Goal: Task Accomplishment & Management: Use online tool/utility

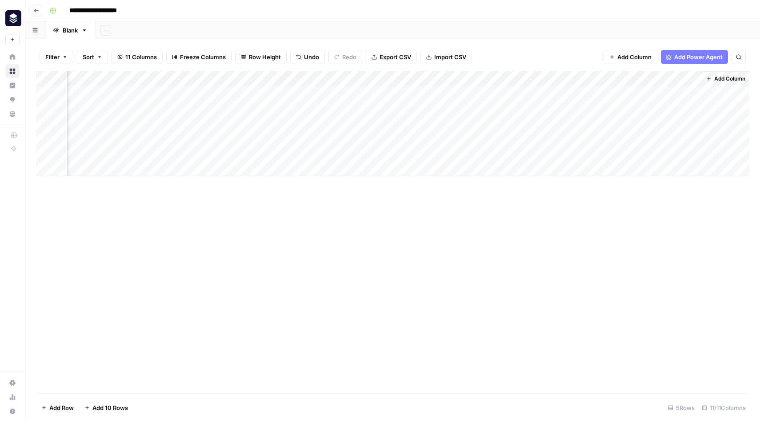
scroll to position [0, 329]
click at [611, 77] on div "Add Column" at bounding box center [393, 123] width 714 height 105
click at [573, 164] on span "Remove Column" at bounding box center [596, 165] width 78 height 9
click at [349, 90] on span "Delete" at bounding box center [348, 92] width 19 height 9
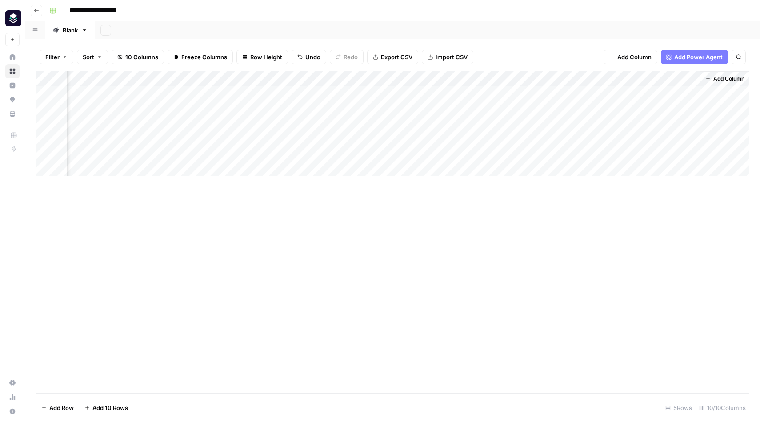
click at [534, 77] on div "Add Column" at bounding box center [393, 123] width 714 height 105
click at [613, 78] on div "Add Column" at bounding box center [393, 123] width 714 height 105
click at [582, 167] on span "Remove Column" at bounding box center [596, 165] width 78 height 9
click at [352, 95] on span "Delete" at bounding box center [348, 92] width 19 height 9
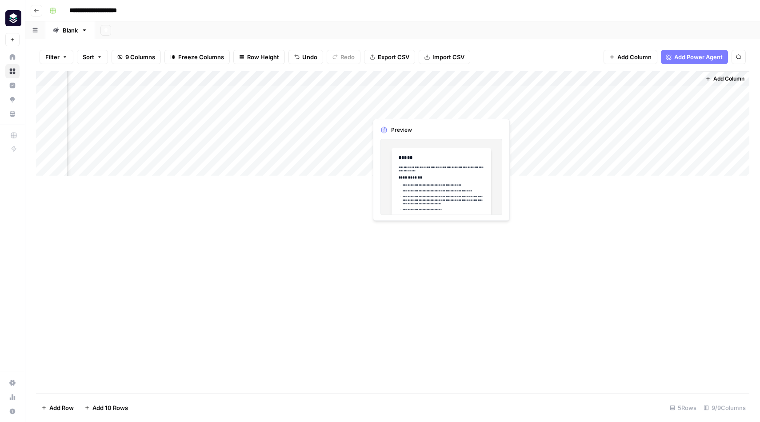
click at [399, 107] on div "Add Column" at bounding box center [393, 123] width 714 height 105
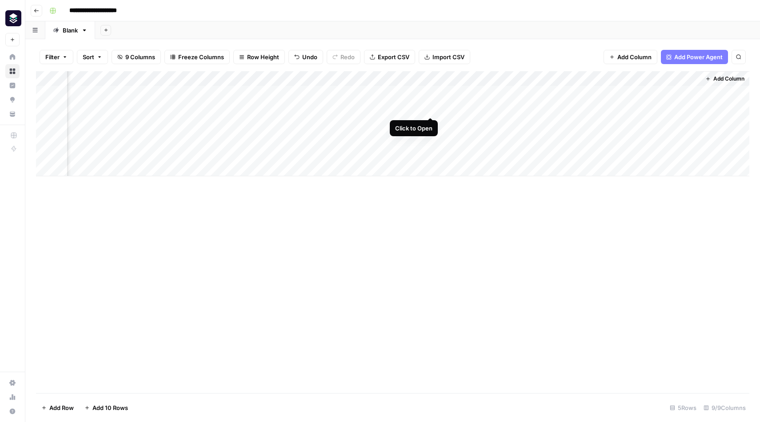
click at [430, 108] on div "Add Column" at bounding box center [393, 123] width 714 height 105
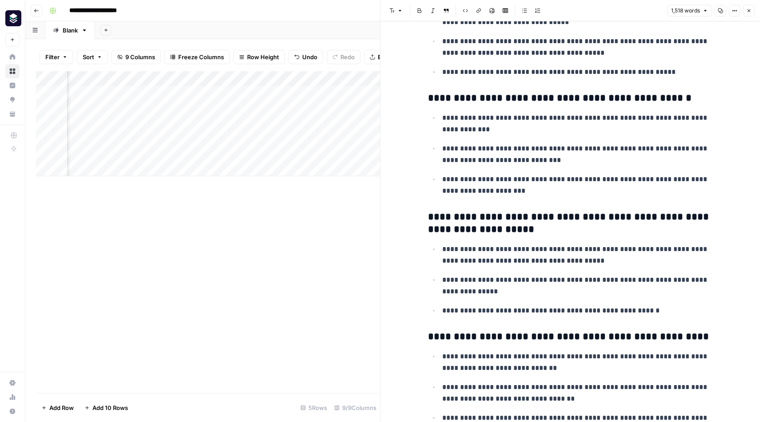
scroll to position [1602, 0]
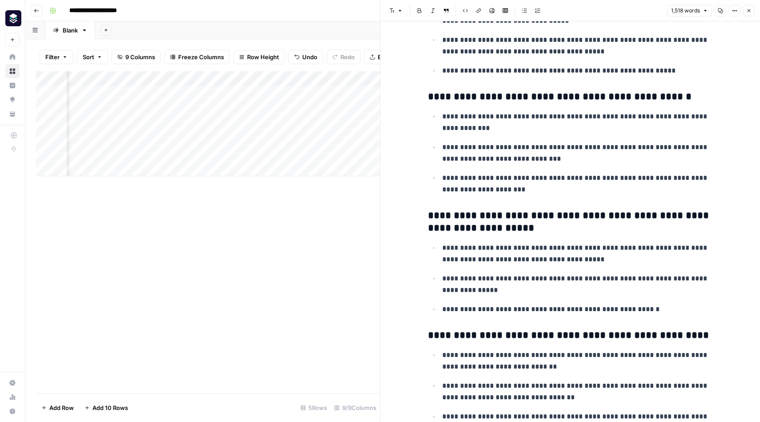
click at [748, 5] on button "Close" at bounding box center [749, 11] width 12 height 12
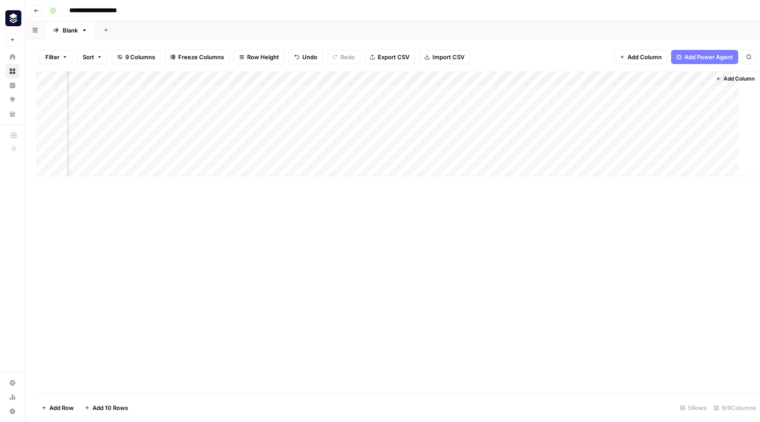
scroll to position [0, 158]
click at [500, 108] on div "Add Column" at bounding box center [393, 123] width 714 height 105
click at [730, 81] on span "Add Column" at bounding box center [739, 79] width 31 height 8
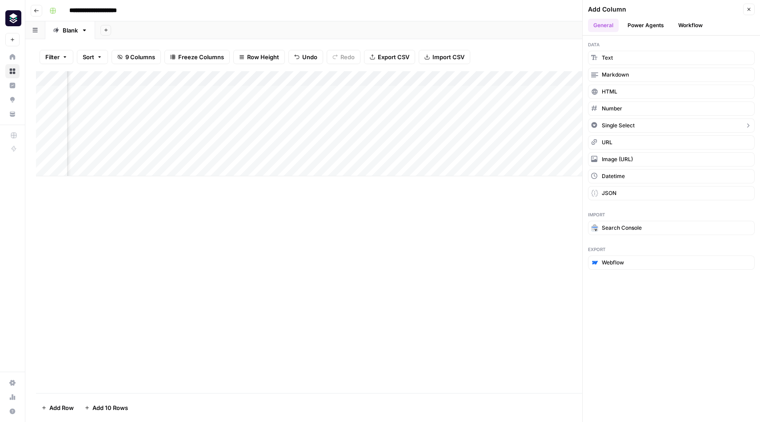
click at [749, 128] on icon "button" at bounding box center [748, 125] width 7 height 7
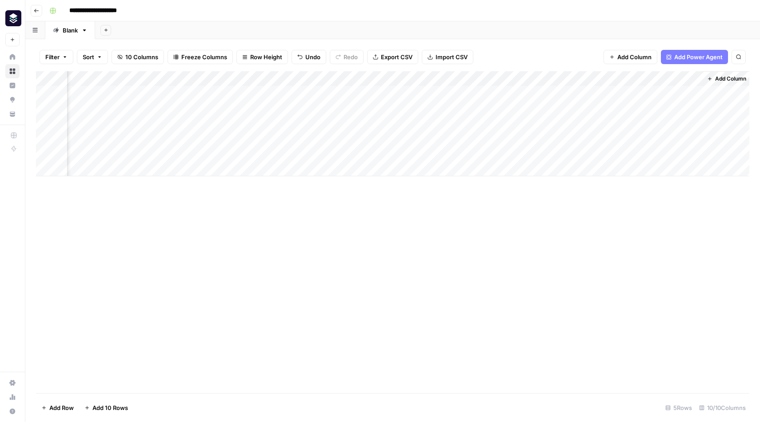
scroll to position [0, 249]
click at [692, 80] on div "Add Column" at bounding box center [393, 123] width 714 height 105
drag, startPoint x: 639, startPoint y: 131, endPoint x: 671, endPoint y: 116, distance: 35.2
click at [671, 116] on div "New Column Options Change color Add Option Sort Ascending Sort Descending Filte…" at bounding box center [682, 154] width 124 height 131
click at [537, 268] on div "Add Column" at bounding box center [393, 231] width 714 height 321
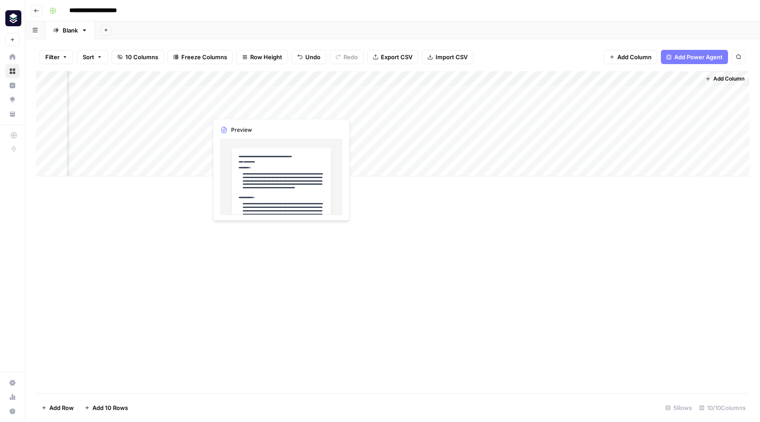
drag, startPoint x: 648, startPoint y: 77, endPoint x: 222, endPoint y: 103, distance: 427.2
click at [222, 103] on div "Add Column" at bounding box center [393, 123] width 714 height 105
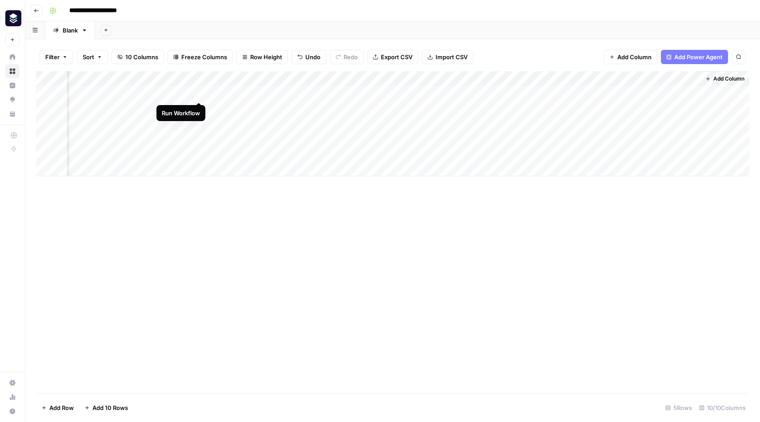
click at [201, 92] on div "Add Column" at bounding box center [393, 123] width 714 height 105
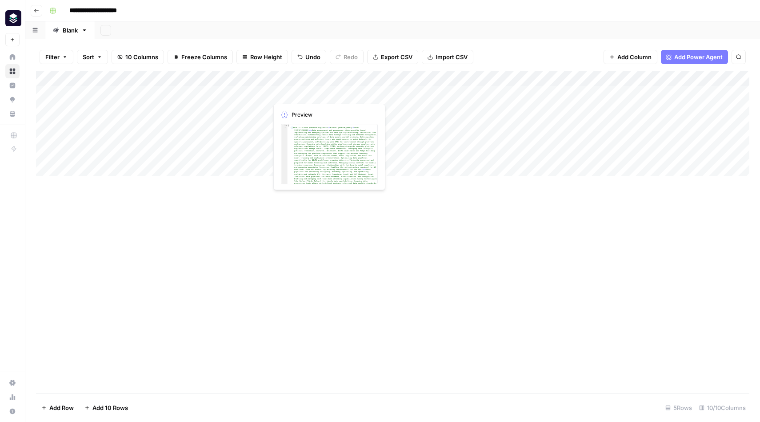
click at [298, 91] on div "Add Column" at bounding box center [393, 123] width 714 height 105
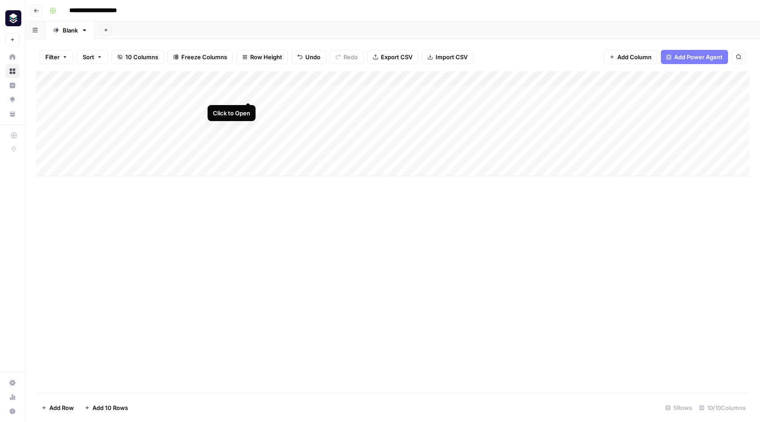
click at [249, 93] on div "Add Column" at bounding box center [393, 123] width 714 height 105
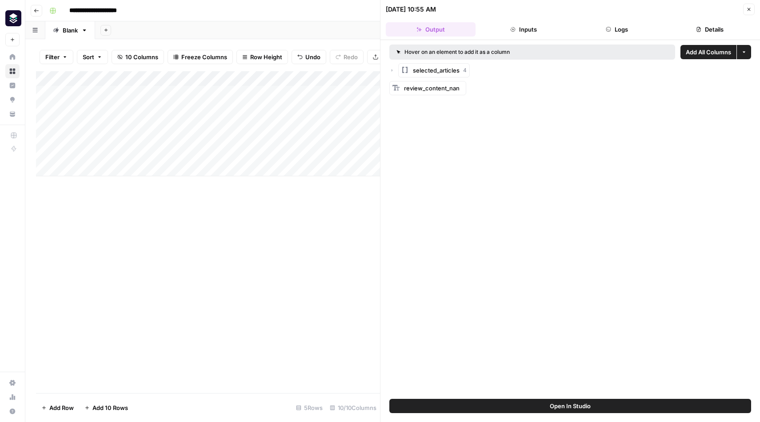
click at [390, 71] on icon "button" at bounding box center [392, 70] width 5 height 5
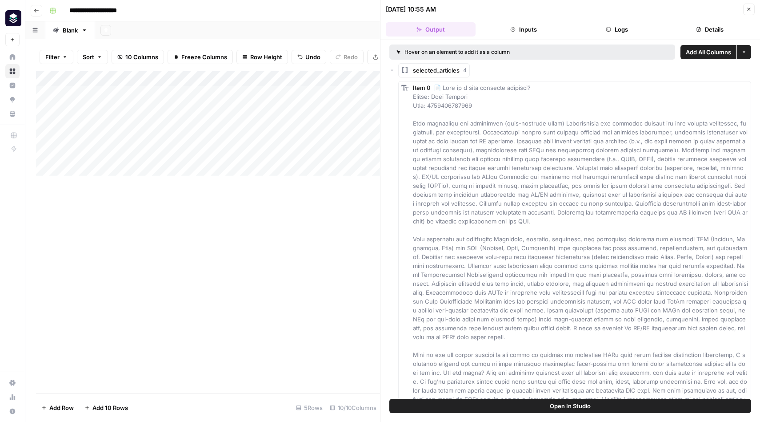
click at [392, 71] on icon "button" at bounding box center [392, 70] width 5 height 5
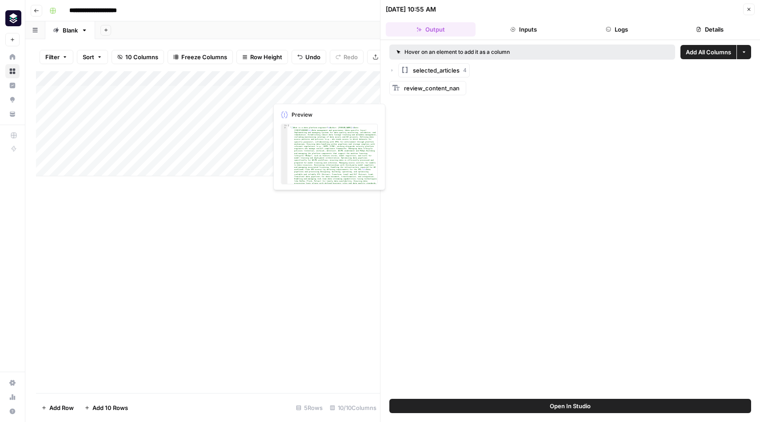
click at [307, 92] on div "Add Column" at bounding box center [208, 123] width 344 height 105
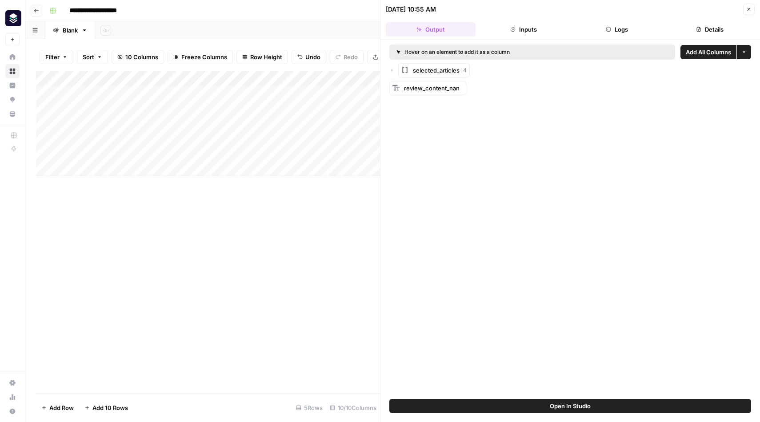
click at [747, 8] on icon "button" at bounding box center [749, 9] width 5 height 5
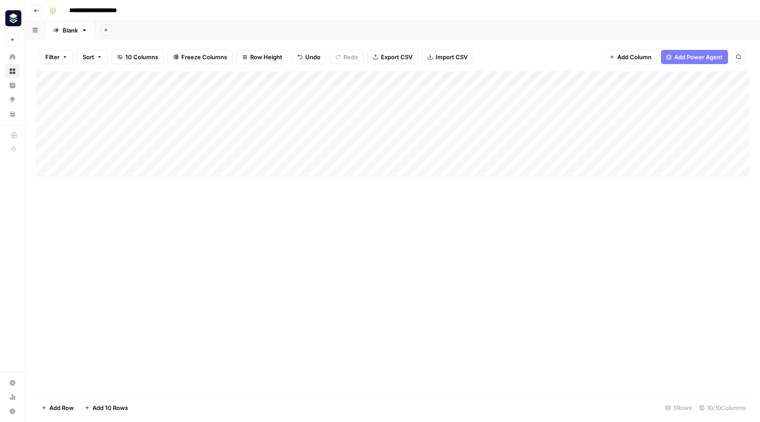
drag, startPoint x: 484, startPoint y: 74, endPoint x: 382, endPoint y: 74, distance: 102.7
click at [382, 74] on div "Add Column" at bounding box center [393, 123] width 714 height 105
click at [401, 78] on div "Add Column" at bounding box center [393, 123] width 714 height 105
click at [398, 131] on input "Add Option" at bounding box center [425, 131] width 90 height 9
drag, startPoint x: 423, startPoint y: 136, endPoint x: 393, endPoint y: 133, distance: 29.9
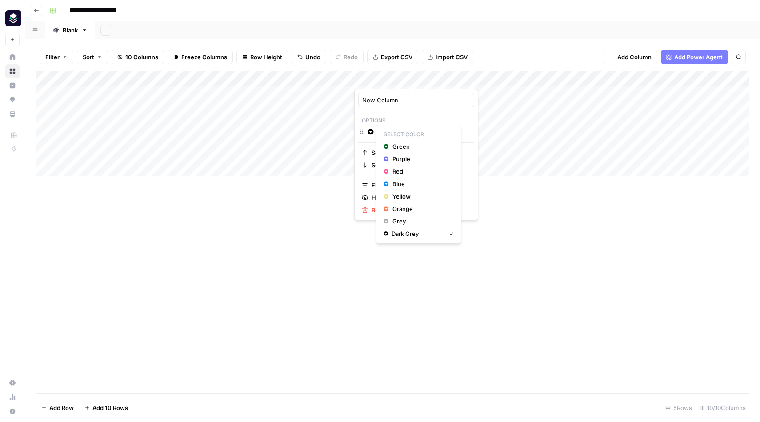
click at [393, 421] on div "New Column Options Change color Add Option Sort Ascending Sort Descending Filte…" at bounding box center [380, 422] width 760 height 0
click at [374, 120] on p "Options" at bounding box center [416, 121] width 116 height 12
click at [391, 134] on input "Add Option" at bounding box center [425, 131] width 90 height 9
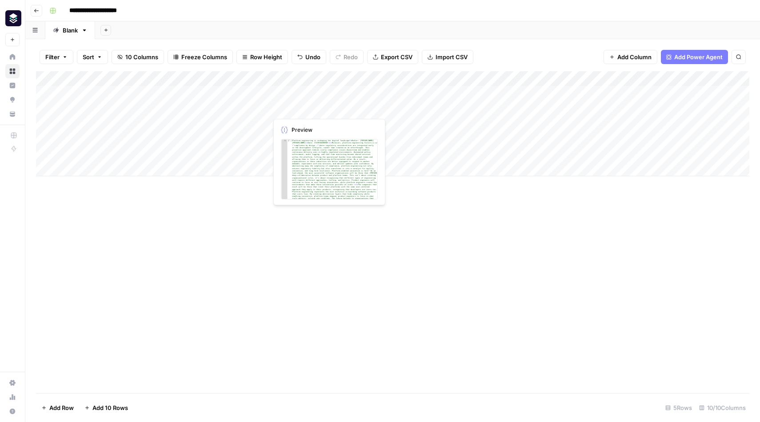
click at [299, 108] on div "Add Column" at bounding box center [393, 123] width 714 height 105
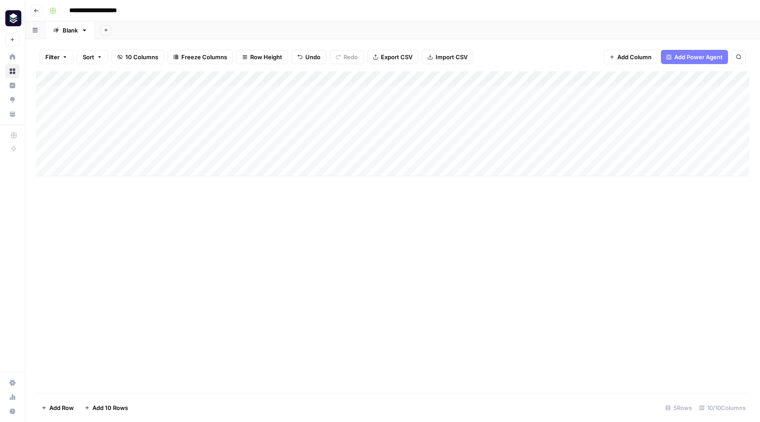
click at [346, 108] on div "Add Column" at bounding box center [393, 123] width 714 height 105
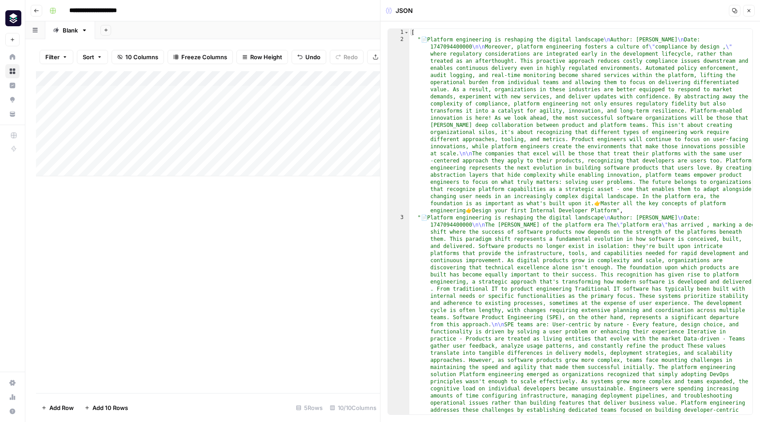
click at [747, 9] on icon "button" at bounding box center [749, 10] width 5 height 5
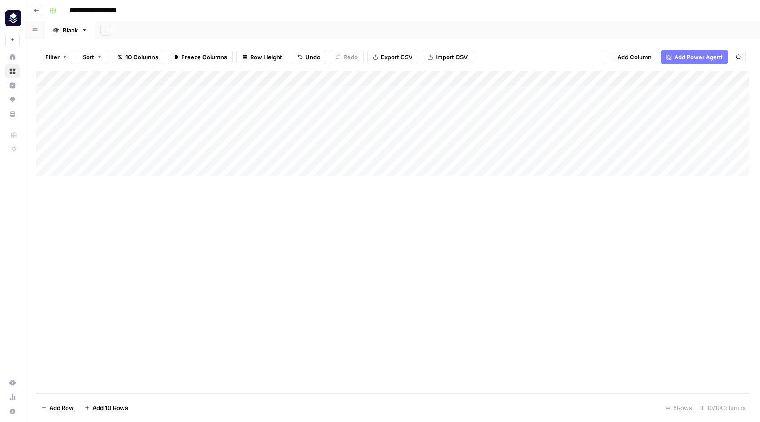
click at [298, 91] on div "Add Column" at bounding box center [393, 123] width 714 height 105
click at [448, 245] on div "Add Column" at bounding box center [393, 231] width 714 height 321
click at [247, 93] on div "Add Column" at bounding box center [393, 123] width 714 height 105
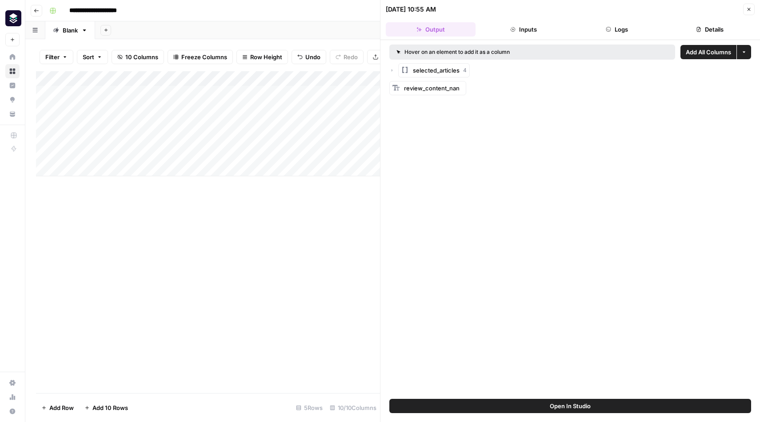
click at [206, 242] on div "Add Column" at bounding box center [208, 231] width 344 height 321
click at [259, 80] on div "Add Column" at bounding box center [208, 123] width 344 height 105
click at [236, 257] on div "Add Column" at bounding box center [208, 231] width 344 height 321
click at [259, 92] on div "Add Column" at bounding box center [208, 123] width 344 height 105
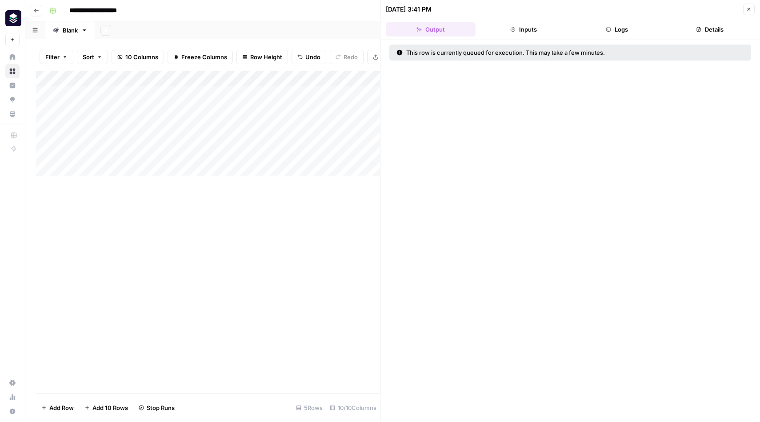
click at [751, 10] on icon "button" at bounding box center [749, 9] width 5 height 5
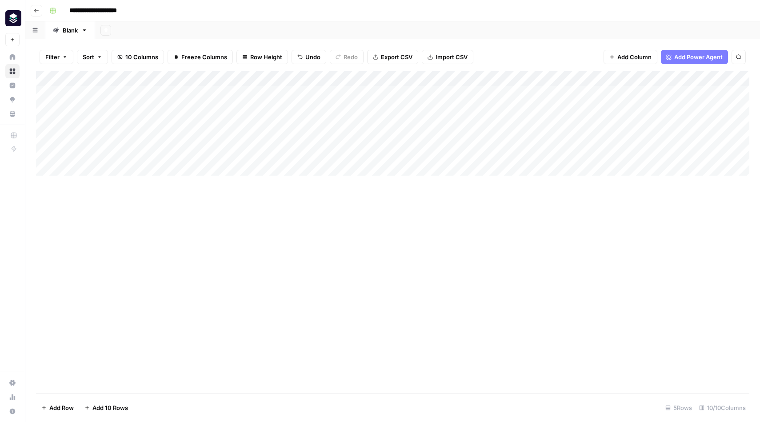
click at [251, 93] on div "Add Column" at bounding box center [393, 123] width 714 height 105
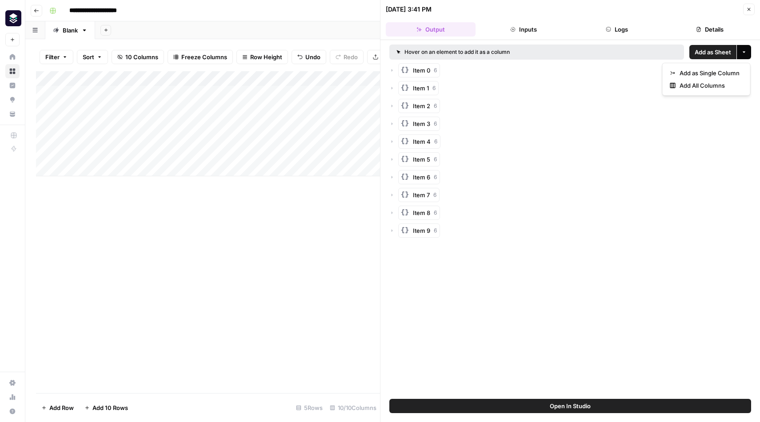
click at [748, 54] on button "More options" at bounding box center [744, 52] width 14 height 14
click at [715, 85] on span "Add All Columns" at bounding box center [710, 85] width 60 height 9
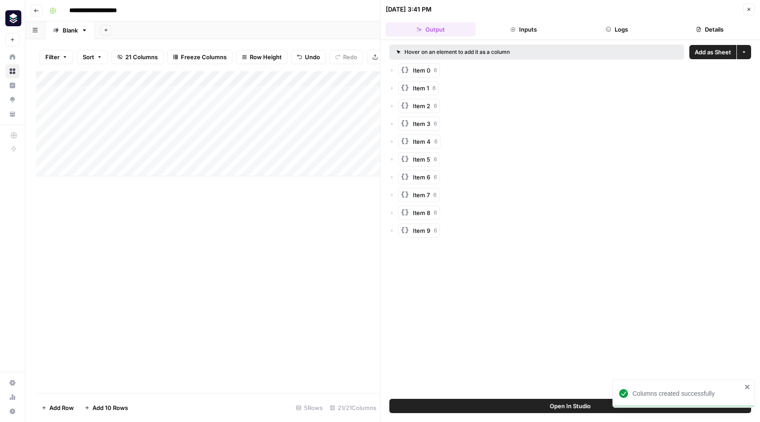
scroll to position [0, 35]
click at [278, 231] on div "Add Column" at bounding box center [208, 231] width 344 height 321
click at [743, 56] on button "More options" at bounding box center [744, 52] width 14 height 14
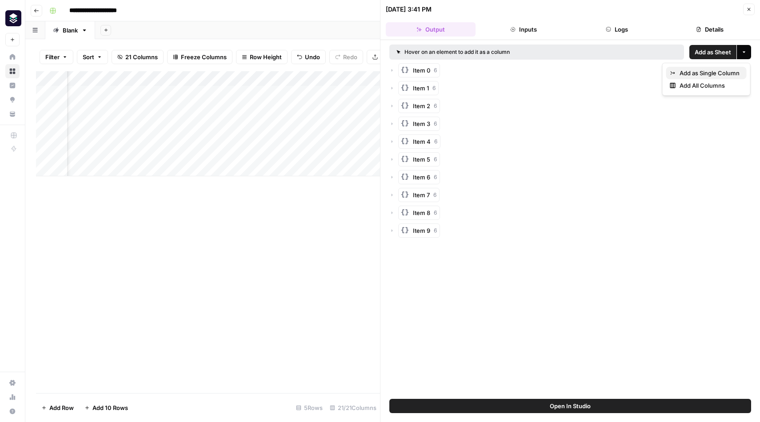
click at [709, 74] on span "Add as Single Column" at bounding box center [710, 72] width 60 height 9
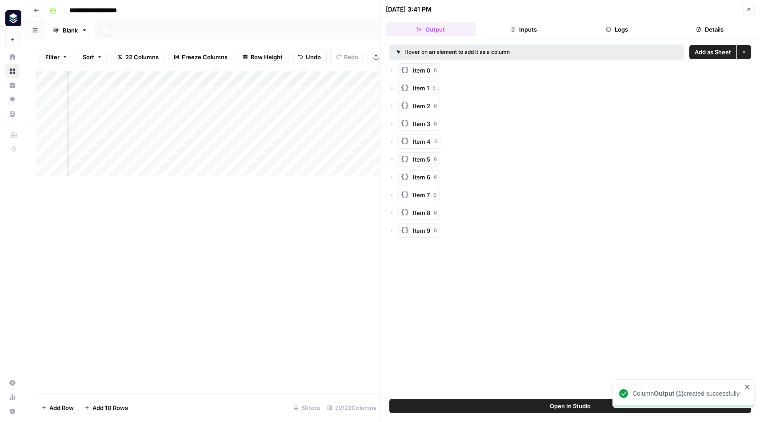
click at [751, 10] on icon "button" at bounding box center [749, 9] width 5 height 5
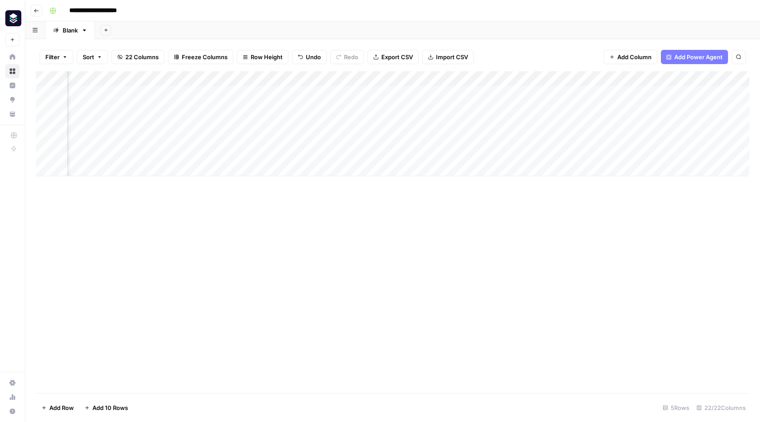
scroll to position [0, 588]
click at [552, 80] on div "Add Column" at bounding box center [393, 123] width 714 height 105
click at [523, 163] on span "Remove Column" at bounding box center [537, 165] width 78 height 9
click at [353, 89] on span "Delete" at bounding box center [348, 92] width 19 height 9
click at [476, 77] on div "Add Column" at bounding box center [393, 123] width 714 height 105
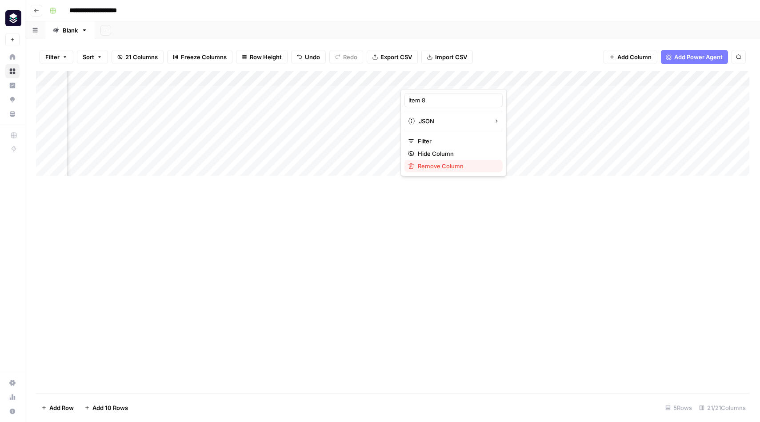
click at [449, 167] on span "Remove Column" at bounding box center [457, 165] width 78 height 9
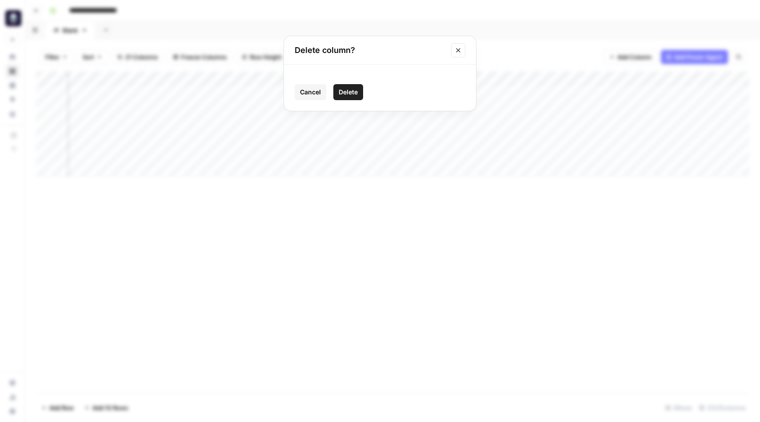
click at [357, 92] on span "Delete" at bounding box center [348, 92] width 19 height 9
click at [394, 78] on div "Add Column" at bounding box center [393, 123] width 714 height 105
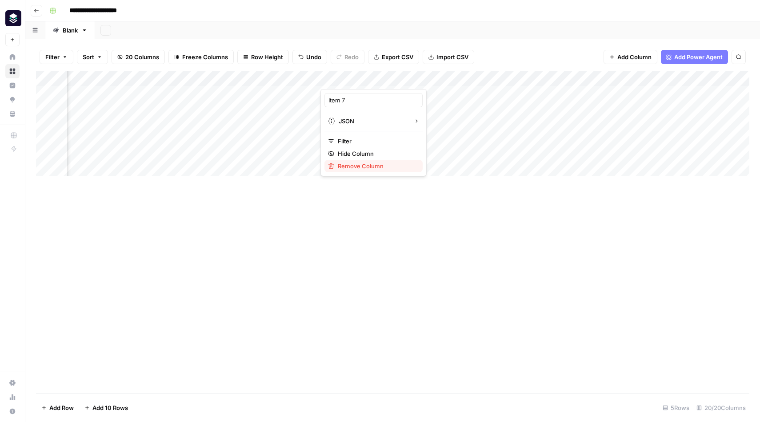
click at [378, 165] on span "Remove Column" at bounding box center [377, 165] width 78 height 9
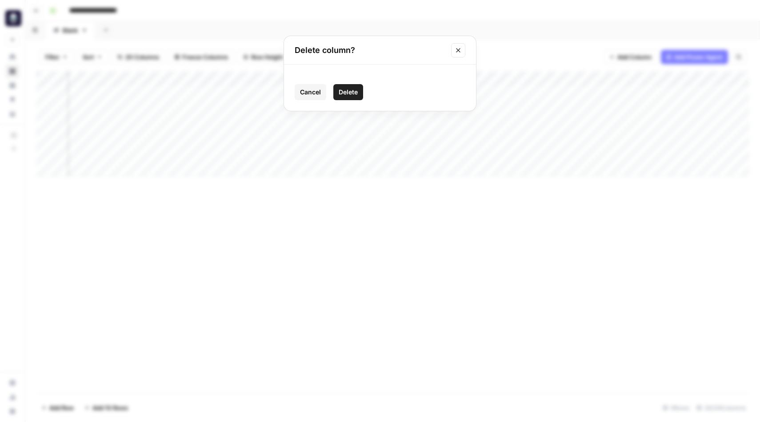
click at [349, 93] on span "Delete" at bounding box center [348, 92] width 19 height 9
click at [398, 78] on div "Add Column" at bounding box center [393, 123] width 714 height 105
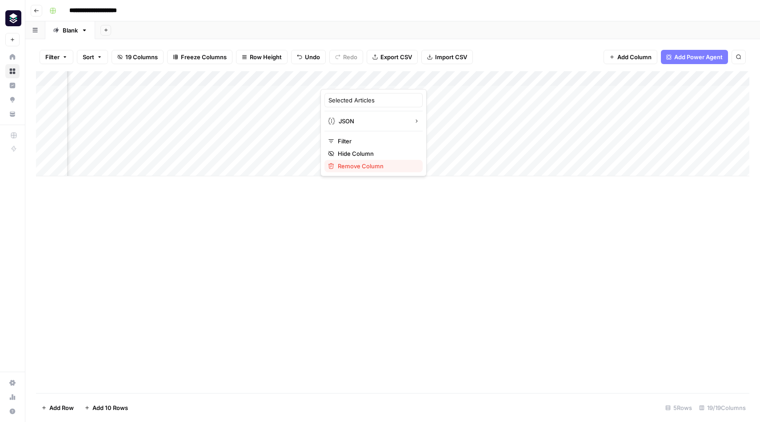
click at [369, 167] on span "Remove Column" at bounding box center [377, 165] width 78 height 9
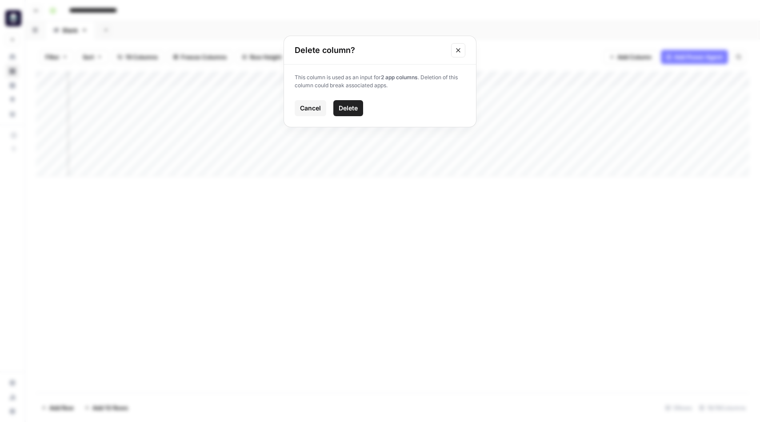
click at [356, 105] on span "Delete" at bounding box center [348, 108] width 19 height 9
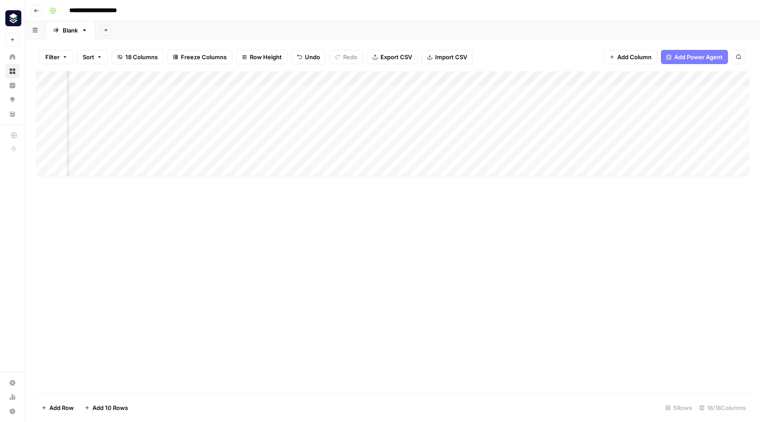
scroll to position [0, 361]
click at [345, 77] on div "Add Column" at bounding box center [393, 123] width 714 height 105
click at [379, 80] on div at bounding box center [348, 80] width 80 height 18
click at [354, 170] on span "Remove Column" at bounding box center [364, 165] width 78 height 9
click at [349, 85] on button "Delete" at bounding box center [348, 92] width 30 height 16
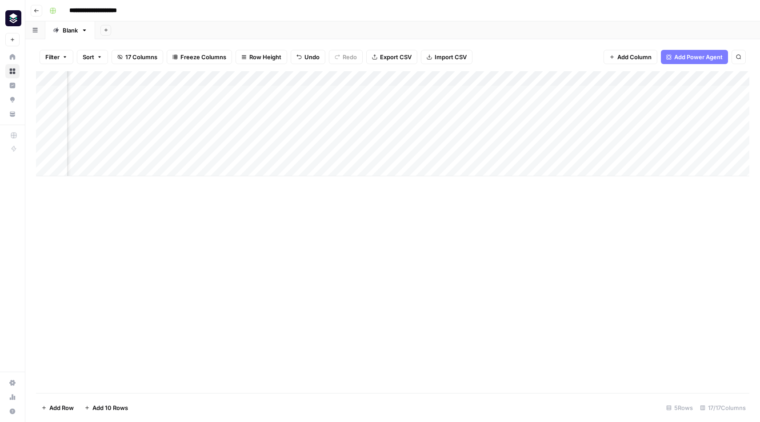
click at [277, 76] on div "Add Column" at bounding box center [393, 123] width 714 height 105
click at [274, 168] on span "Remove Column" at bounding box center [284, 165] width 78 height 9
click at [346, 93] on span "Delete" at bounding box center [348, 92] width 19 height 9
click at [333, 76] on div "Add Column" at bounding box center [393, 123] width 714 height 105
click at [347, 169] on span "Remove Column" at bounding box center [364, 165] width 78 height 9
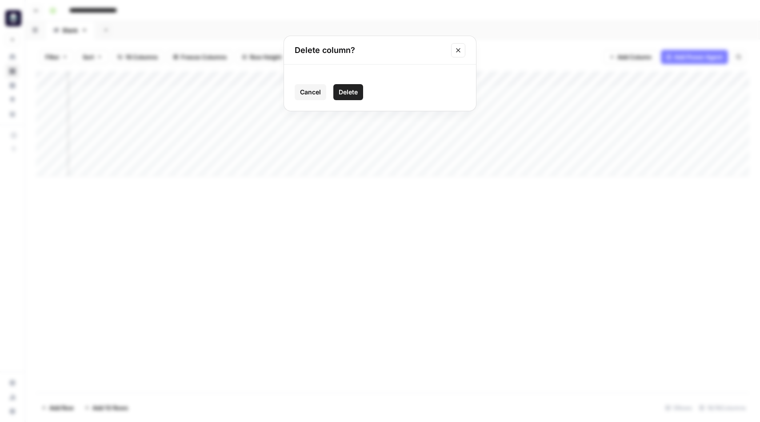
click at [345, 91] on span "Delete" at bounding box center [348, 92] width 19 height 9
click at [270, 85] on div "Add Column" at bounding box center [393, 123] width 714 height 105
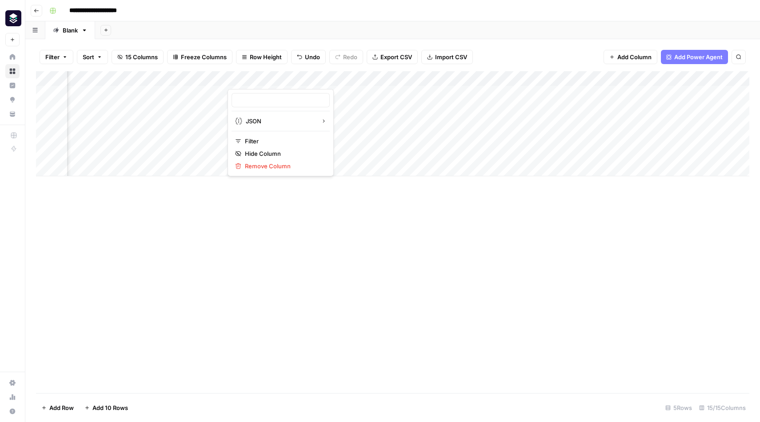
type input "Item 5"
click at [276, 163] on span "Remove Column" at bounding box center [284, 165] width 78 height 9
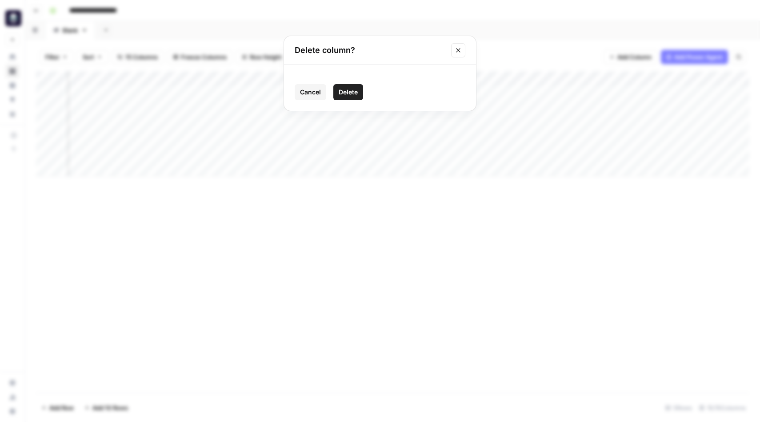
click at [344, 87] on button "Delete" at bounding box center [348, 92] width 30 height 16
click at [299, 79] on div "Add Column" at bounding box center [393, 123] width 714 height 105
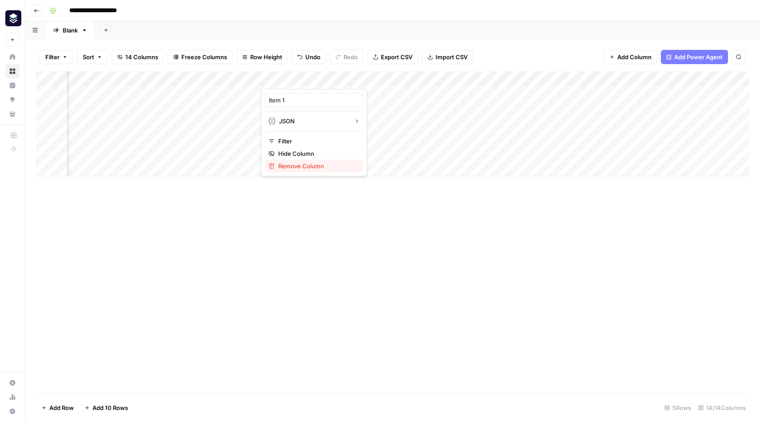
click at [301, 164] on span "Remove Column" at bounding box center [317, 165] width 78 height 9
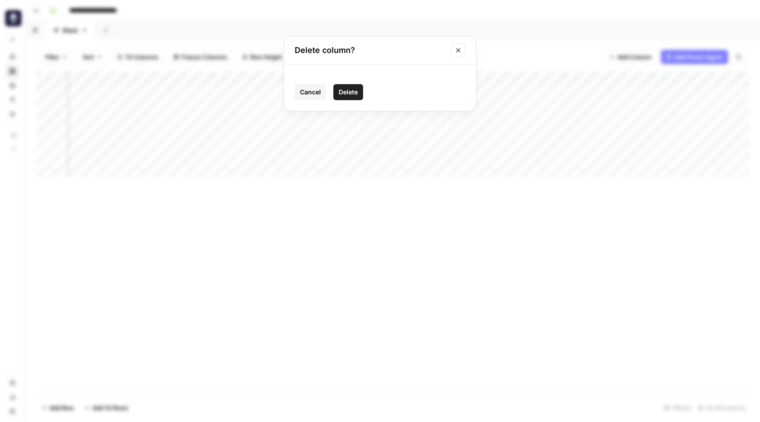
click at [347, 94] on span "Delete" at bounding box center [348, 92] width 19 height 9
click at [292, 78] on div "Add Column" at bounding box center [393, 123] width 714 height 105
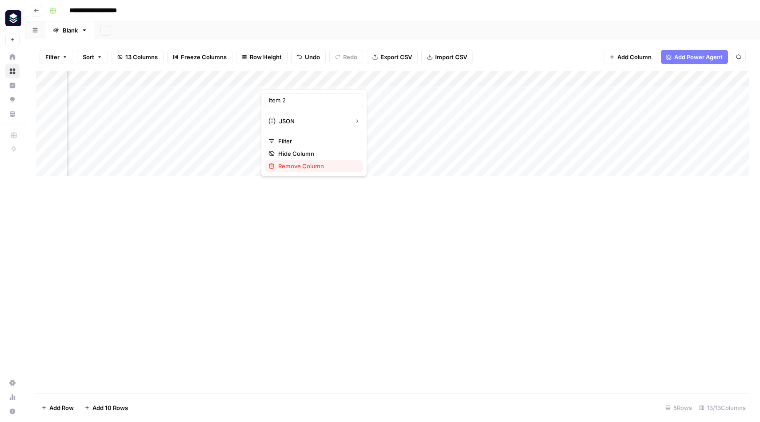
click at [293, 163] on span "Remove Column" at bounding box center [317, 165] width 78 height 9
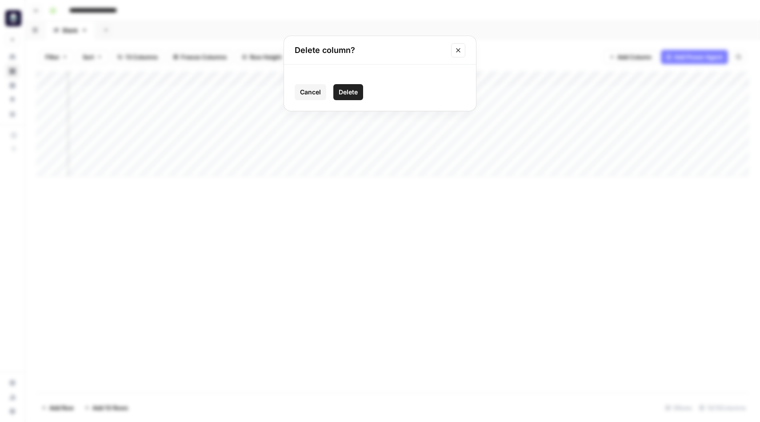
click at [349, 91] on span "Delete" at bounding box center [348, 92] width 19 height 9
click at [149, 79] on div "Add Column" at bounding box center [393, 123] width 714 height 105
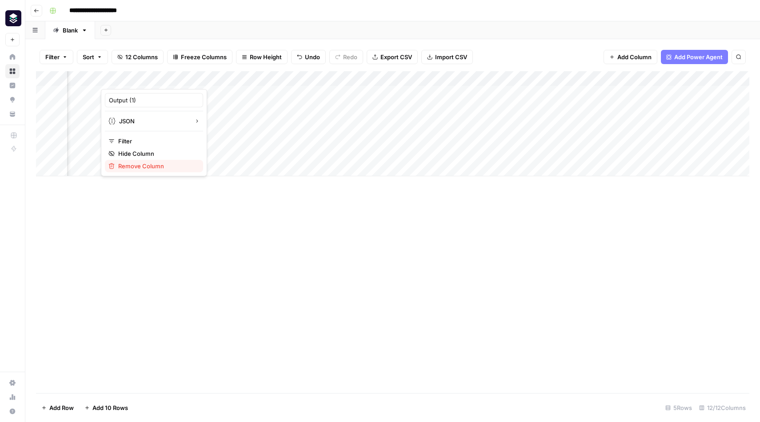
click at [156, 165] on span "Remove Column" at bounding box center [157, 165] width 78 height 9
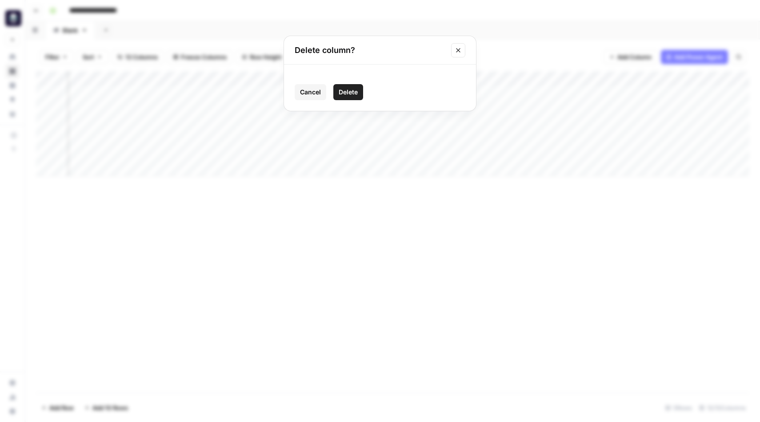
click at [351, 88] on span "Delete" at bounding box center [348, 92] width 19 height 9
click at [147, 76] on div "Add Column" at bounding box center [393, 123] width 714 height 105
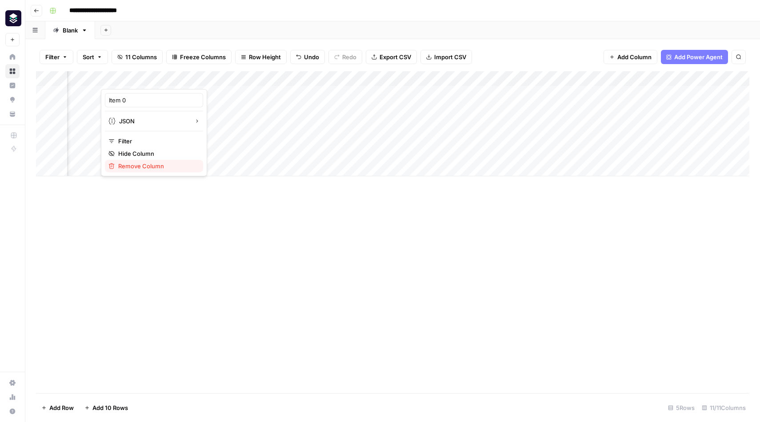
click at [161, 164] on span "Remove Column" at bounding box center [157, 165] width 78 height 9
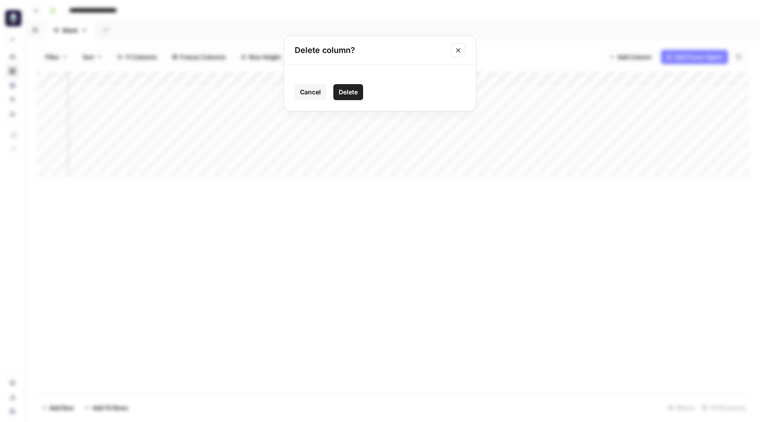
click at [352, 92] on span "Delete" at bounding box center [348, 92] width 19 height 9
click at [345, 76] on div "Add Column" at bounding box center [393, 123] width 714 height 105
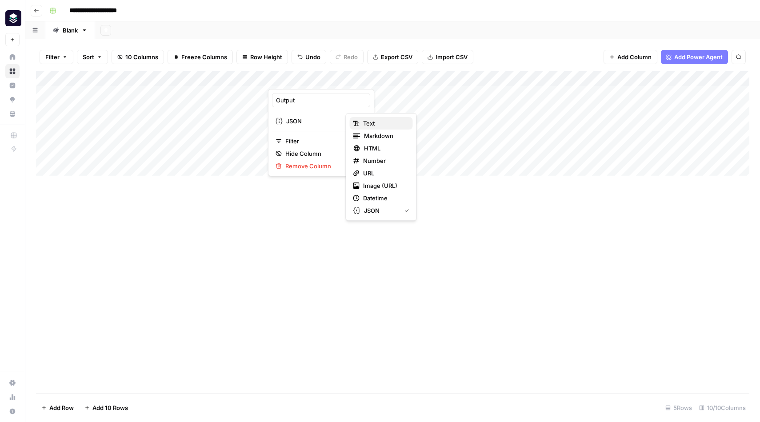
click at [372, 126] on span "Text" at bounding box center [384, 123] width 43 height 9
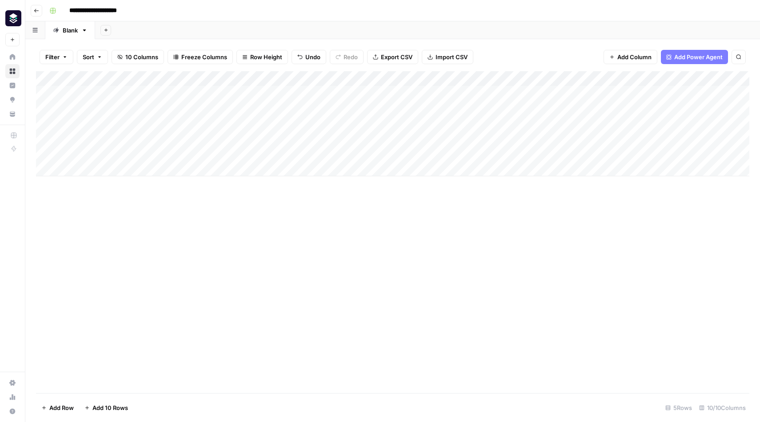
click at [342, 80] on div "Add Column" at bounding box center [393, 123] width 714 height 105
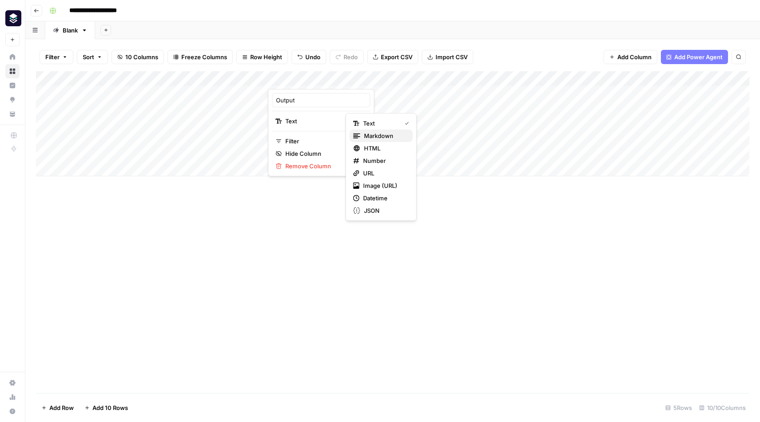
click at [385, 138] on span "Markdown" at bounding box center [385, 135] width 42 height 9
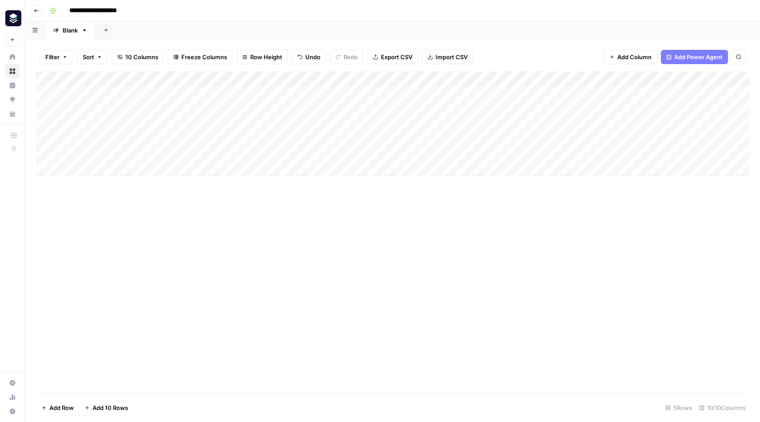
click at [343, 76] on div "Add Column" at bounding box center [393, 123] width 714 height 105
type input "Output"
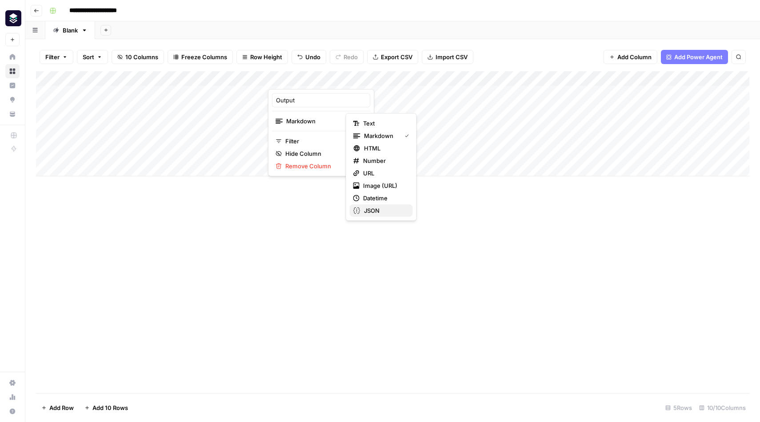
click at [377, 205] on button "JSON" at bounding box center [381, 210] width 63 height 12
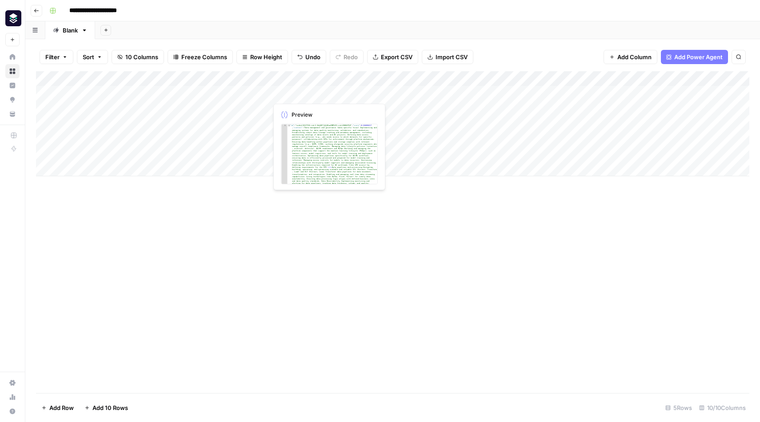
click at [305, 92] on div "Add Column" at bounding box center [393, 123] width 714 height 105
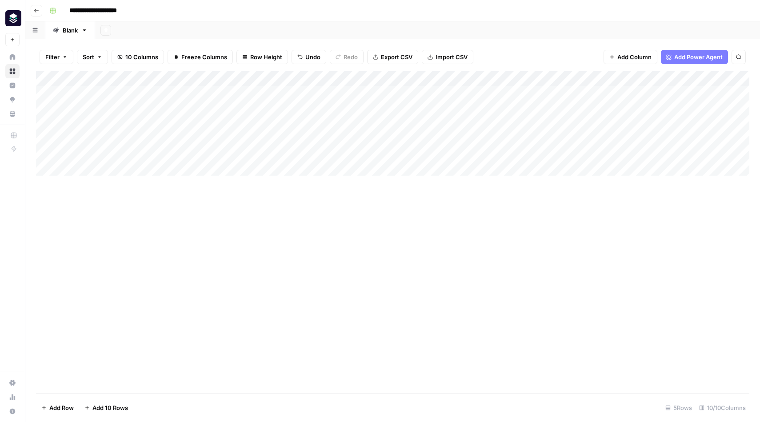
click at [313, 107] on div "Add Column" at bounding box center [393, 123] width 714 height 105
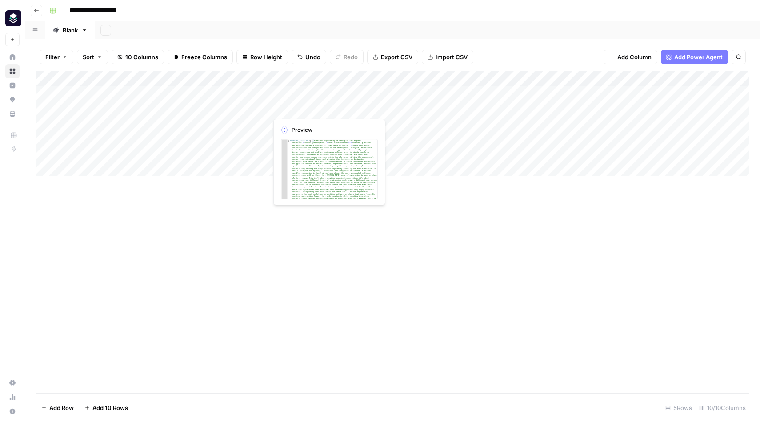
click at [339, 111] on div "Add Column" at bounding box center [393, 123] width 714 height 105
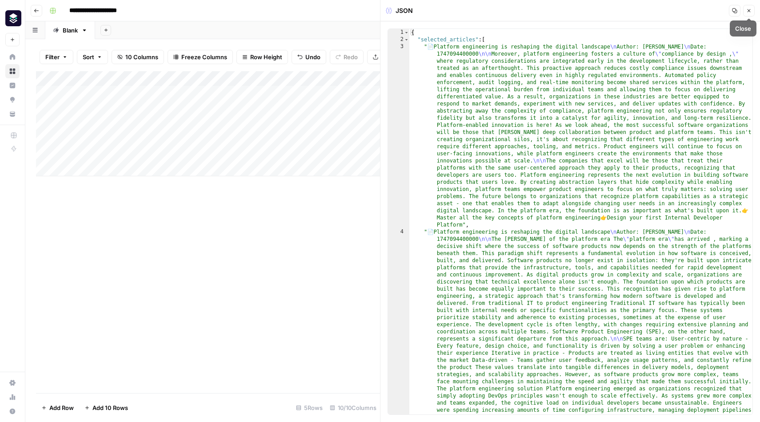
click at [750, 11] on icon "button" at bounding box center [749, 10] width 5 height 5
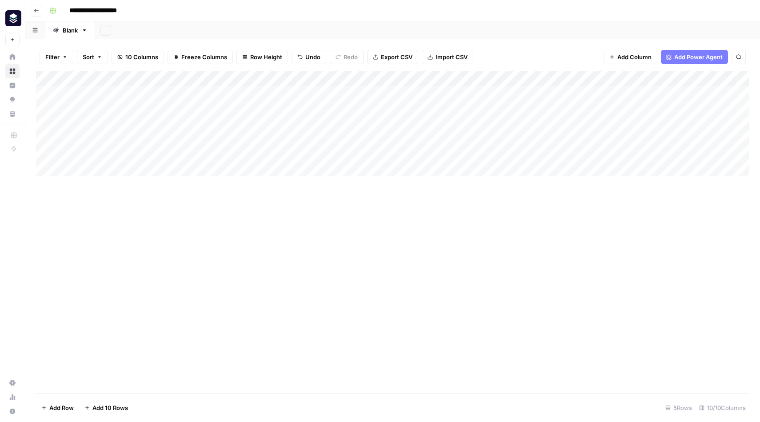
click at [398, 76] on div "Add Column" at bounding box center [393, 123] width 714 height 105
click at [627, 59] on span "Add Column" at bounding box center [635, 56] width 34 height 9
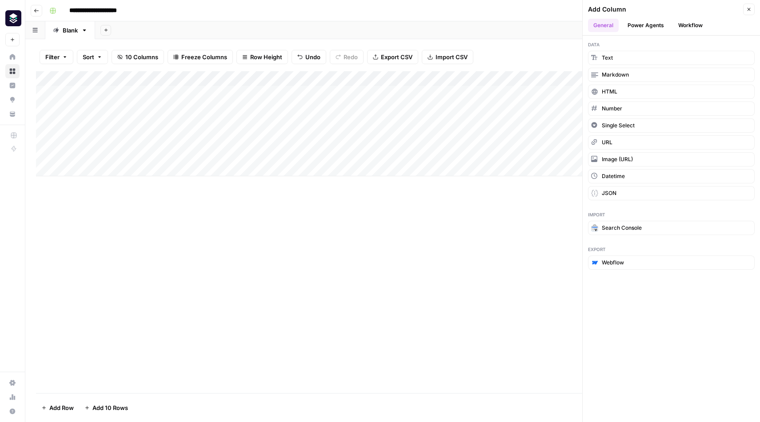
click at [665, 28] on button "Power Agents" at bounding box center [645, 25] width 47 height 13
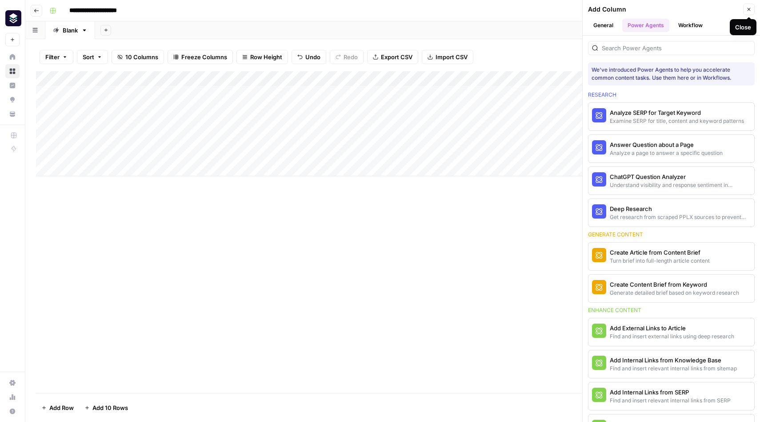
click at [748, 9] on icon "button" at bounding box center [749, 9] width 5 height 5
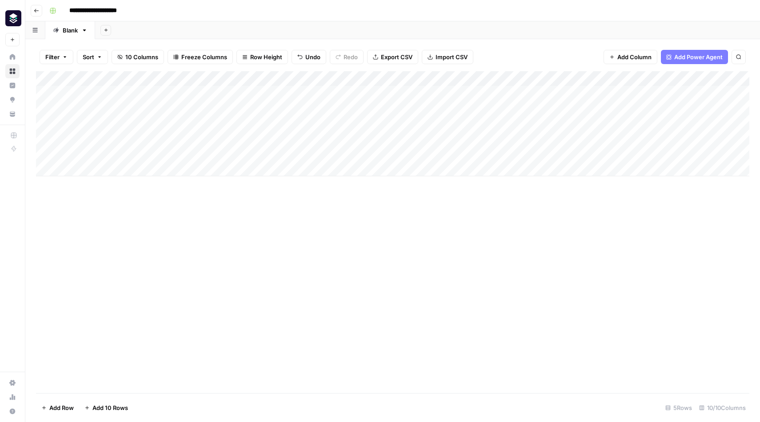
click at [391, 78] on div "Add Column" at bounding box center [393, 123] width 714 height 105
click at [382, 211] on span "Remove Column" at bounding box center [413, 209] width 96 height 9
click at [351, 94] on span "Delete" at bounding box center [348, 92] width 19 height 9
click at [261, 94] on div "Add Column" at bounding box center [393, 123] width 714 height 105
click at [247, 105] on div "Add Column" at bounding box center [393, 123] width 714 height 105
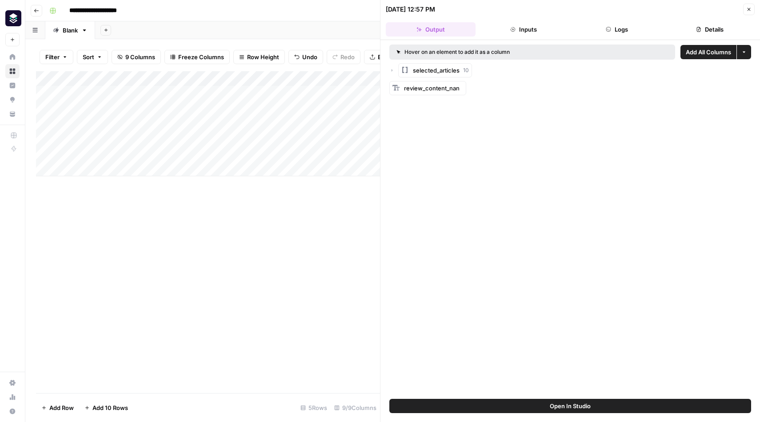
click at [392, 68] on icon "button" at bounding box center [392, 70] width 5 height 5
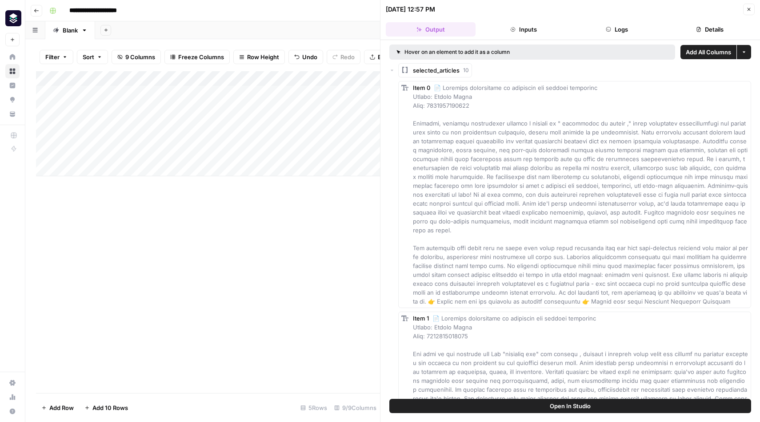
click at [392, 68] on icon "button" at bounding box center [392, 70] width 5 height 5
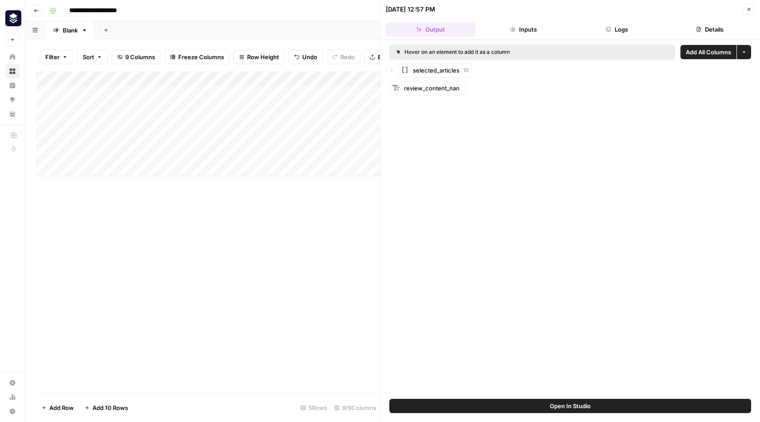
click at [315, 263] on div "Add Column" at bounding box center [208, 231] width 344 height 321
click at [320, 104] on div "Add Column" at bounding box center [208, 123] width 344 height 105
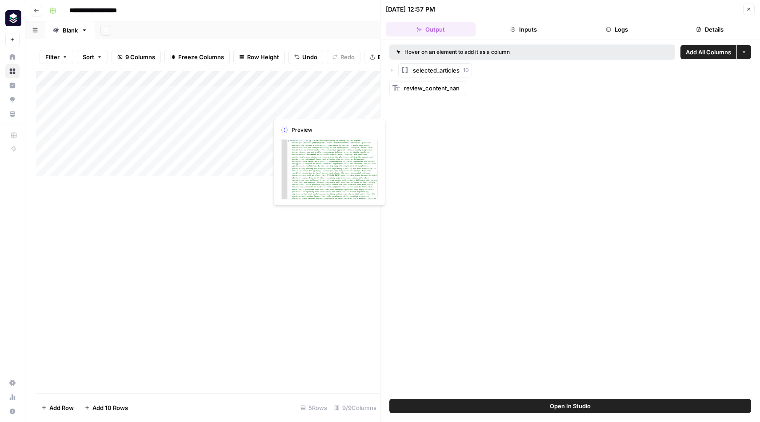
click at [308, 142] on div "Add Column" at bounding box center [208, 123] width 344 height 105
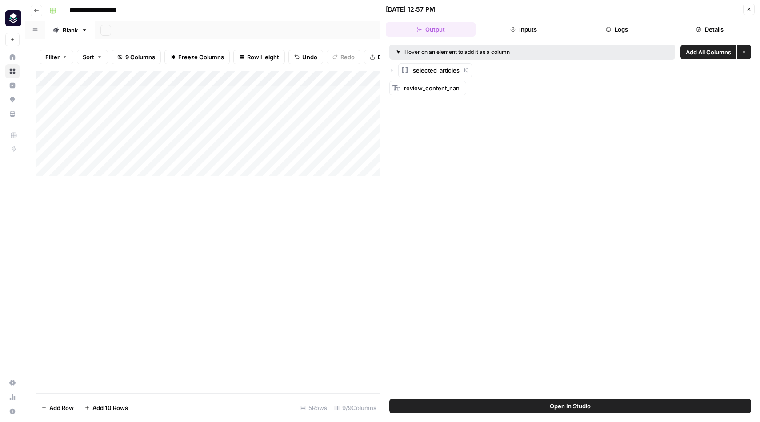
click at [747, 10] on icon "button" at bounding box center [749, 9] width 5 height 5
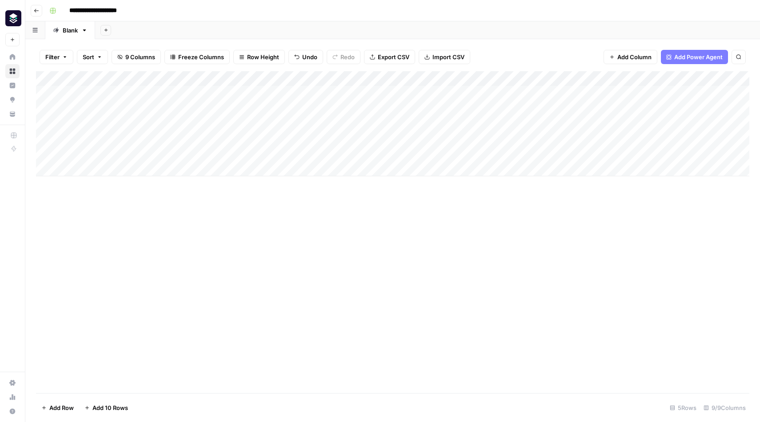
click at [311, 109] on div "Add Column" at bounding box center [393, 123] width 714 height 105
click at [339, 106] on div "Add Column" at bounding box center [393, 123] width 714 height 105
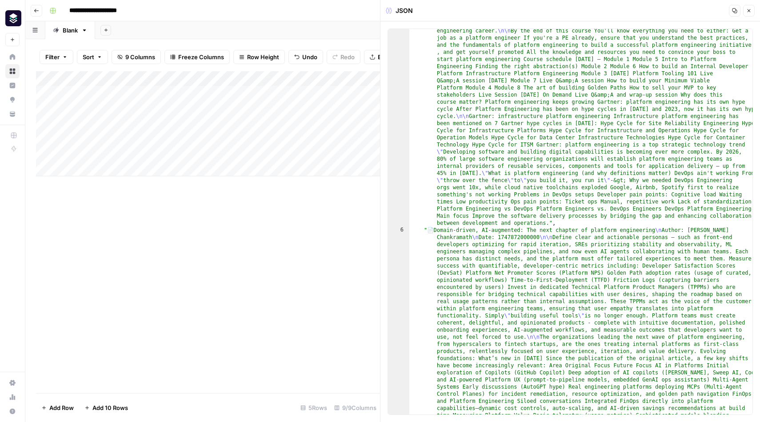
scroll to position [610, 0]
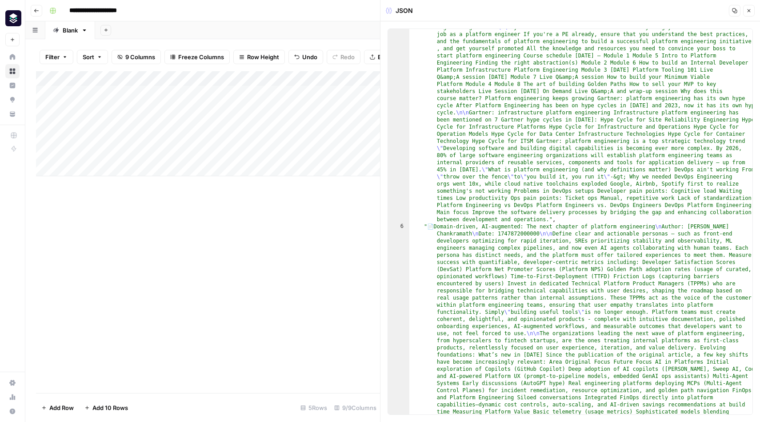
click at [748, 14] on button "Close" at bounding box center [749, 11] width 12 height 12
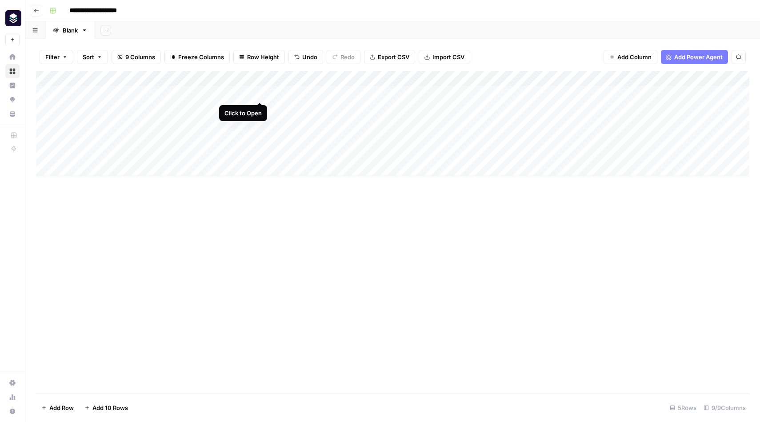
click at [261, 92] on div "Add Column" at bounding box center [393, 123] width 714 height 105
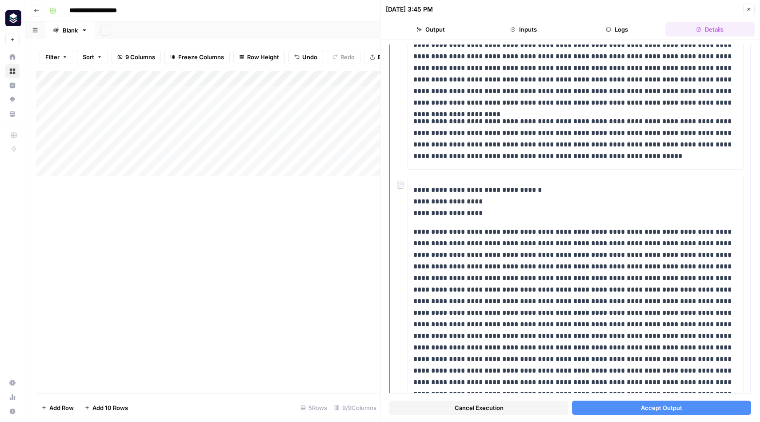
scroll to position [594, 0]
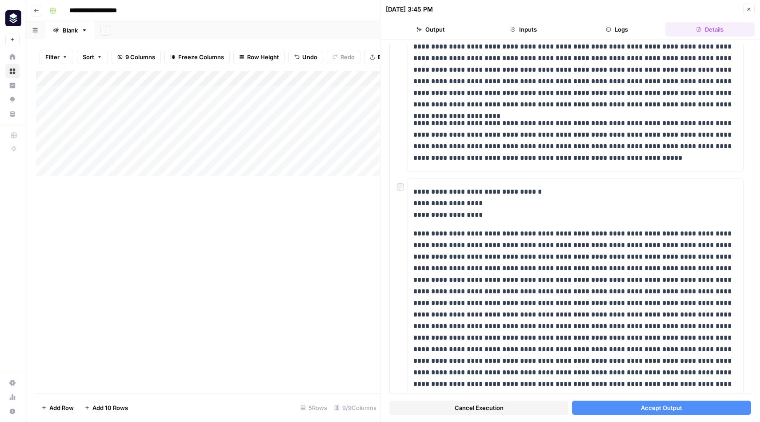
click at [685, 406] on button "Accept Output" at bounding box center [661, 407] width 179 height 14
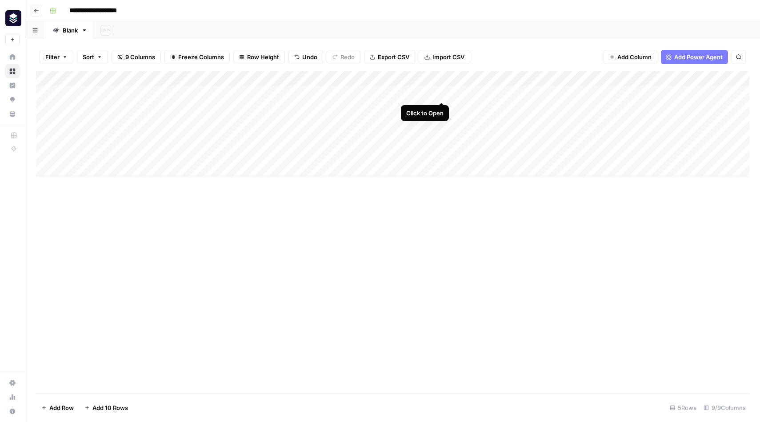
click at [442, 93] on div "Add Column" at bounding box center [393, 123] width 714 height 105
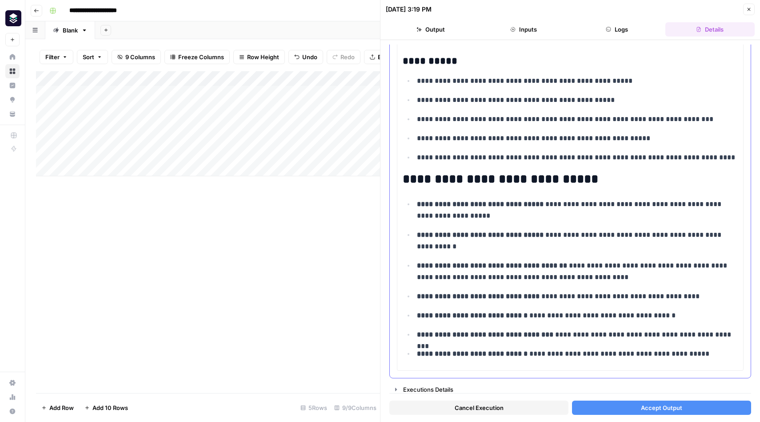
scroll to position [2747, 0]
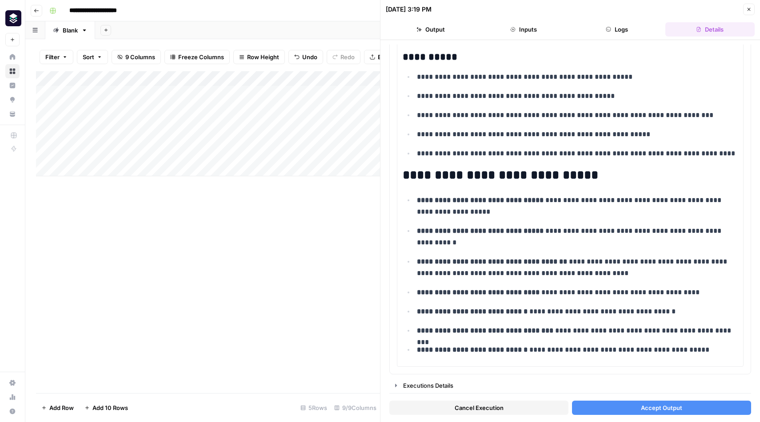
click at [637, 410] on button "Accept Output" at bounding box center [661, 407] width 179 height 14
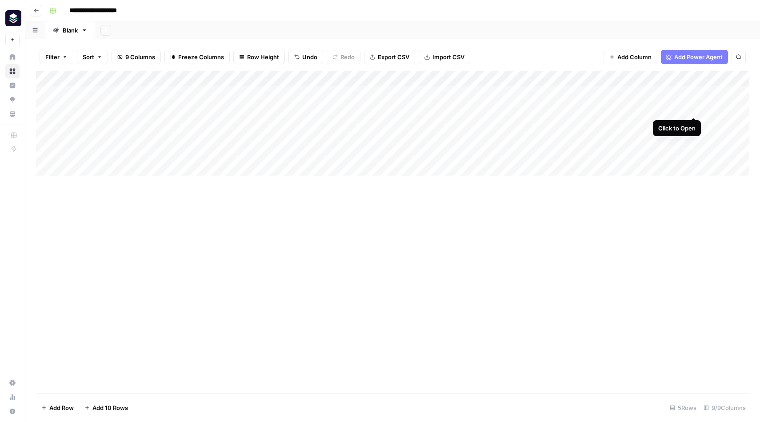
click at [694, 109] on div "Add Column" at bounding box center [393, 123] width 714 height 105
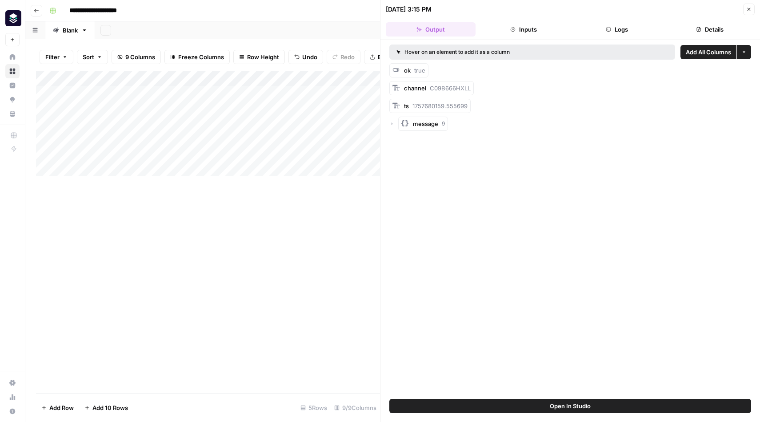
click at [751, 11] on icon "button" at bounding box center [749, 9] width 5 height 5
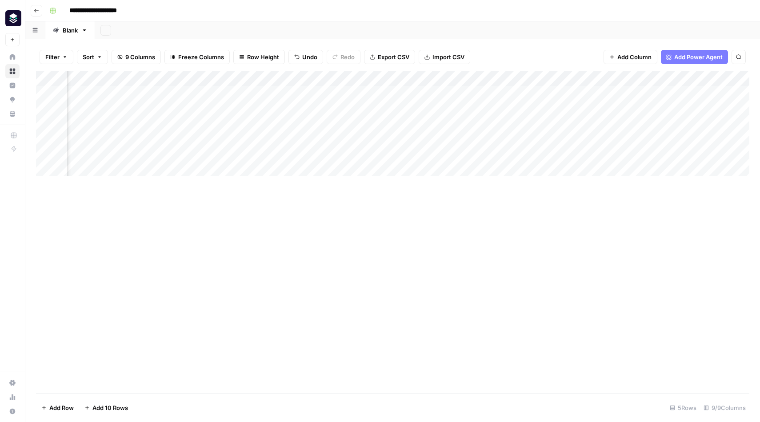
scroll to position [0, 162]
click at [494, 106] on div "Add Column" at bounding box center [393, 123] width 714 height 105
drag, startPoint x: 544, startPoint y: 77, endPoint x: 507, endPoint y: 79, distance: 36.9
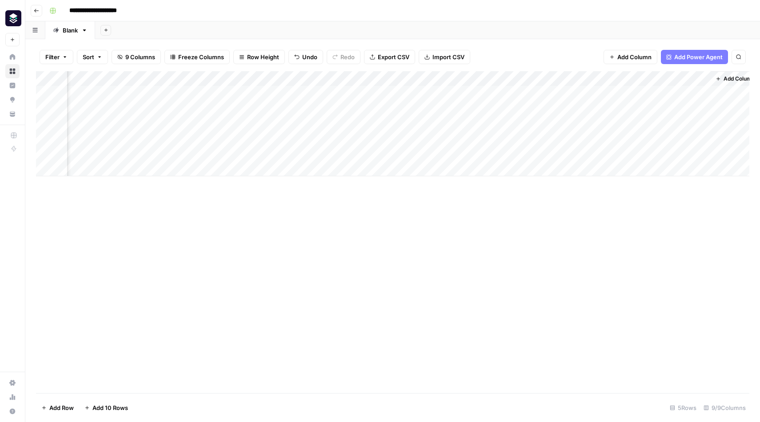
click at [507, 79] on div "Add Column" at bounding box center [393, 123] width 714 height 105
click at [479, 107] on div "Add Column" at bounding box center [393, 123] width 714 height 105
click at [503, 107] on div "Add Column" at bounding box center [393, 123] width 714 height 105
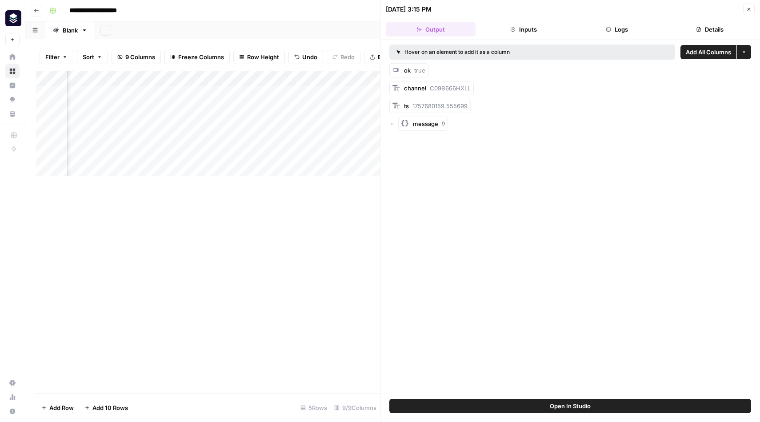
click at [753, 8] on button "Close" at bounding box center [749, 10] width 12 height 12
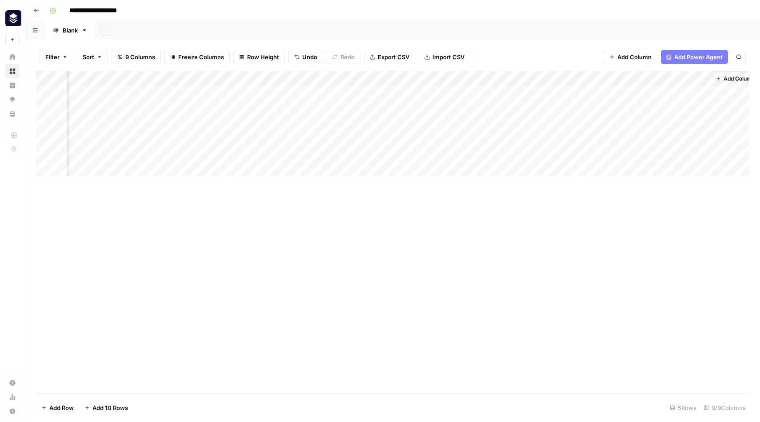
click at [532, 76] on div "Add Column" at bounding box center [393, 123] width 714 height 105
click at [486, 76] on div "Add Column" at bounding box center [393, 123] width 714 height 105
click at [573, 285] on div "Add Column" at bounding box center [393, 231] width 714 height 321
click at [613, 76] on div "Add Column" at bounding box center [393, 123] width 714 height 105
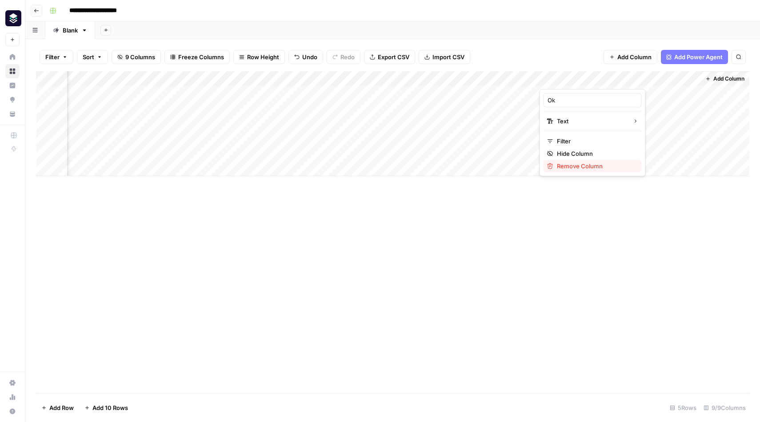
click at [590, 165] on span "Remove Column" at bounding box center [596, 165] width 78 height 9
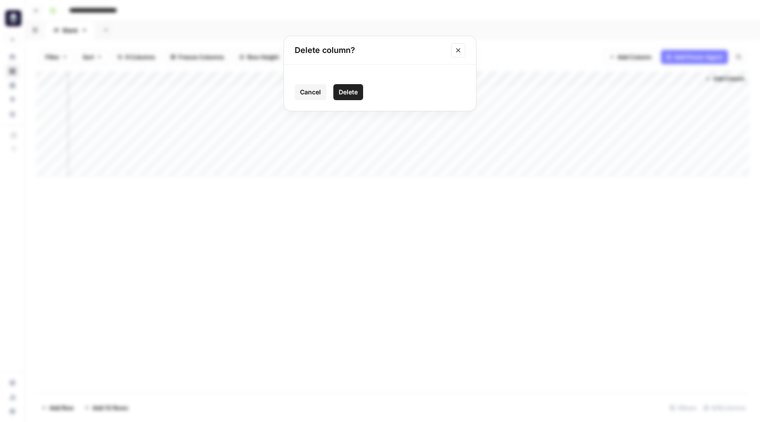
click at [352, 92] on span "Delete" at bounding box center [348, 92] width 19 height 9
click at [526, 77] on div "Add Column" at bounding box center [393, 123] width 714 height 105
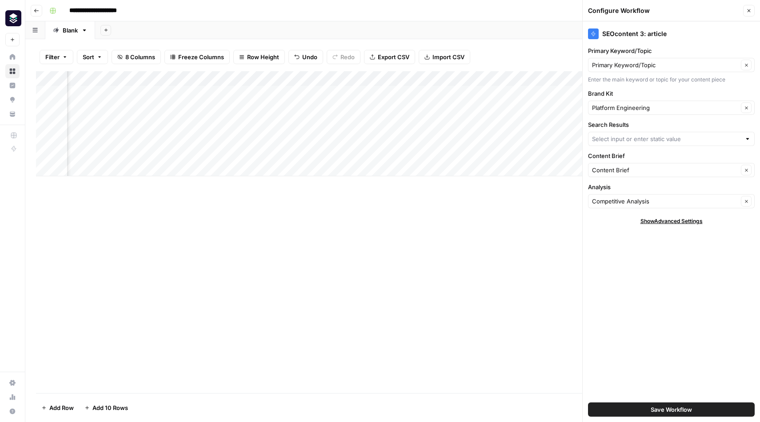
click at [672, 405] on span "Save Workflow" at bounding box center [671, 409] width 41 height 9
click at [665, 139] on input "Search Results" at bounding box center [666, 138] width 149 height 9
click at [457, 224] on div "Add Column" at bounding box center [393, 231] width 714 height 321
click at [260, 77] on div "Add Column" at bounding box center [393, 123] width 714 height 105
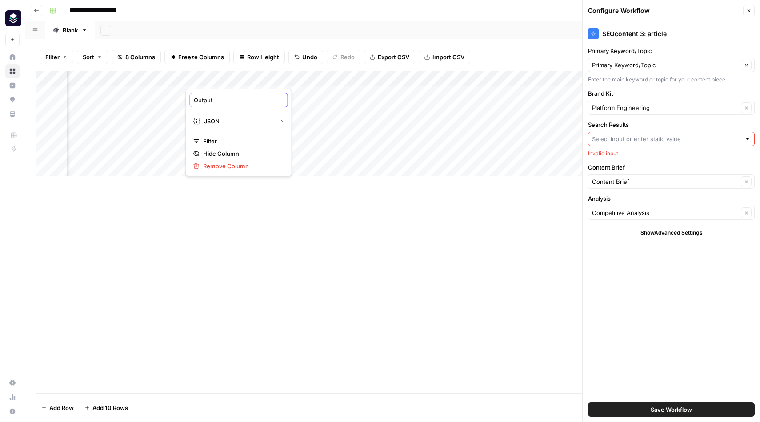
drag, startPoint x: 239, startPoint y: 98, endPoint x: 190, endPoint y: 100, distance: 48.9
click at [190, 100] on div "Output" at bounding box center [239, 100] width 98 height 14
type input "Search Results"
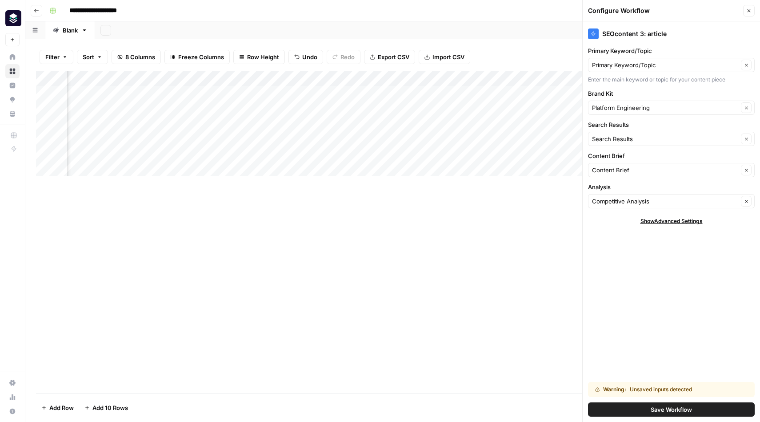
click at [667, 410] on span "Save Workflow" at bounding box center [671, 409] width 41 height 9
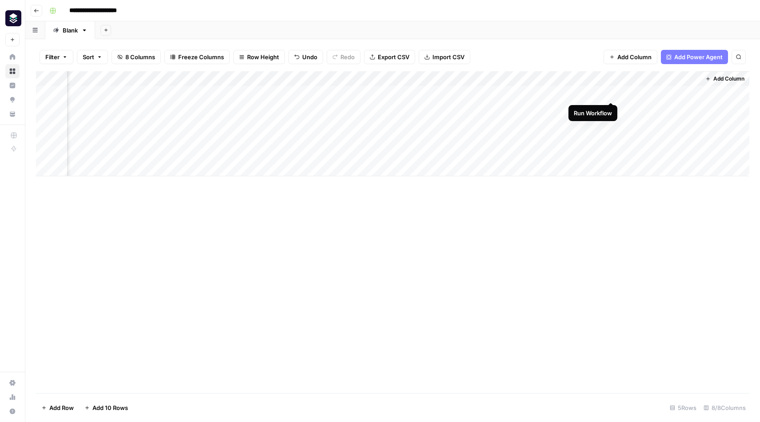
click at [612, 93] on div "Add Column" at bounding box center [393, 123] width 714 height 105
click at [327, 78] on div "Add Column" at bounding box center [393, 123] width 714 height 105
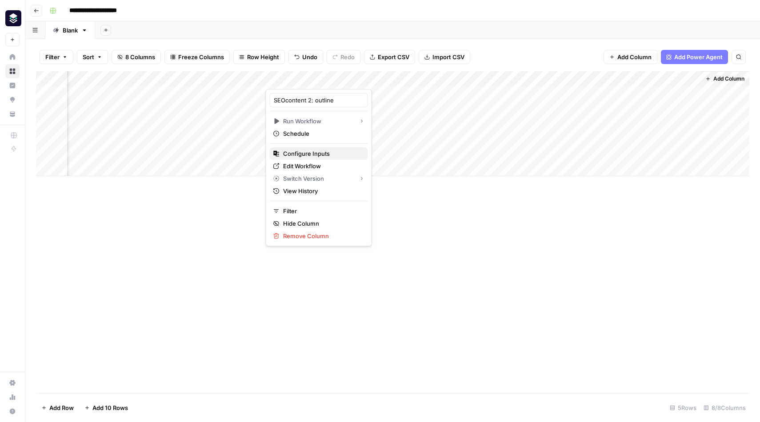
click at [318, 152] on span "Configure Inputs" at bounding box center [322, 153] width 78 height 9
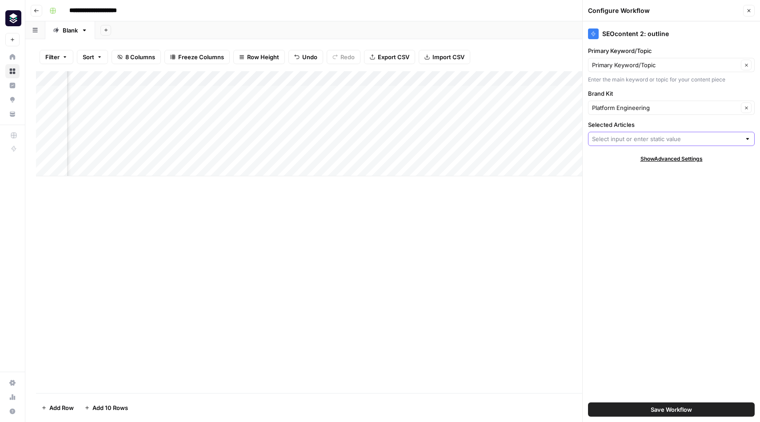
click at [642, 139] on input "Selected Articles" at bounding box center [666, 138] width 149 height 9
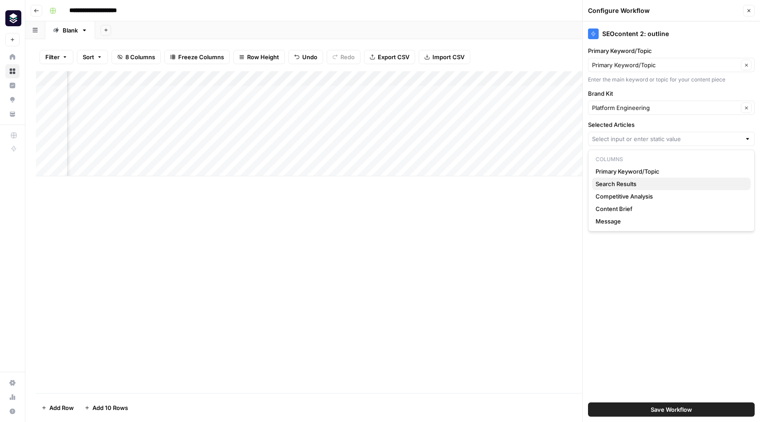
click at [633, 182] on span "Search Results" at bounding box center [670, 183] width 148 height 9
type input "Search Results"
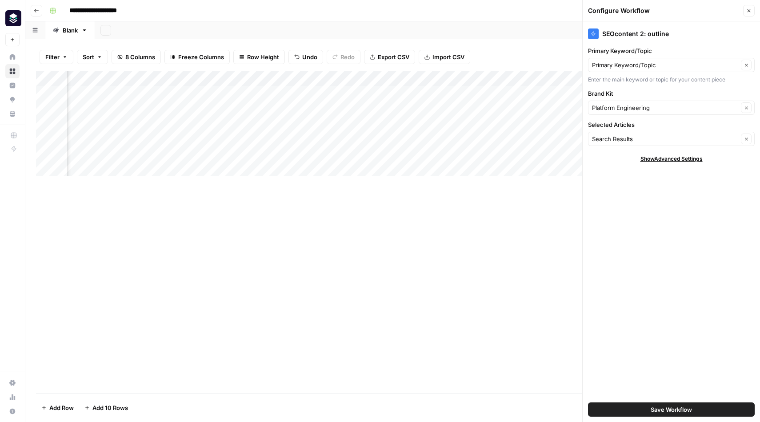
click at [671, 410] on span "Save Workflow" at bounding box center [671, 409] width 41 height 9
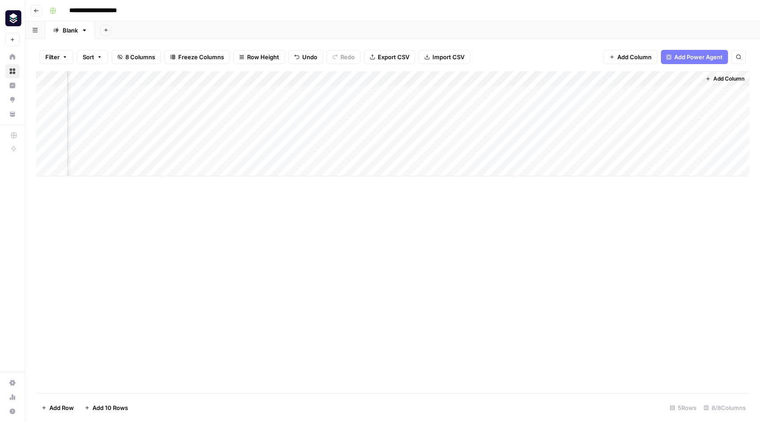
click at [219, 79] on div "Add Column" at bounding box center [393, 123] width 714 height 105
drag, startPoint x: 244, startPoint y: 98, endPoint x: 187, endPoint y: 98, distance: 56.5
click at [187, 98] on div "Search Results JSON Filter Hide Column Remove Column" at bounding box center [239, 132] width 106 height 87
type input "Selected Articles"
click at [585, 80] on div "Add Column" at bounding box center [393, 123] width 714 height 105
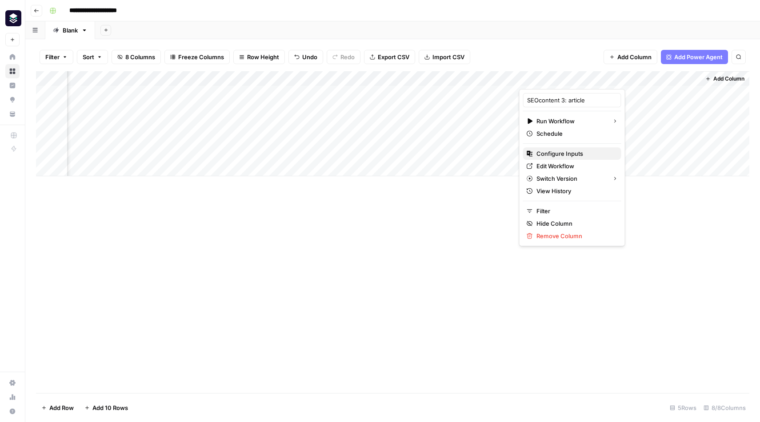
click at [567, 153] on span "Configure Inputs" at bounding box center [576, 153] width 78 height 9
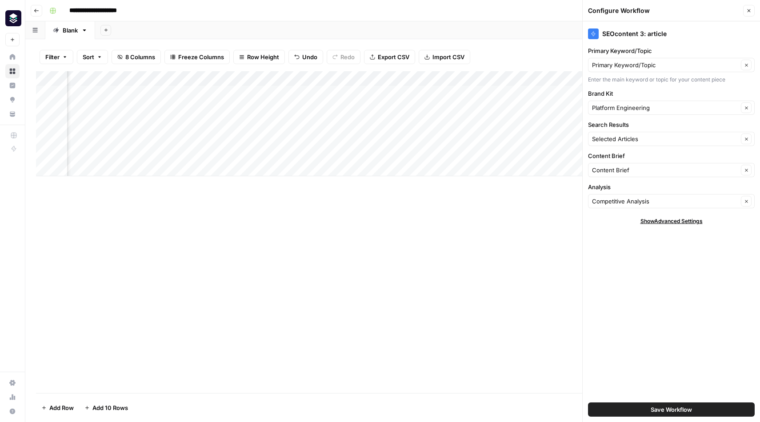
click at [756, 12] on header "Configure Workflow Close" at bounding box center [671, 10] width 177 height 21
click at [751, 12] on icon "button" at bounding box center [749, 10] width 5 height 5
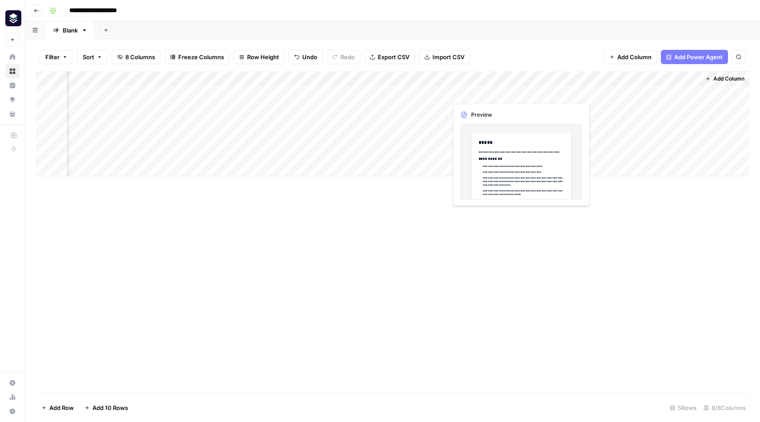
click at [478, 92] on div "Add Column" at bounding box center [393, 123] width 714 height 105
click at [440, 92] on div "Add Column" at bounding box center [393, 123] width 714 height 105
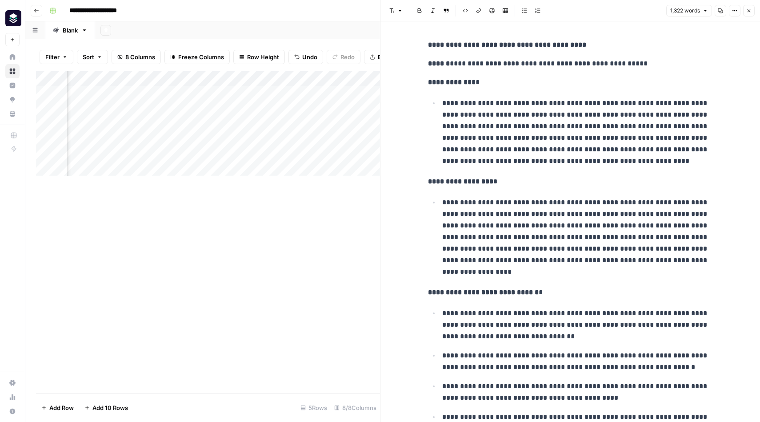
click at [748, 12] on icon "button" at bounding box center [749, 10] width 5 height 5
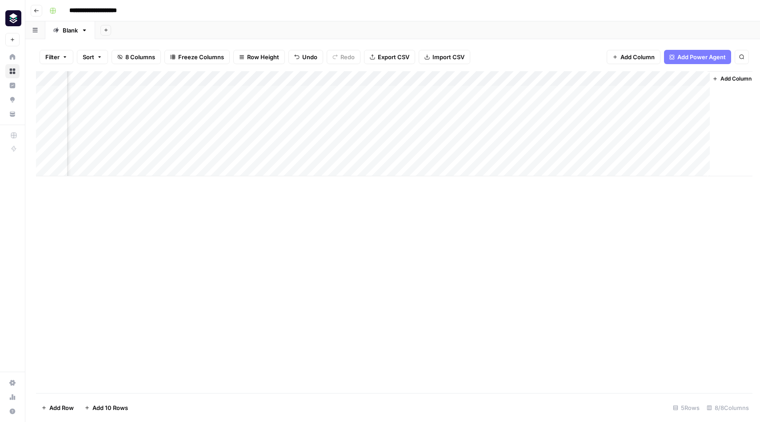
scroll to position [0, 72]
click at [268, 93] on div "Add Column" at bounding box center [393, 123] width 714 height 105
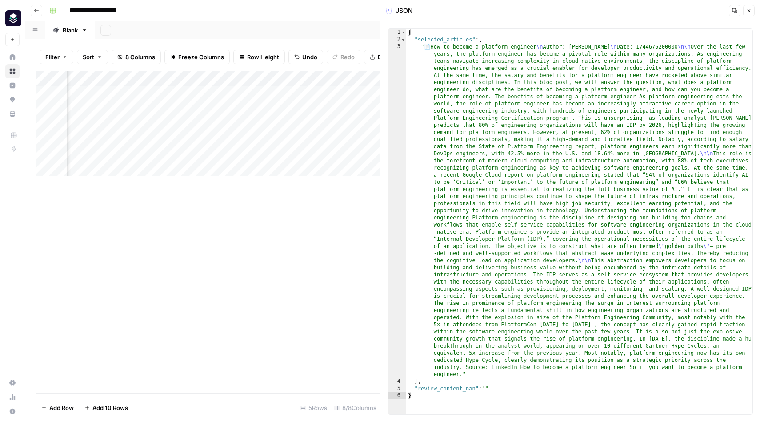
click at [751, 9] on icon "button" at bounding box center [749, 10] width 5 height 5
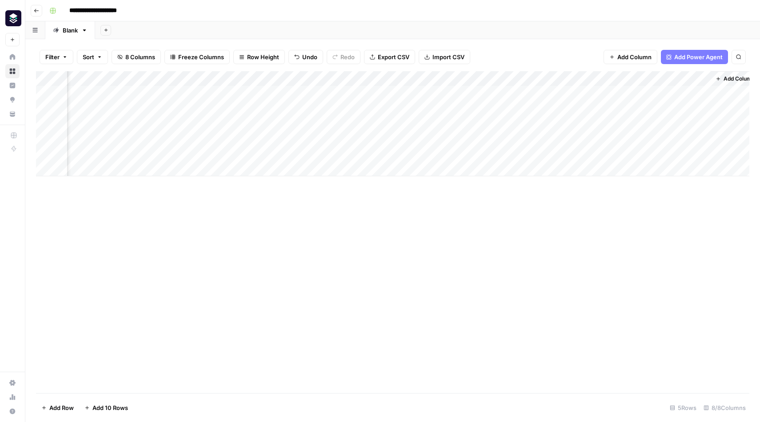
click at [245, 112] on div "Add Column" at bounding box center [393, 123] width 714 height 105
click at [272, 160] on div "Add Column" at bounding box center [393, 123] width 714 height 105
click at [269, 107] on div "Add Column" at bounding box center [393, 123] width 714 height 105
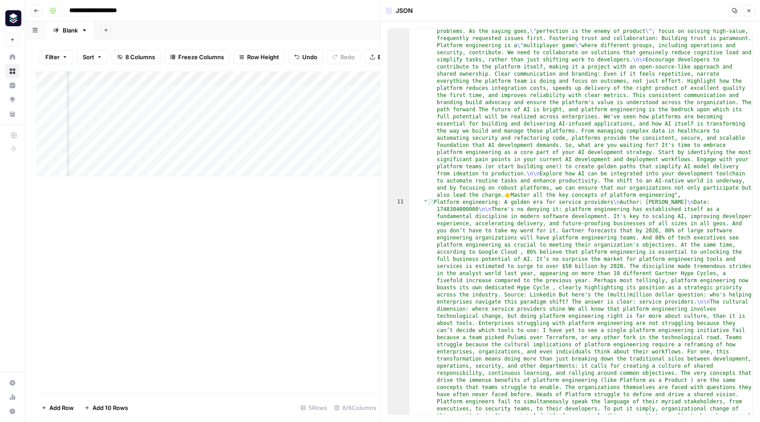
scroll to position [2489, 0]
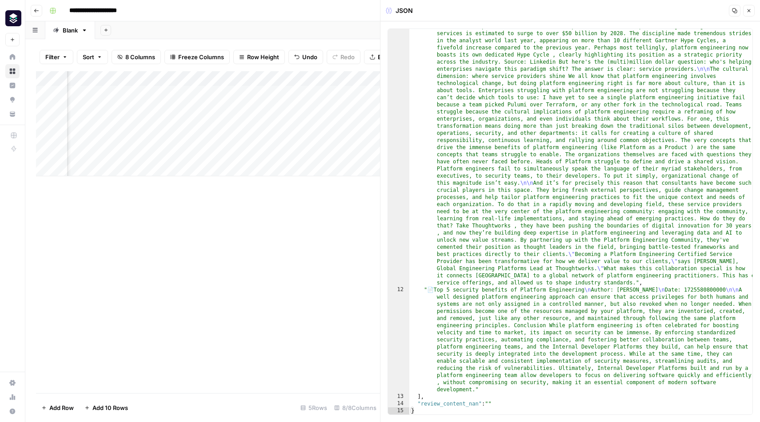
click at [749, 11] on icon "button" at bounding box center [749, 10] width 3 height 3
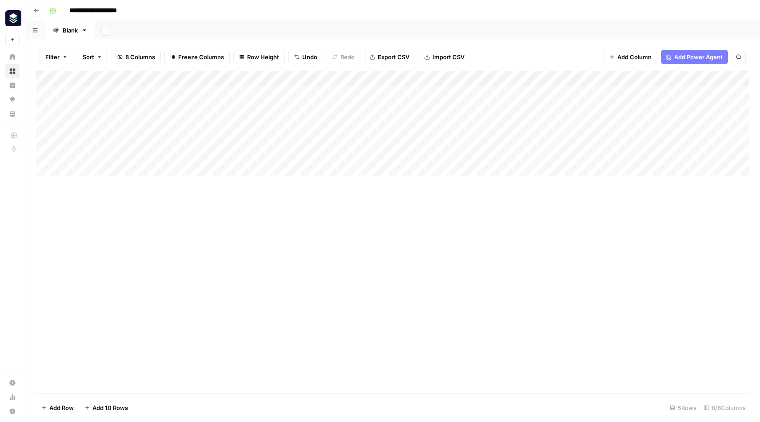
click at [104, 124] on div "Add Column" at bounding box center [393, 123] width 714 height 105
type textarea "**********"
click at [191, 125] on div "Add Column" at bounding box center [393, 123] width 714 height 105
click at [259, 122] on div "Add Column" at bounding box center [393, 123] width 714 height 105
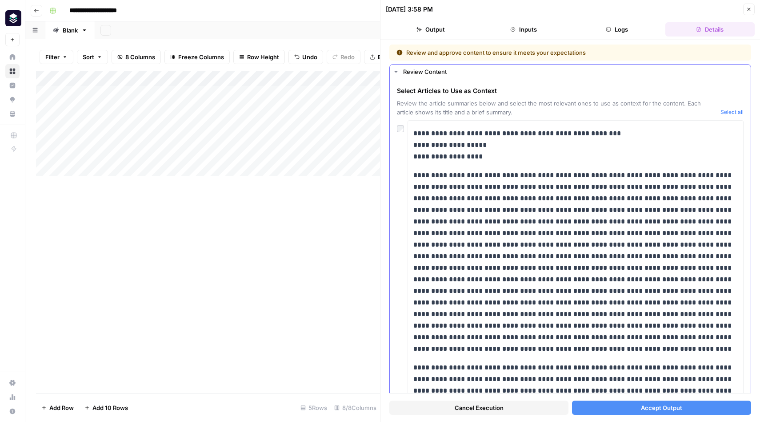
click at [727, 107] on div "Select Articles to Use as Context Review the article summaries below and select…" at bounding box center [570, 101] width 347 height 30
click at [731, 111] on button "Select all" at bounding box center [732, 112] width 23 height 9
click at [658, 407] on span "Accept Output" at bounding box center [661, 407] width 41 height 9
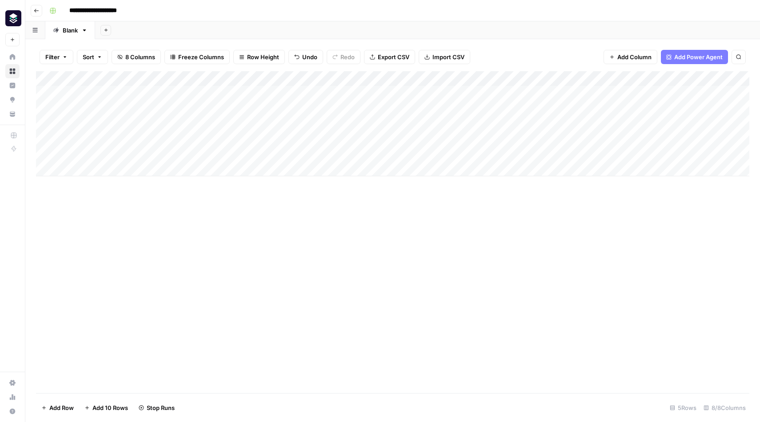
click at [524, 237] on div "Add Column" at bounding box center [393, 231] width 714 height 321
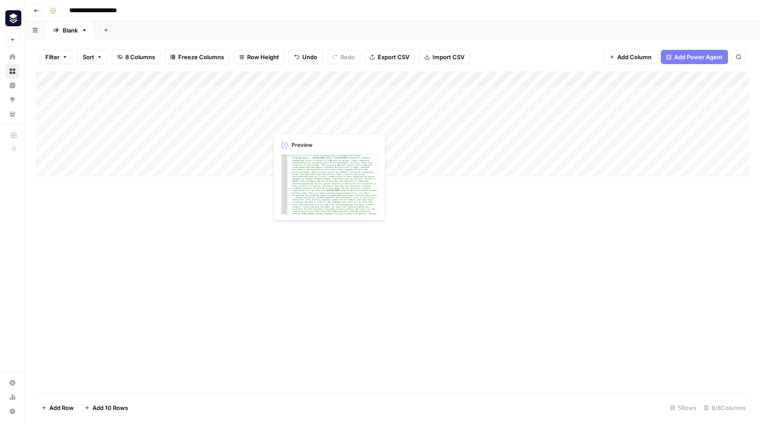
click at [319, 125] on div "Add Column" at bounding box center [393, 123] width 714 height 105
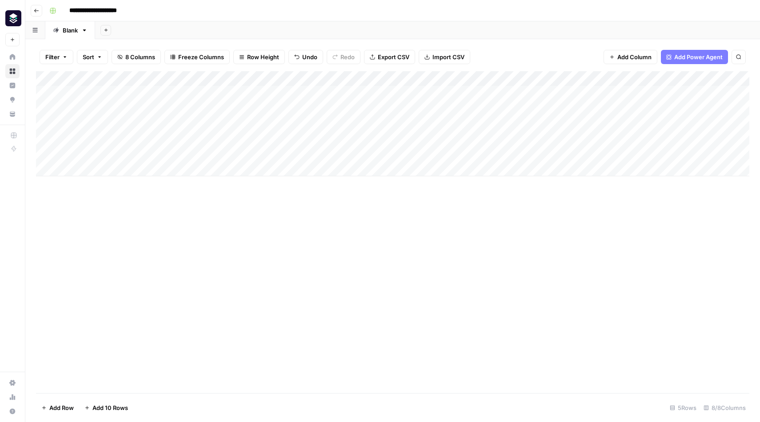
click at [374, 123] on div "Add Column" at bounding box center [393, 123] width 714 height 105
drag, startPoint x: 703, startPoint y: 79, endPoint x: 697, endPoint y: 79, distance: 6.2
click at [697, 79] on div "Add Column" at bounding box center [393, 123] width 714 height 105
click at [364, 123] on div "Add Column" at bounding box center [393, 123] width 714 height 105
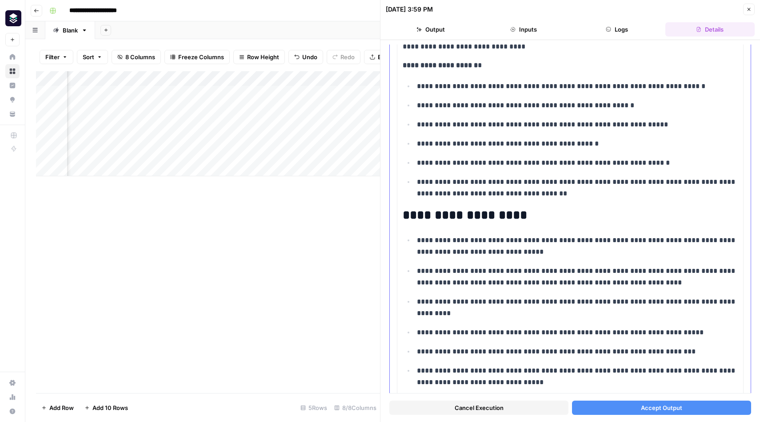
scroll to position [502, 0]
click at [632, 407] on button "Accept Output" at bounding box center [661, 407] width 179 height 14
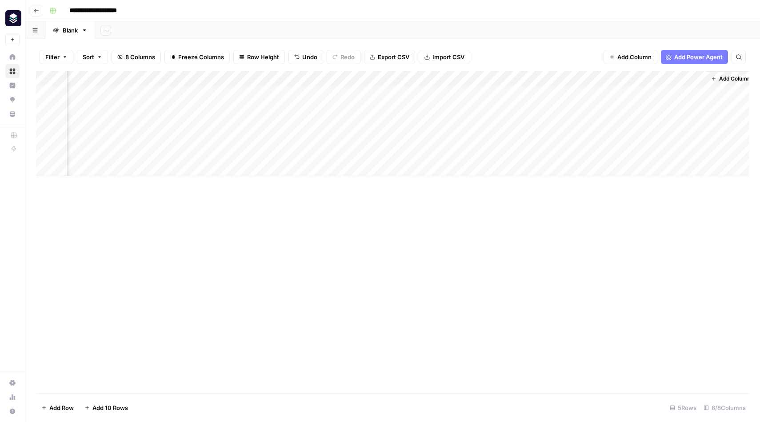
scroll to position [0, 66]
click at [582, 124] on div "Add Column" at bounding box center [393, 123] width 714 height 105
drag, startPoint x: 383, startPoint y: 77, endPoint x: 369, endPoint y: 77, distance: 13.3
click at [369, 77] on div "Add Column" at bounding box center [393, 123] width 714 height 105
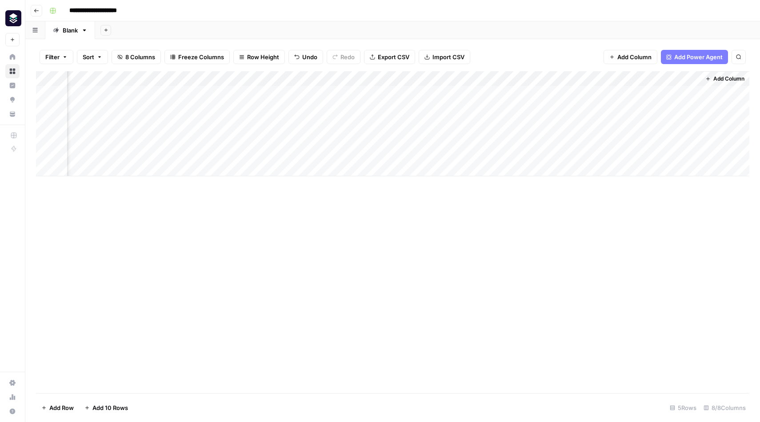
click at [187, 79] on div "Add Column" at bounding box center [393, 123] width 714 height 105
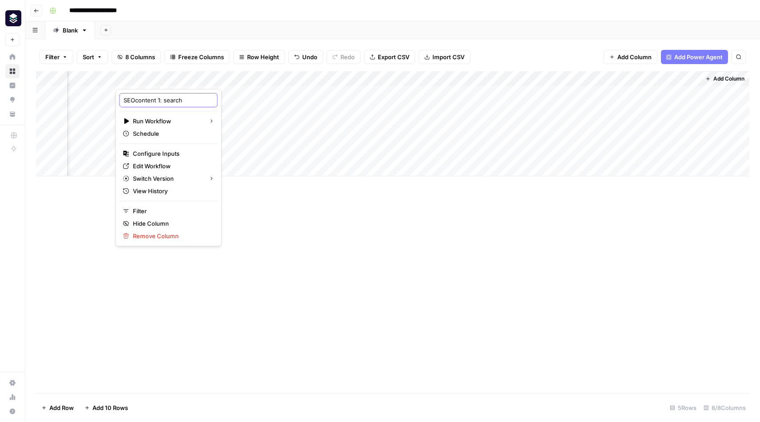
click at [160, 101] on input "SEOcontent 1: search" at bounding box center [169, 100] width 90 height 9
type input "SEOcontent search"
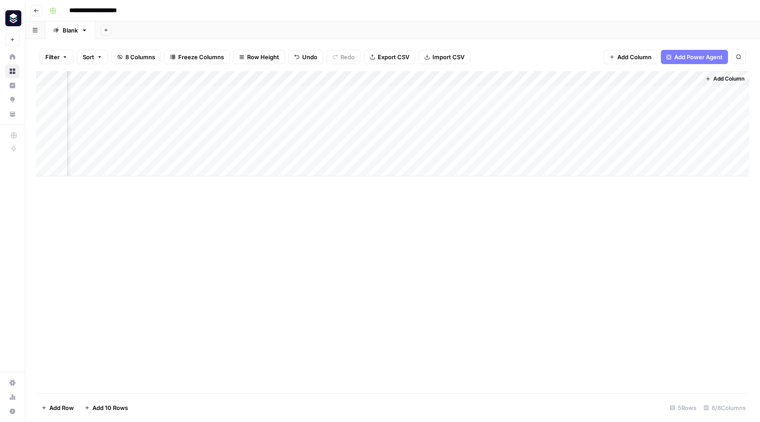
click at [355, 77] on div "Add Column" at bounding box center [393, 123] width 714 height 105
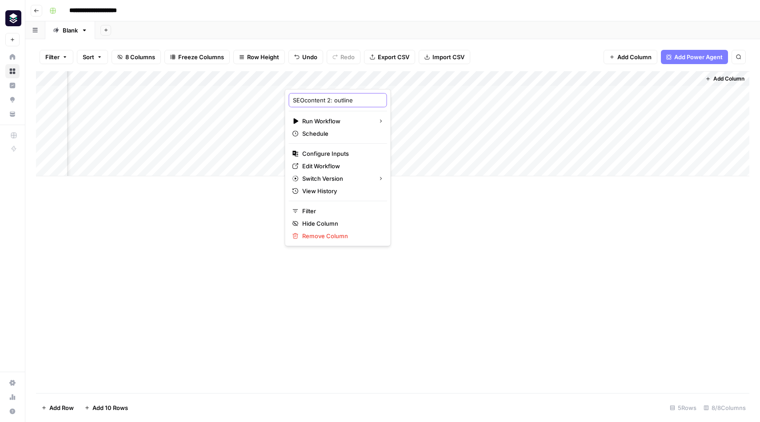
click at [333, 101] on input "SEOcontent 2: outline" at bounding box center [338, 100] width 90 height 9
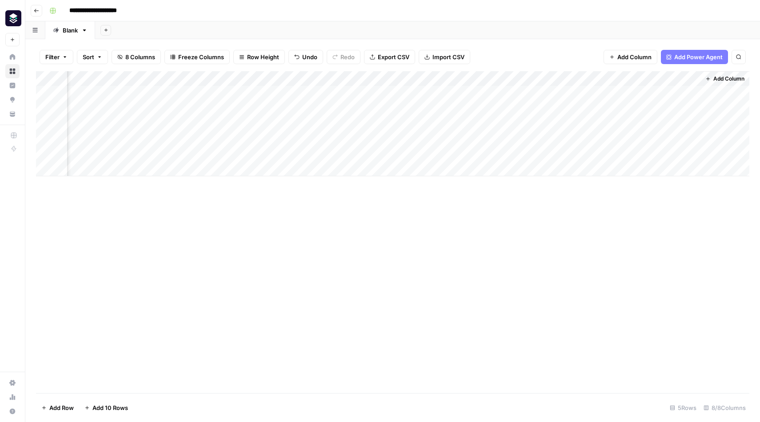
click at [356, 78] on div "Add Column" at bounding box center [393, 123] width 714 height 105
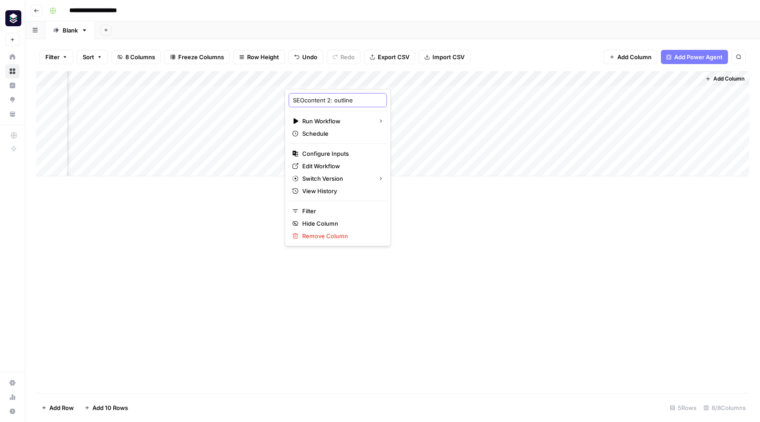
click at [333, 102] on input "SEOcontent 2: outline" at bounding box center [338, 100] width 90 height 9
type input "SEOcontent outline"
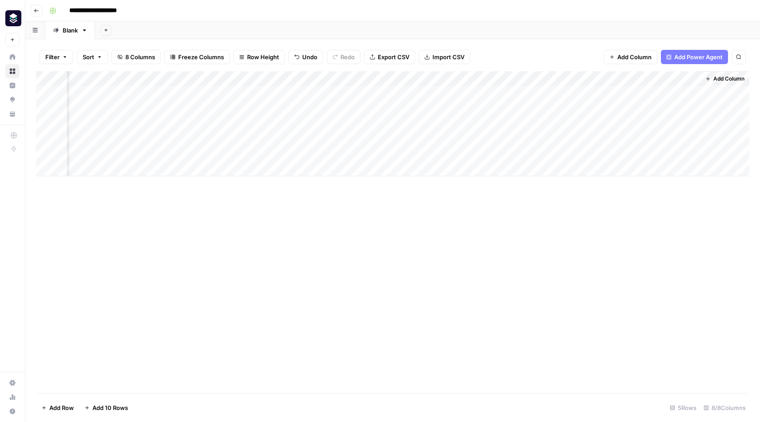
click at [602, 80] on div "Add Column" at bounding box center [393, 123] width 714 height 105
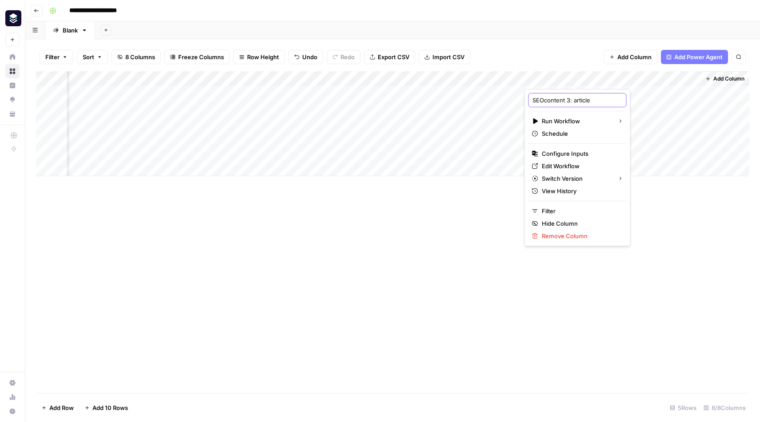
click at [573, 100] on input "SEOcontent 3: article" at bounding box center [578, 100] width 90 height 9
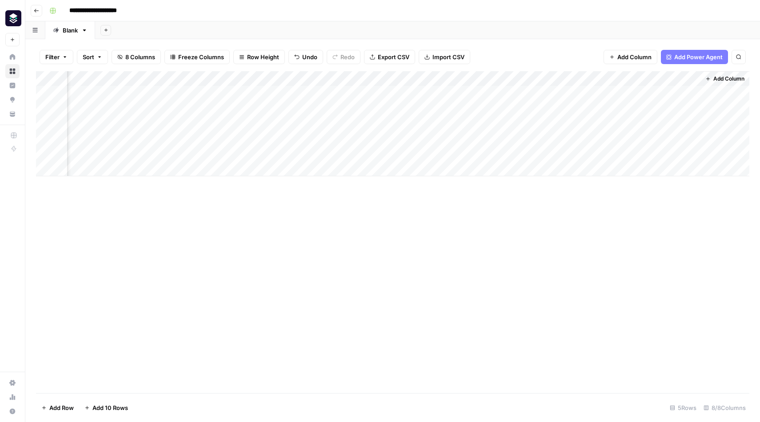
click at [603, 76] on div "Add Column" at bounding box center [393, 123] width 714 height 105
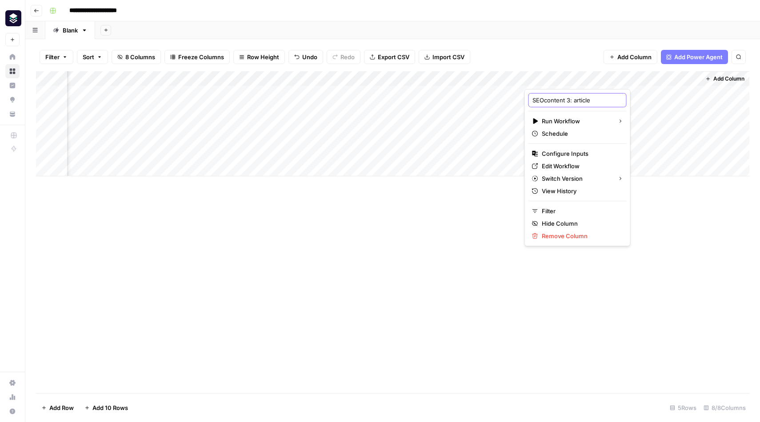
click at [573, 100] on input "SEOcontent 3: article" at bounding box center [578, 100] width 90 height 9
type input "SEOcontent article"
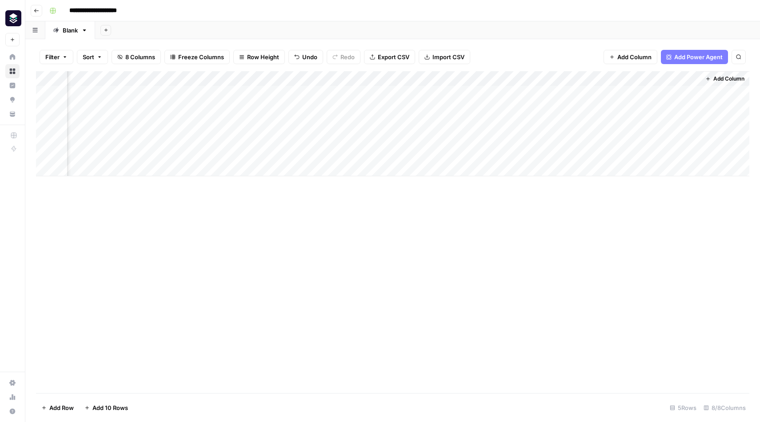
click at [46, 108] on div "Add Column" at bounding box center [393, 123] width 714 height 105
click at [64, 410] on span "Delete 1 Row" at bounding box center [59, 407] width 36 height 9
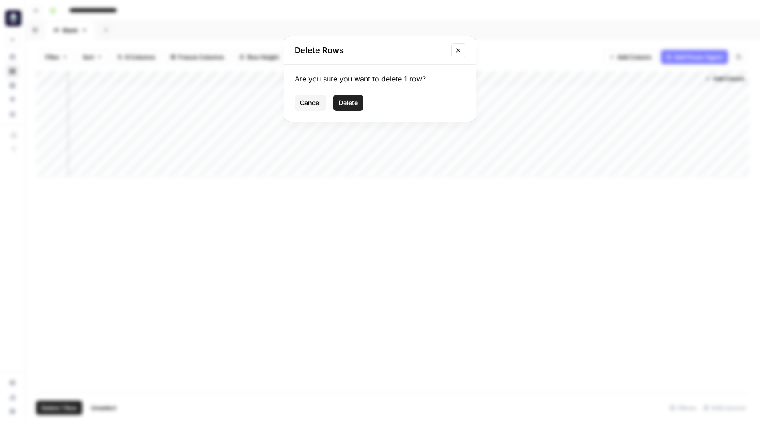
click at [350, 100] on span "Delete" at bounding box center [348, 102] width 19 height 9
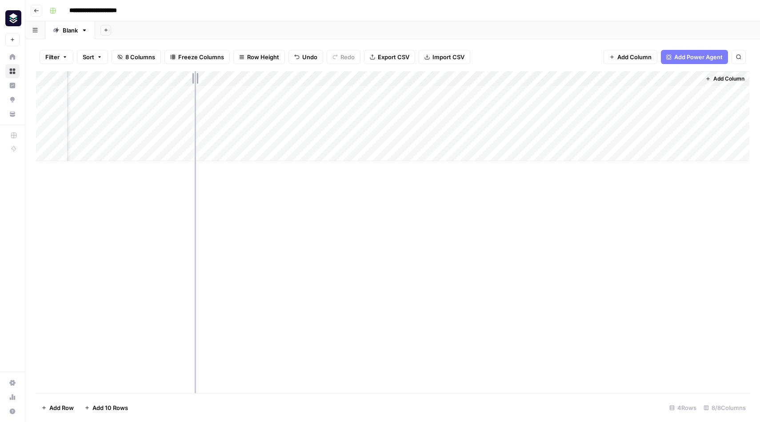
drag, startPoint x: 206, startPoint y: 77, endPoint x: 195, endPoint y: 77, distance: 11.6
click at [195, 77] on div "Add Column" at bounding box center [393, 116] width 714 height 90
click at [209, 76] on div "Add Column" at bounding box center [393, 116] width 714 height 90
click at [128, 76] on div "Add Column" at bounding box center [393, 116] width 714 height 90
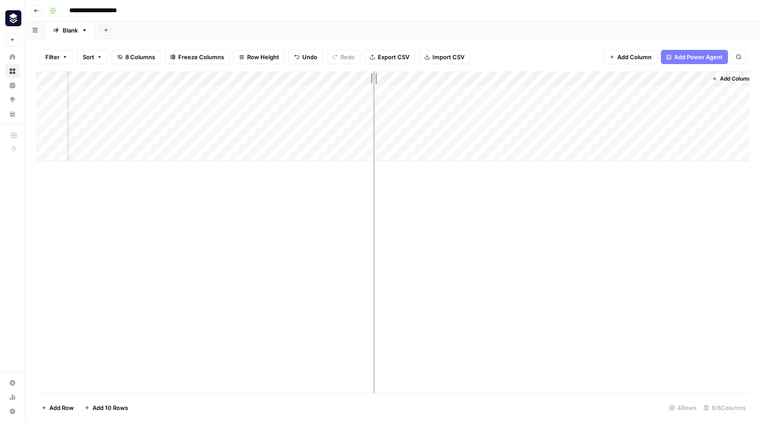
drag, startPoint x: 382, startPoint y: 77, endPoint x: 373, endPoint y: 77, distance: 8.0
click at [373, 77] on div "Add Column" at bounding box center [393, 116] width 714 height 90
drag, startPoint x: 129, startPoint y: 77, endPoint x: 135, endPoint y: 77, distance: 6.2
click at [135, 77] on div "Add Column" at bounding box center [393, 116] width 714 height 90
drag, startPoint x: 626, startPoint y: 75, endPoint x: 621, endPoint y: 75, distance: 4.9
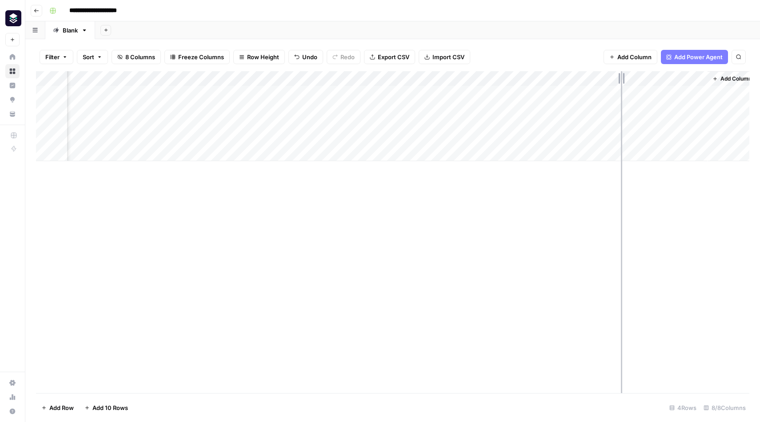
click at [621, 75] on div "Add Column" at bounding box center [393, 116] width 714 height 90
click at [293, 174] on div "Add Column" at bounding box center [393, 231] width 714 height 321
click at [147, 120] on div "Add Column" at bounding box center [393, 116] width 714 height 90
click at [144, 124] on div "Add Column" at bounding box center [393, 116] width 714 height 90
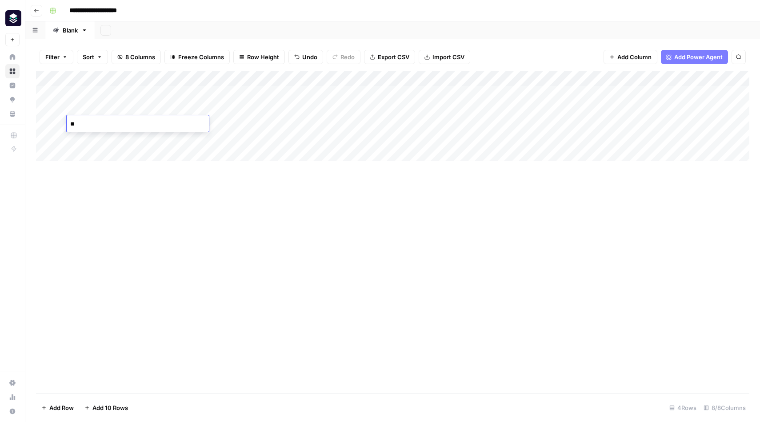
type textarea "*"
type textarea "**********"
click at [229, 124] on div "Add Column" at bounding box center [393, 116] width 714 height 90
click at [346, 79] on div "Add Column" at bounding box center [393, 116] width 714 height 90
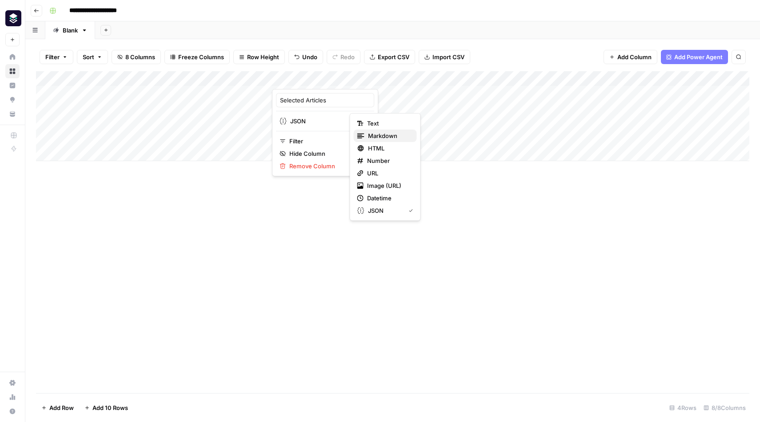
click at [386, 134] on span "Markdown" at bounding box center [389, 135] width 42 height 9
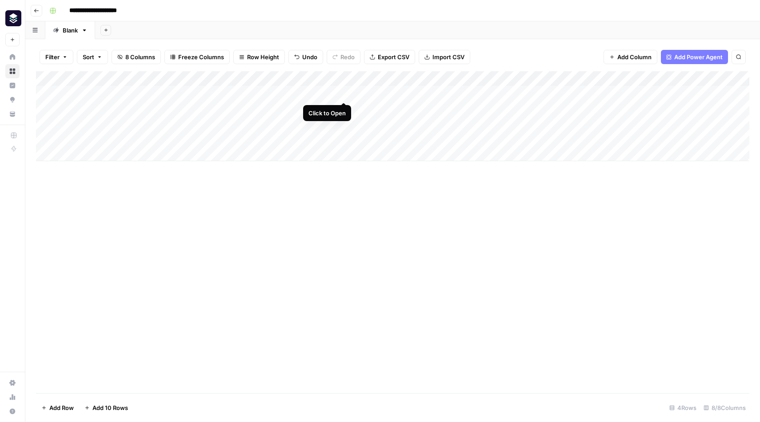
click at [342, 94] on div "Add Column" at bounding box center [393, 116] width 714 height 90
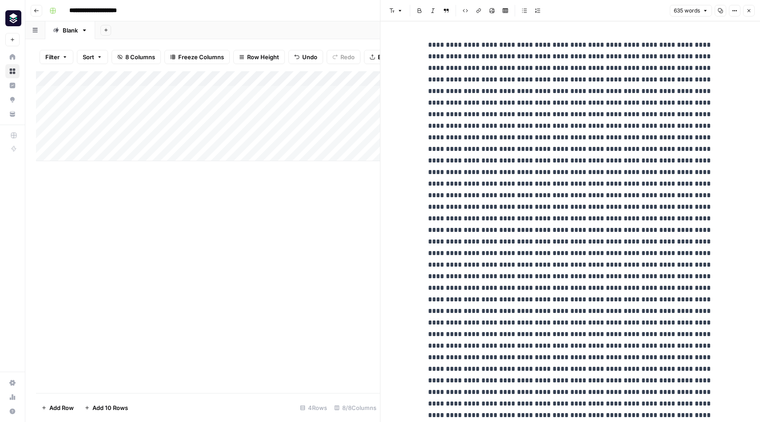
click at [748, 12] on icon "button" at bounding box center [749, 10] width 5 height 5
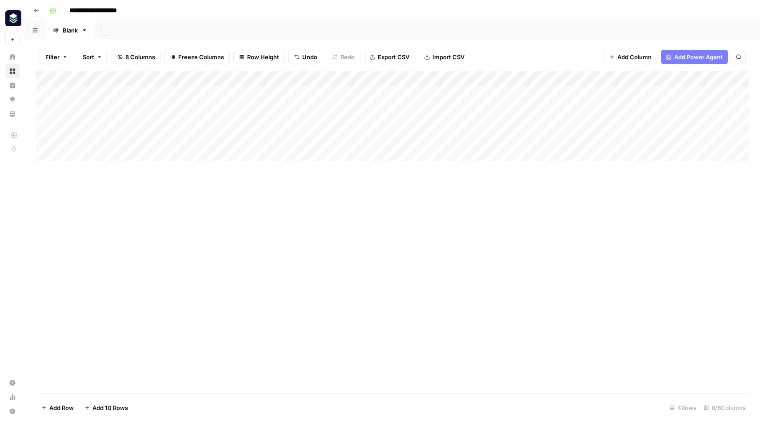
click at [345, 79] on div "Add Column" at bounding box center [393, 116] width 714 height 90
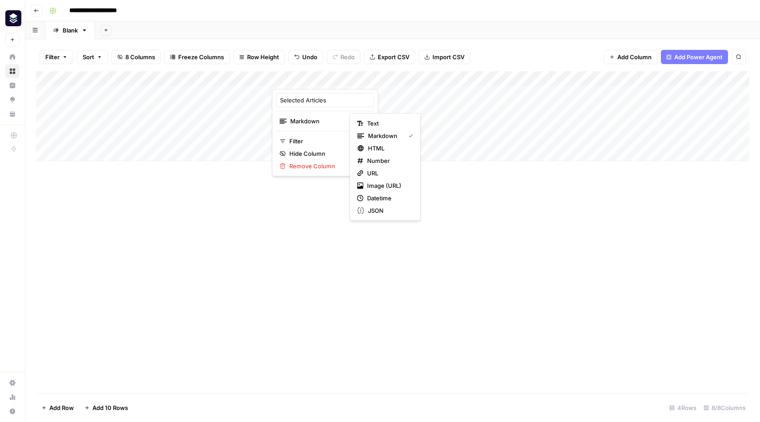
click at [383, 206] on div "Add Column" at bounding box center [393, 231] width 714 height 321
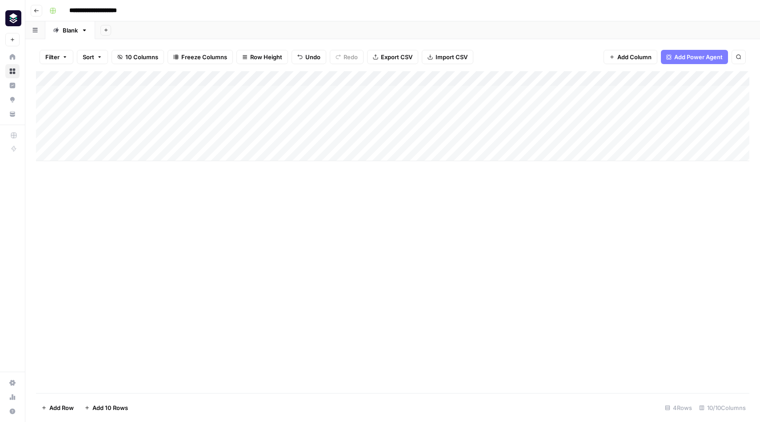
click at [329, 238] on div "Add Column" at bounding box center [393, 231] width 714 height 321
click at [263, 124] on div "Add Column" at bounding box center [393, 116] width 714 height 90
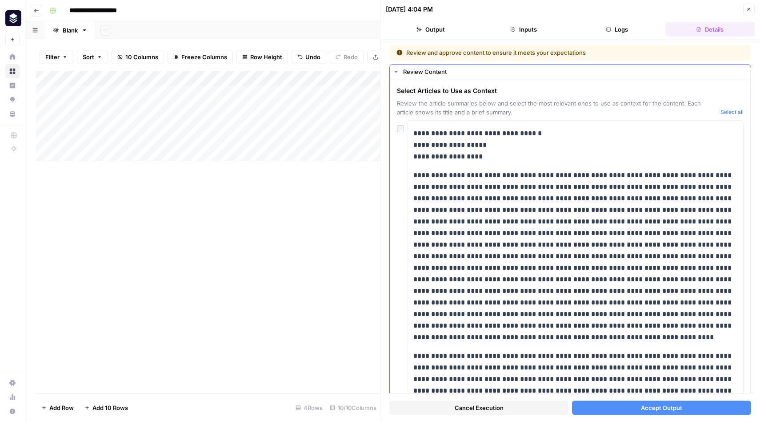
click at [735, 112] on button "Select all" at bounding box center [732, 112] width 23 height 9
click at [643, 404] on span "Accept Output" at bounding box center [661, 407] width 41 height 9
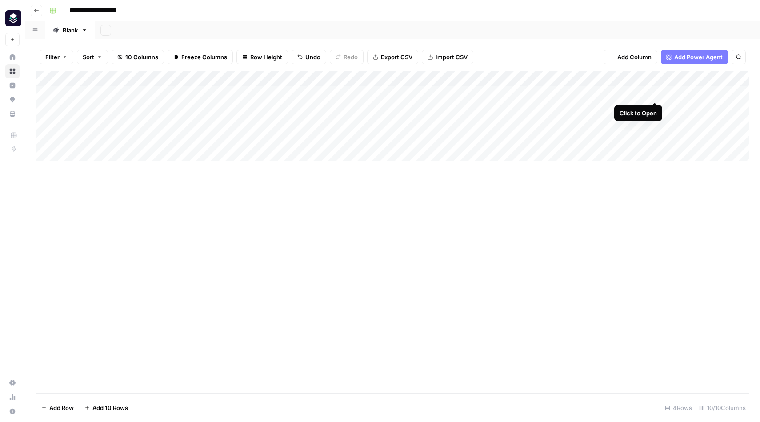
click at [655, 92] on div "Add Column" at bounding box center [393, 116] width 714 height 90
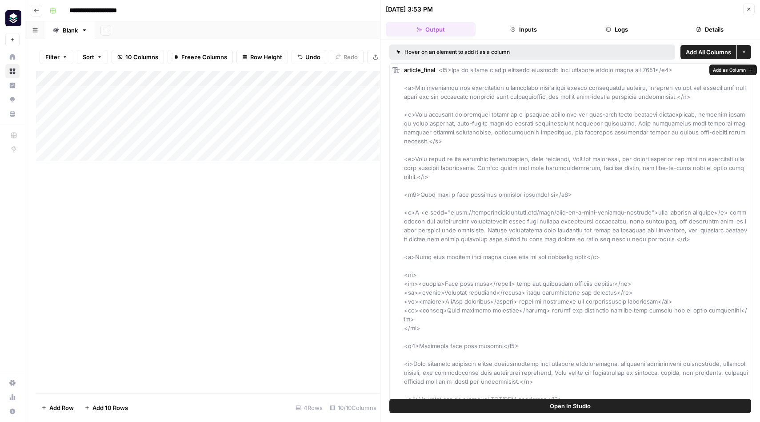
click at [743, 71] on span "Add as Column" at bounding box center [729, 69] width 33 height 7
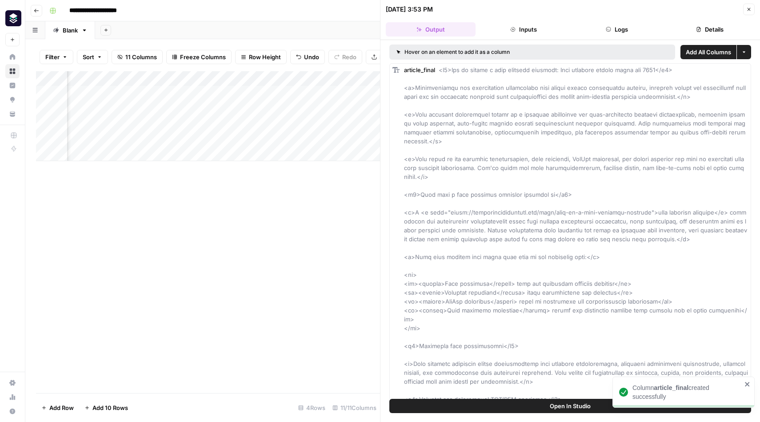
click at [274, 297] on div "Add Column" at bounding box center [208, 231] width 344 height 321
click at [307, 78] on div "Add Column" at bounding box center [208, 116] width 344 height 90
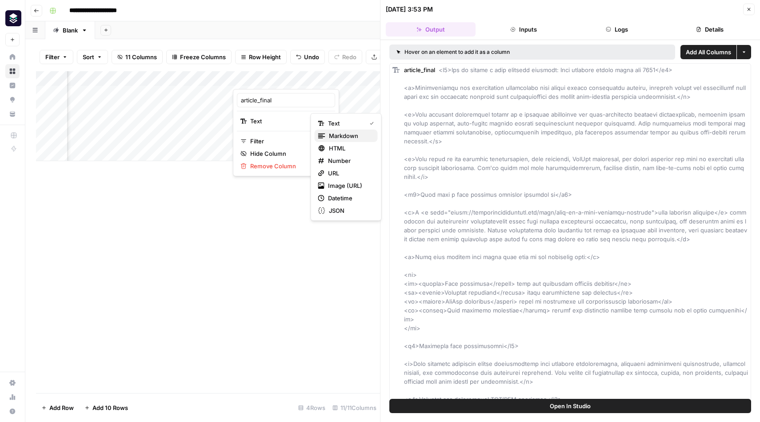
click at [342, 131] on span "Markdown" at bounding box center [350, 135] width 42 height 9
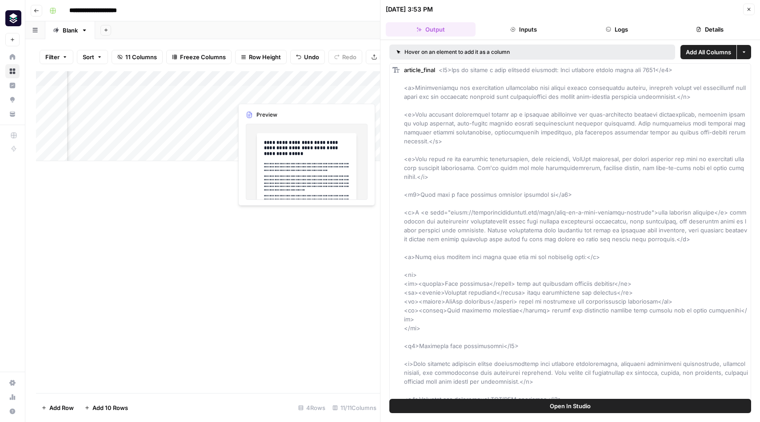
click at [265, 90] on div "Add Column" at bounding box center [208, 116] width 344 height 90
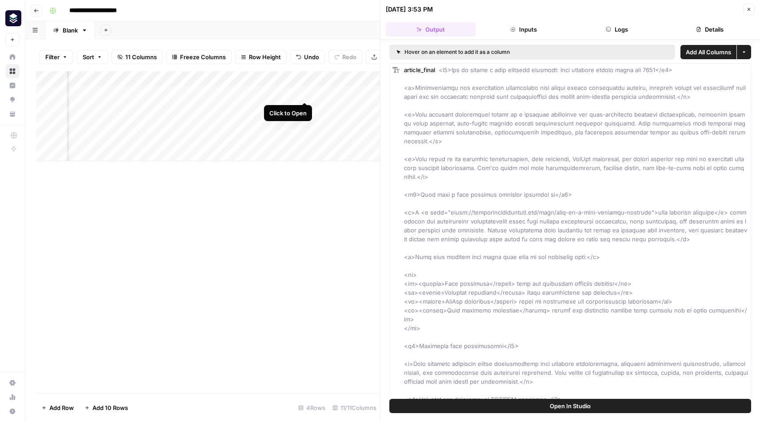
click at [306, 91] on div "Add Column" at bounding box center [208, 116] width 344 height 90
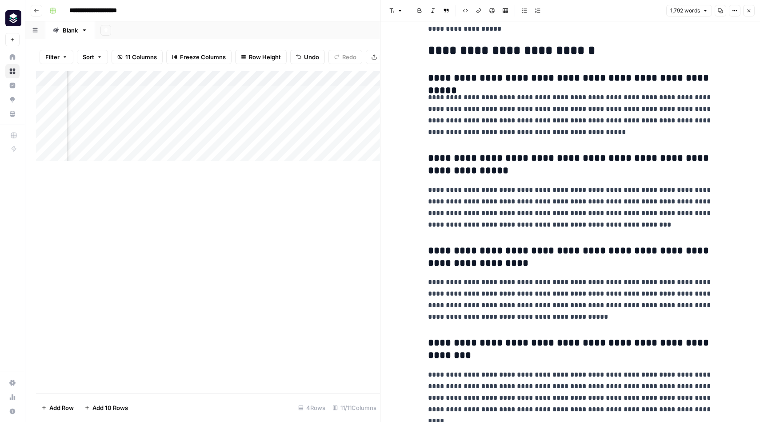
scroll to position [3151, 0]
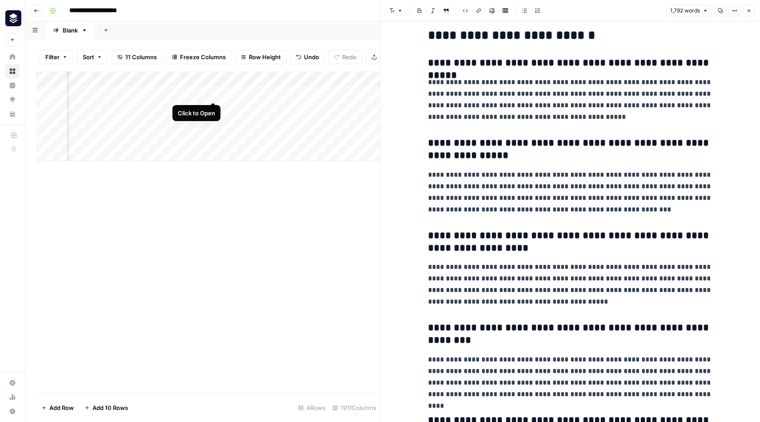
click at [212, 93] on div "Add Column" at bounding box center [208, 116] width 344 height 90
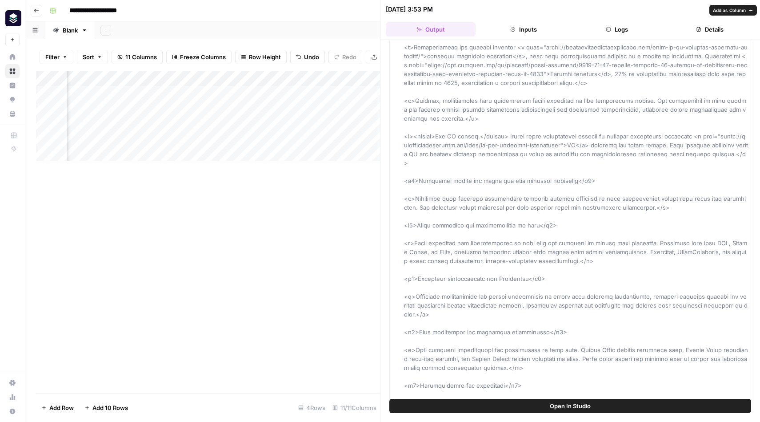
scroll to position [534, 0]
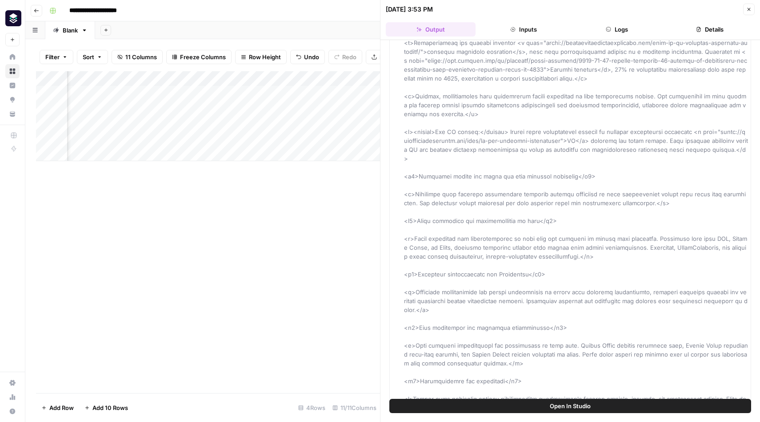
click at [750, 8] on icon "button" at bounding box center [749, 9] width 5 height 5
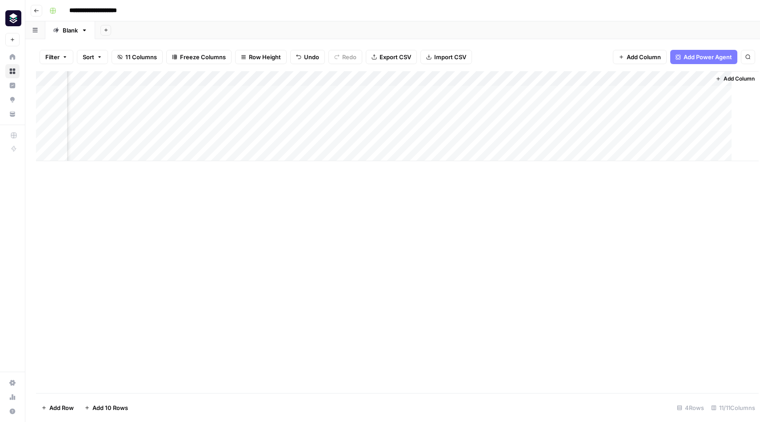
scroll to position [0, 285]
click at [529, 77] on div "Add Column" at bounding box center [393, 116] width 714 height 90
click at [518, 167] on span "Remove Column" at bounding box center [527, 165] width 78 height 9
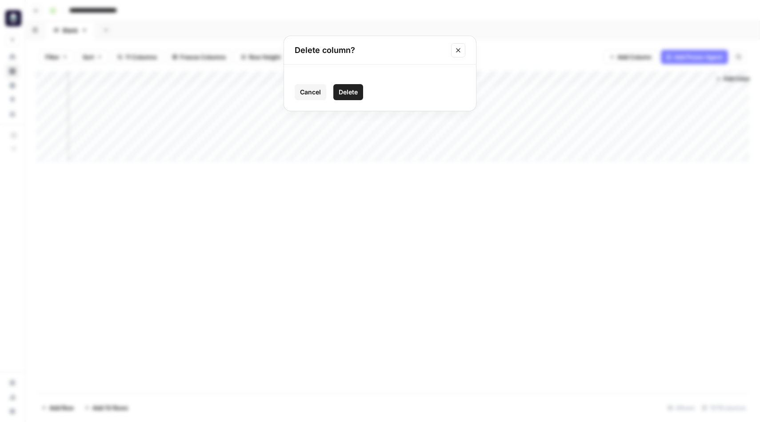
click at [351, 92] on span "Delete" at bounding box center [348, 92] width 19 height 9
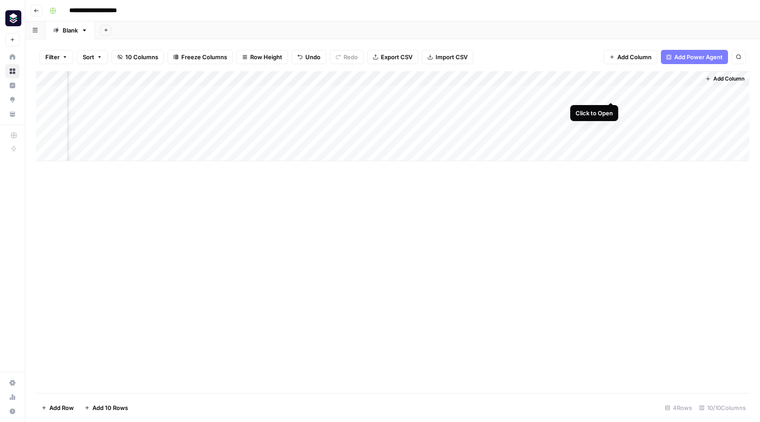
click at [612, 92] on div "Add Column" at bounding box center [393, 116] width 714 height 90
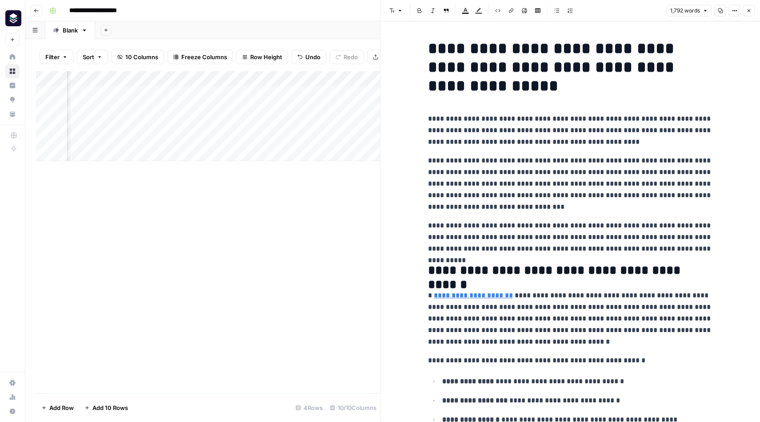
click at [751, 11] on icon "button" at bounding box center [749, 10] width 5 height 5
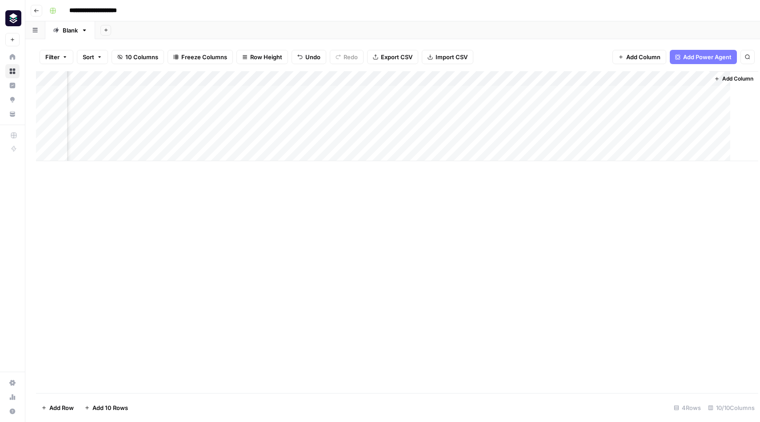
scroll to position [0, 205]
click at [542, 93] on div "Add Column" at bounding box center [393, 116] width 714 height 90
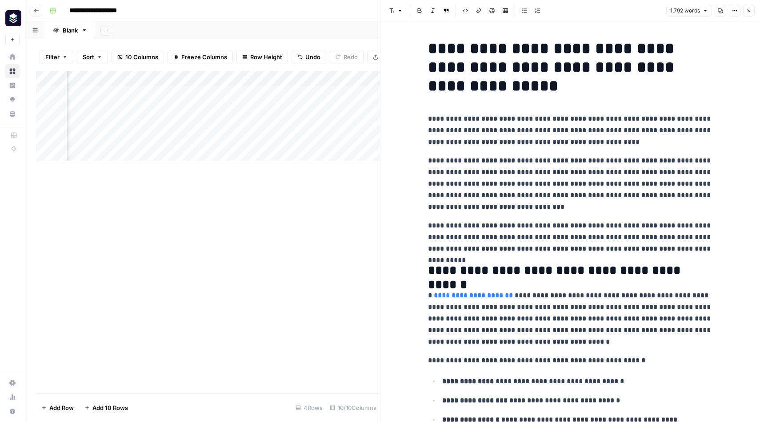
click at [614, 146] on p "**********" at bounding box center [570, 130] width 285 height 35
click at [627, 145] on p "**********" at bounding box center [570, 130] width 285 height 35
click at [750, 12] on icon "button" at bounding box center [749, 10] width 5 height 5
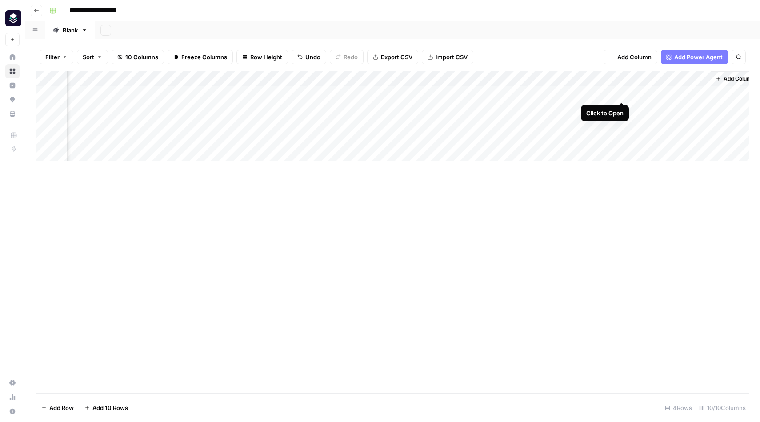
click at [626, 93] on div "Add Column" at bounding box center [393, 116] width 714 height 90
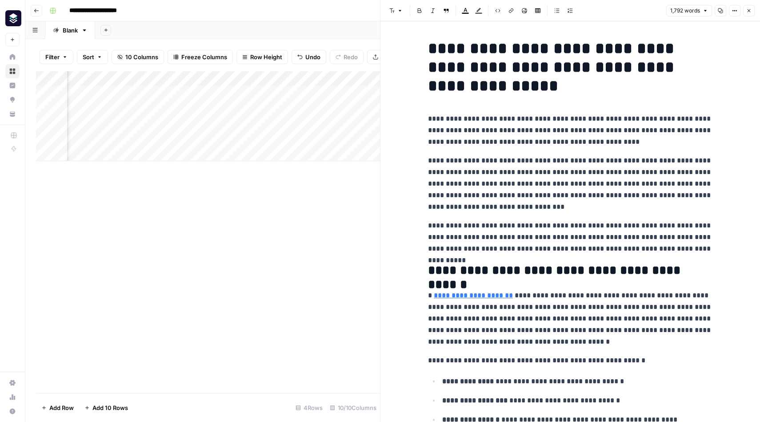
click at [641, 143] on p "**********" at bounding box center [570, 130] width 285 height 35
click at [753, 6] on button "Close" at bounding box center [749, 11] width 12 height 12
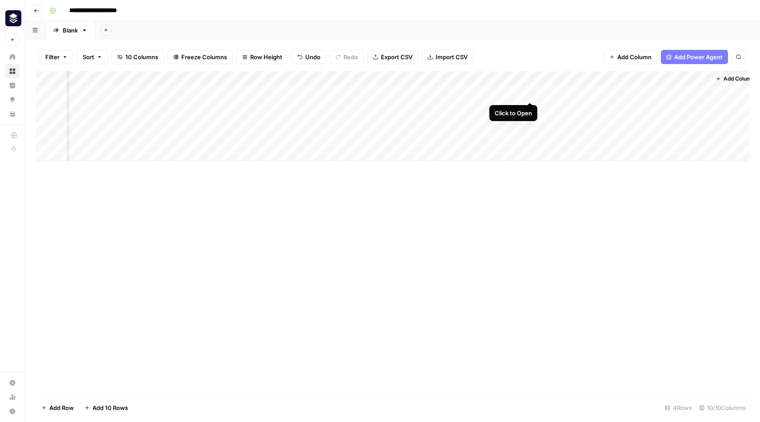
click at [529, 92] on div "Add Column" at bounding box center [393, 116] width 714 height 90
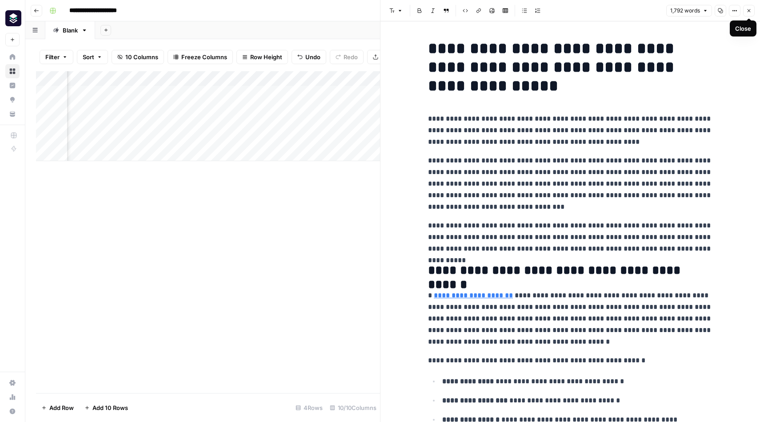
click at [748, 12] on icon "button" at bounding box center [749, 10] width 5 height 5
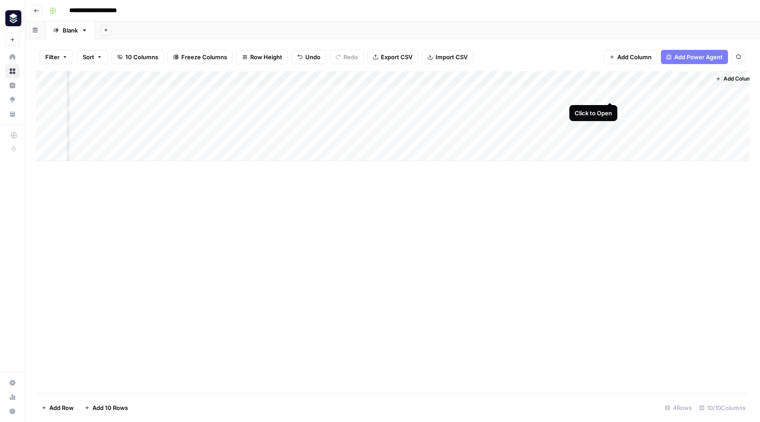
click at [610, 92] on div "Add Column" at bounding box center [393, 116] width 714 height 90
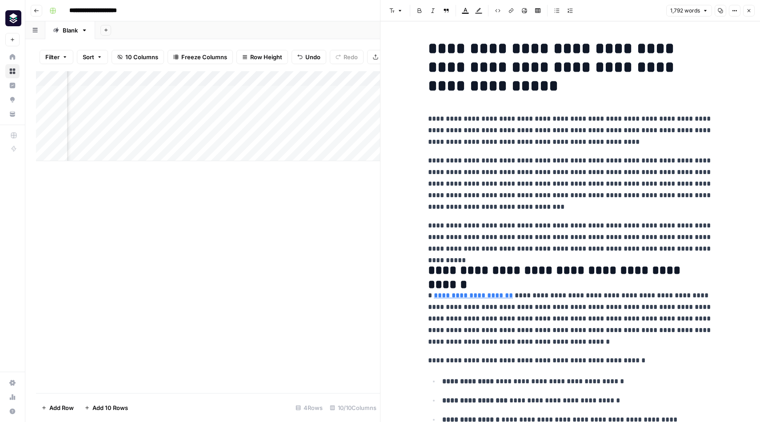
click at [753, 8] on button "Close" at bounding box center [749, 11] width 12 height 12
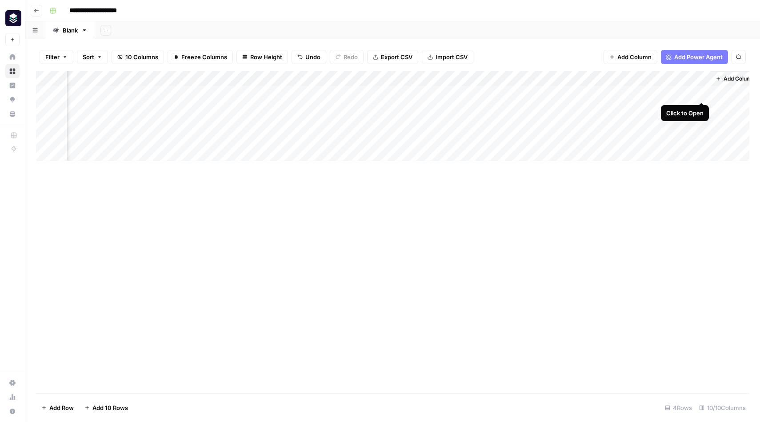
click at [701, 92] on div "Add Column" at bounding box center [393, 116] width 714 height 90
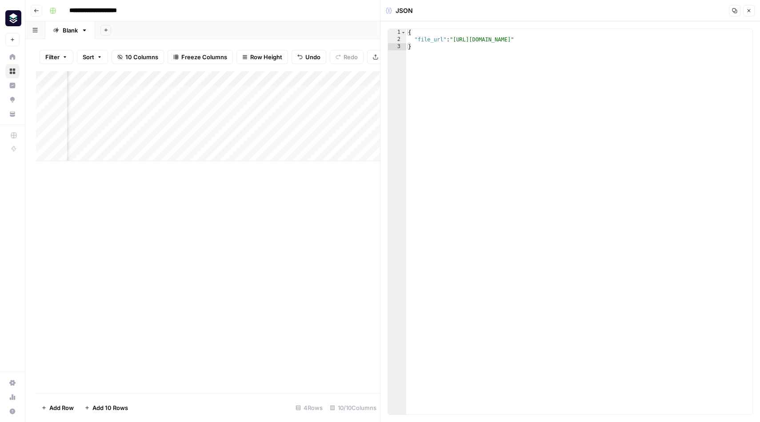
click at [751, 11] on icon "button" at bounding box center [749, 10] width 5 height 5
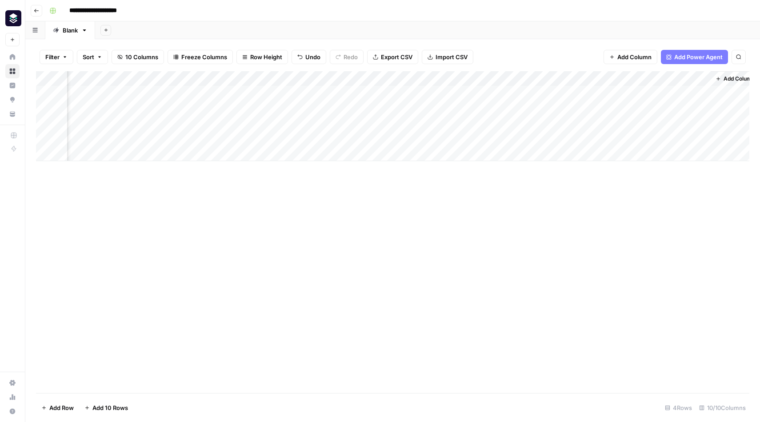
click at [703, 76] on div "Add Column" at bounding box center [393, 116] width 714 height 90
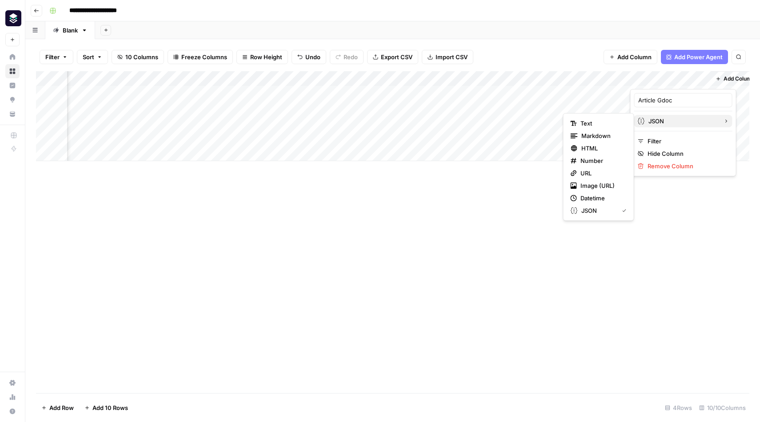
click at [724, 123] on icon "button" at bounding box center [726, 120] width 5 height 5
click at [594, 175] on span "URL" at bounding box center [602, 173] width 43 height 9
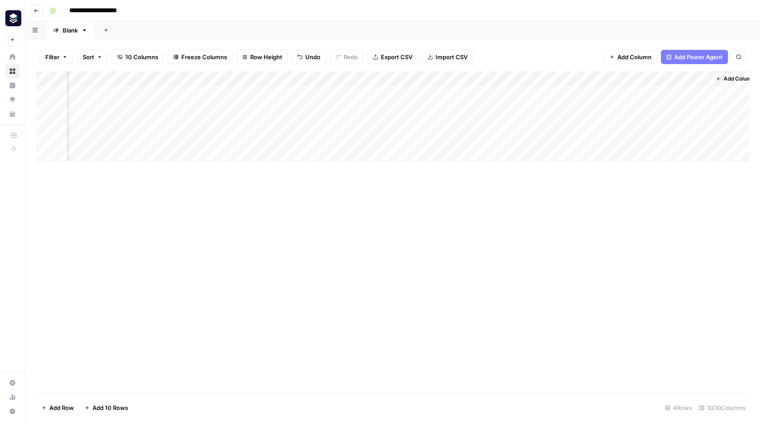
click at [631, 190] on div "Add Column" at bounding box center [393, 231] width 714 height 321
click at [617, 229] on div "Add Column" at bounding box center [393, 231] width 714 height 321
click at [670, 92] on div "Add Column" at bounding box center [393, 116] width 714 height 90
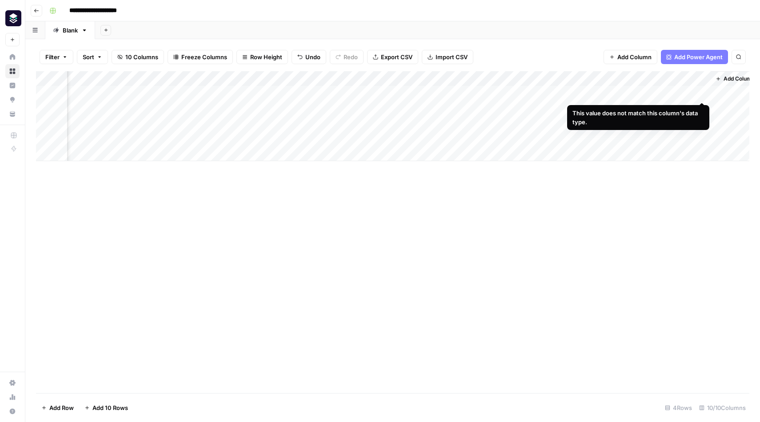
click at [689, 92] on div "Add Column" at bounding box center [393, 116] width 714 height 90
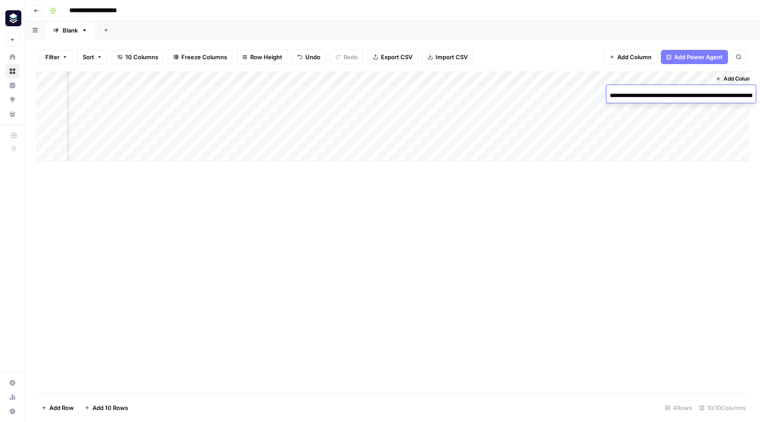
scroll to position [0, 160]
click at [674, 217] on div "Add Column" at bounding box center [393, 231] width 714 height 321
click at [703, 81] on div "Add Column" at bounding box center [393, 116] width 714 height 90
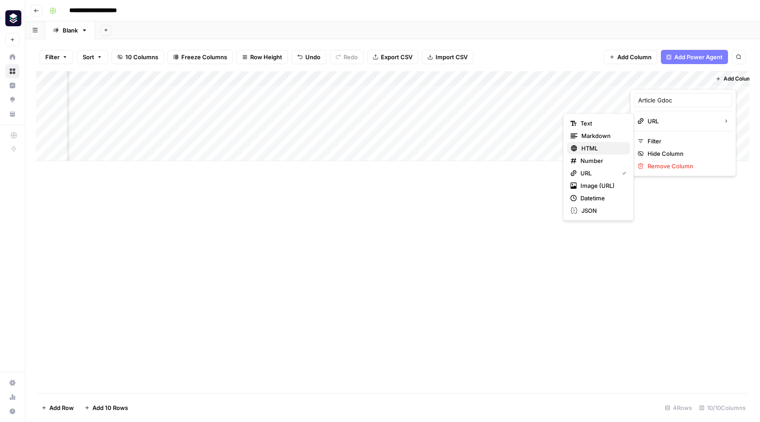
click at [595, 148] on span "HTML" at bounding box center [603, 148] width 42 height 9
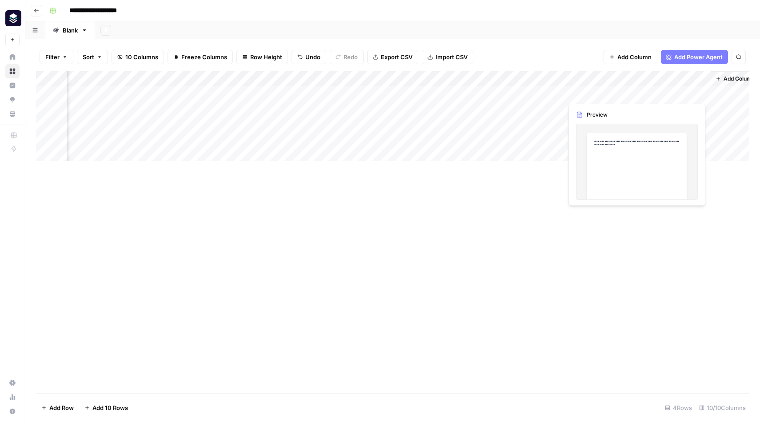
click at [680, 95] on div "Add Column" at bounding box center [393, 116] width 714 height 90
click at [700, 92] on div "Add Column" at bounding box center [393, 116] width 714 height 90
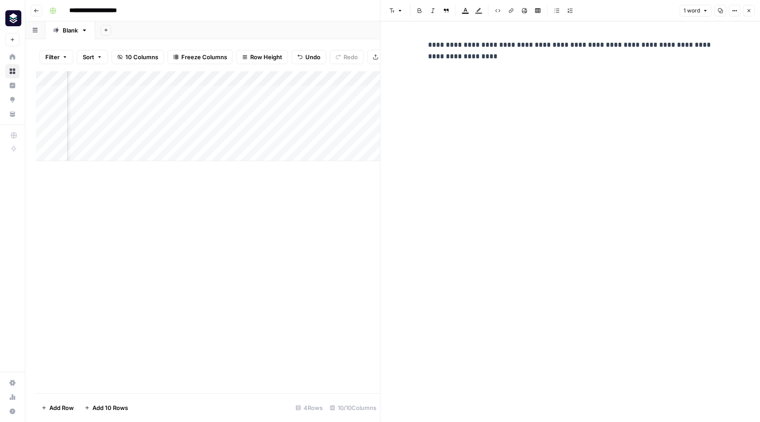
click at [753, 10] on button "Close" at bounding box center [749, 11] width 12 height 12
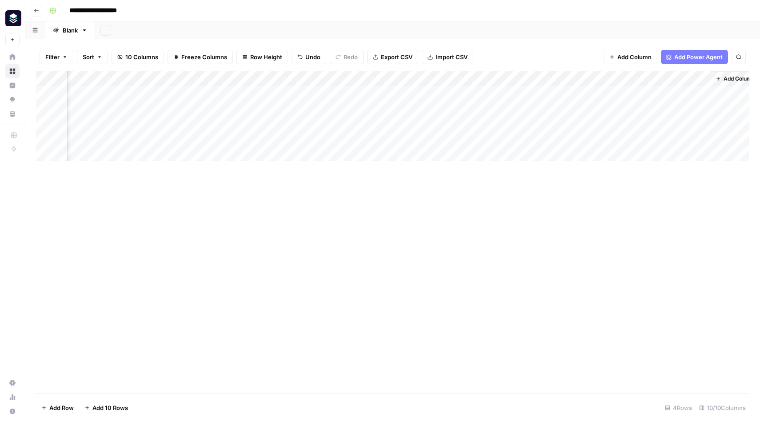
click at [704, 78] on div "Add Column" at bounding box center [393, 116] width 714 height 90
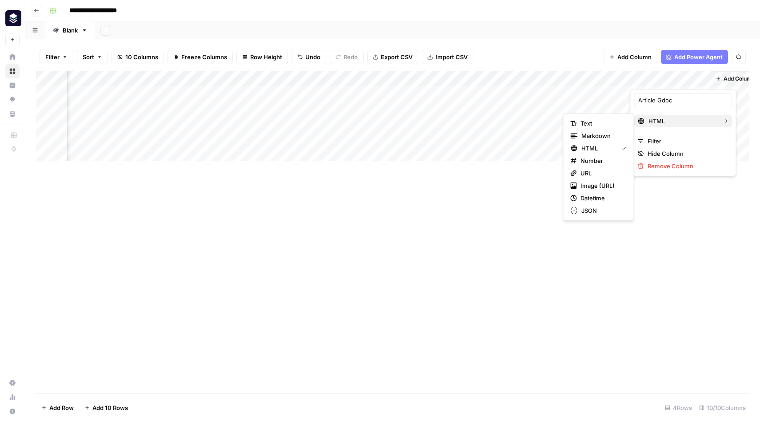
click at [680, 121] on span "HTML" at bounding box center [683, 120] width 68 height 9
click at [596, 187] on span "Image (URL)" at bounding box center [602, 185] width 43 height 9
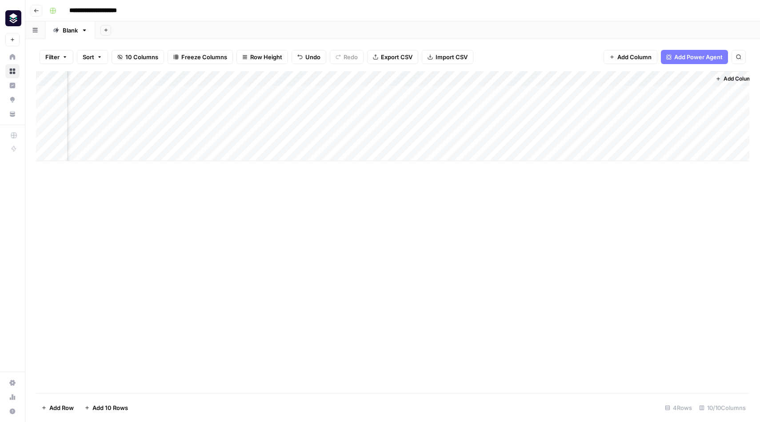
click at [704, 78] on div "Add Column" at bounding box center [393, 116] width 714 height 90
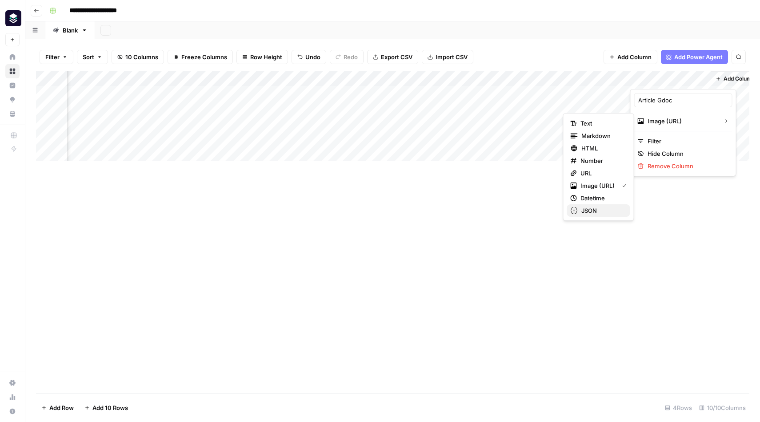
click at [597, 207] on span "JSON" at bounding box center [603, 210] width 42 height 9
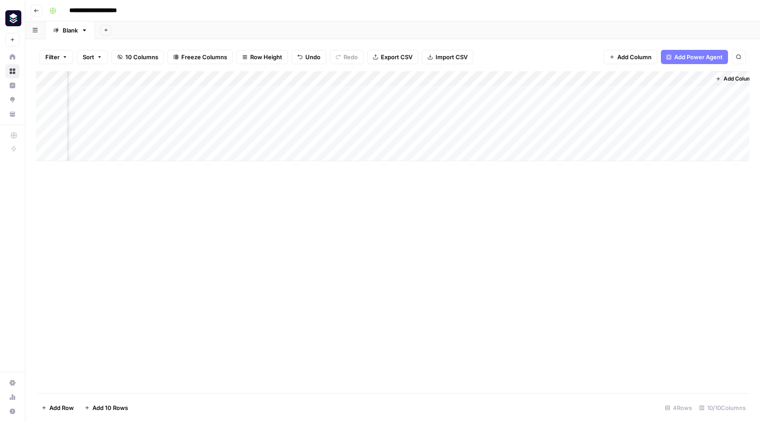
click at [705, 78] on div "Add Column" at bounding box center [393, 116] width 714 height 90
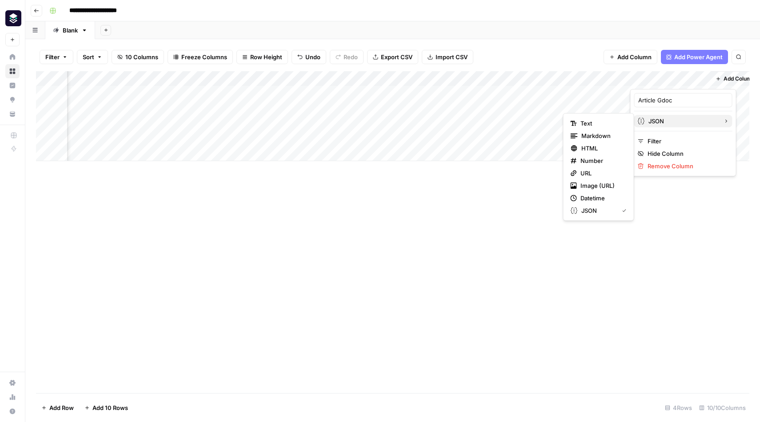
click at [677, 123] on span "JSON" at bounding box center [683, 120] width 68 height 9
click at [604, 174] on span "URL" at bounding box center [602, 173] width 43 height 9
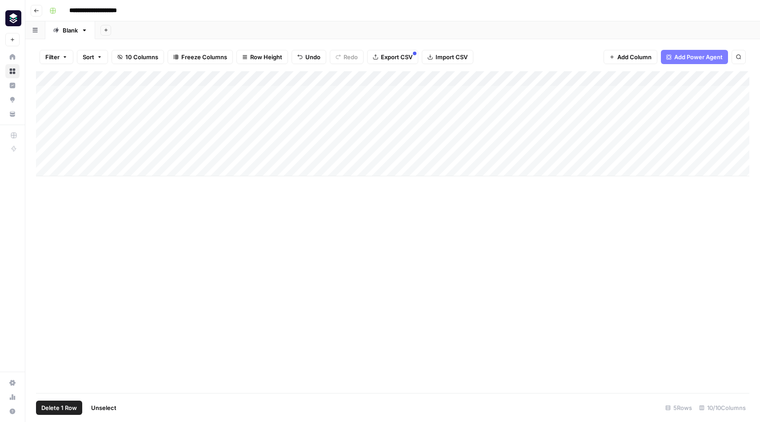
click at [46, 121] on div "Add Column" at bounding box center [393, 123] width 714 height 105
click at [56, 404] on span "Delete 1 Row" at bounding box center [59, 407] width 36 height 9
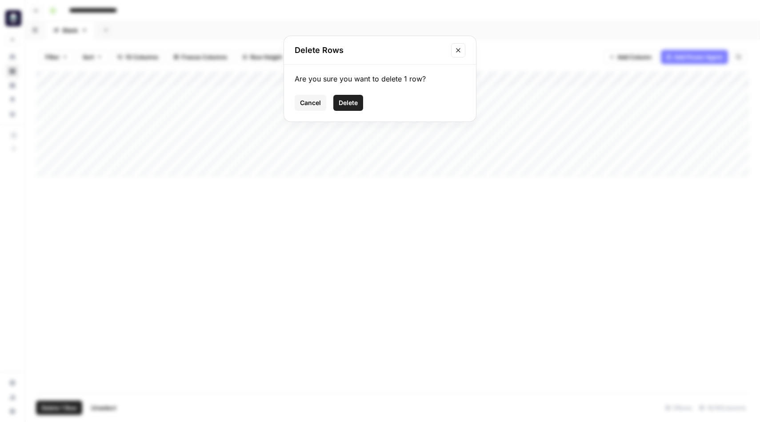
click at [348, 100] on span "Delete" at bounding box center [348, 102] width 19 height 9
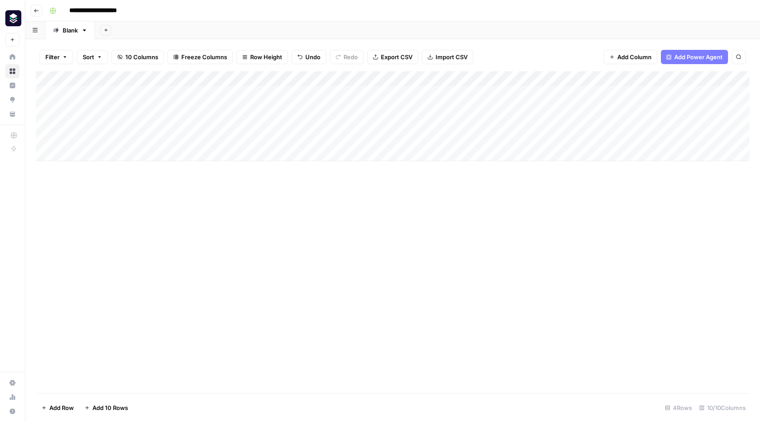
click at [137, 10] on input "**********" at bounding box center [102, 11] width 75 height 14
drag, startPoint x: 137, startPoint y: 10, endPoint x: 65, endPoint y: 9, distance: 71.6
click at [65, 9] on input "**********" at bounding box center [102, 11] width 75 height 14
click at [172, 11] on div "**********" at bounding box center [399, 11] width 706 height 14
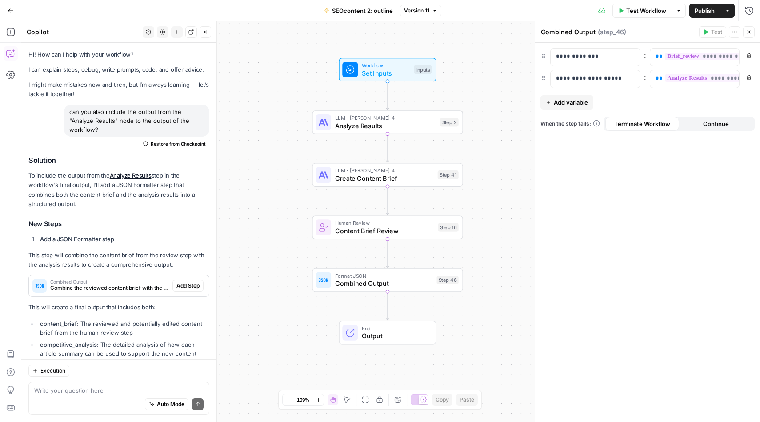
scroll to position [269, 0]
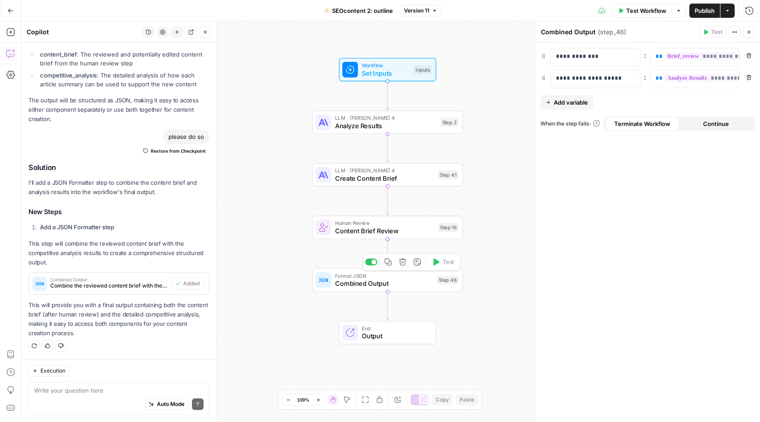
click at [400, 275] on span "Format JSON" at bounding box center [384, 275] width 98 height 8
click at [388, 265] on icon "button" at bounding box center [388, 262] width 8 height 8
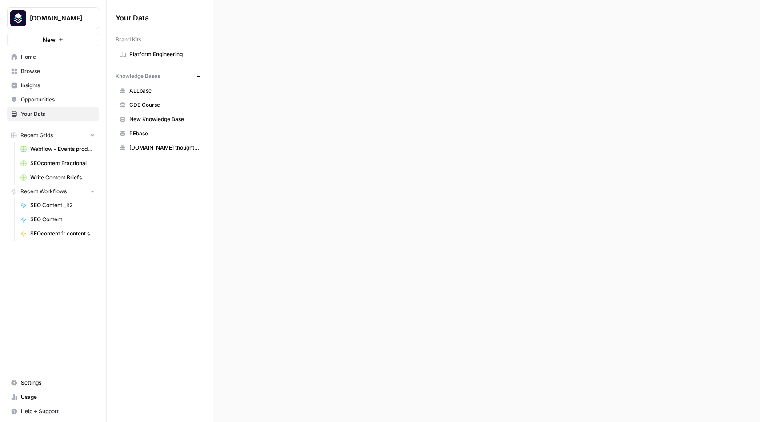
click at [36, 71] on span "Browse" at bounding box center [58, 71] width 74 height 8
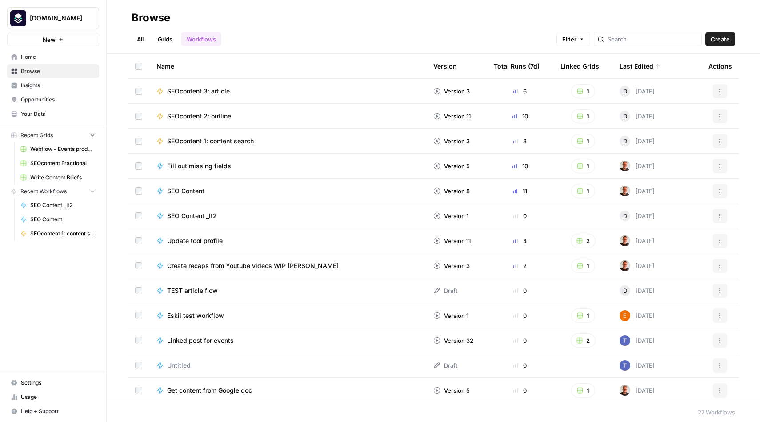
click at [219, 88] on span "SEOcontent 3: article" at bounding box center [198, 91] width 63 height 9
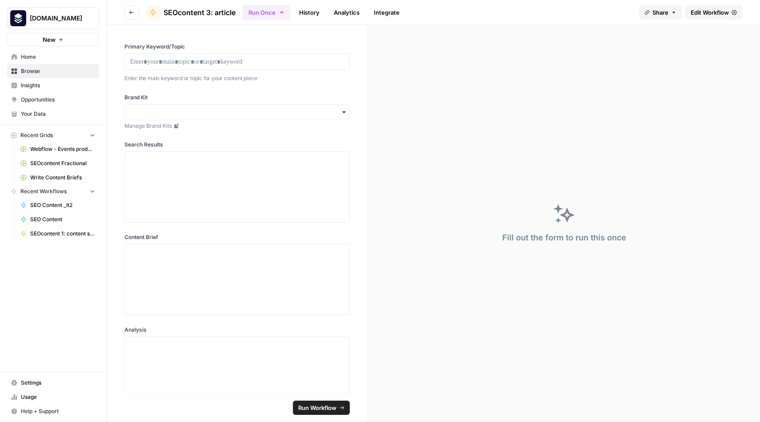
click at [46, 197] on button "Recent Workflows" at bounding box center [53, 191] width 92 height 13
click at [709, 8] on span "Edit Workflow" at bounding box center [710, 12] width 38 height 9
click at [57, 234] on span "SEOcontent 1: content search" at bounding box center [62, 233] width 65 height 8
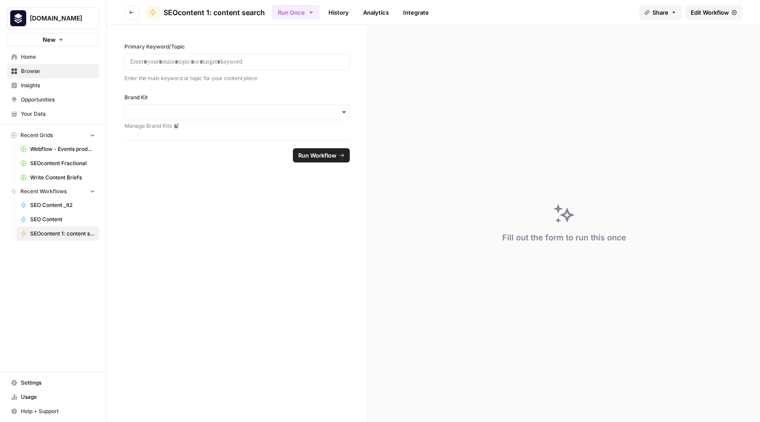
click at [712, 10] on span "Edit Workflow" at bounding box center [710, 12] width 38 height 9
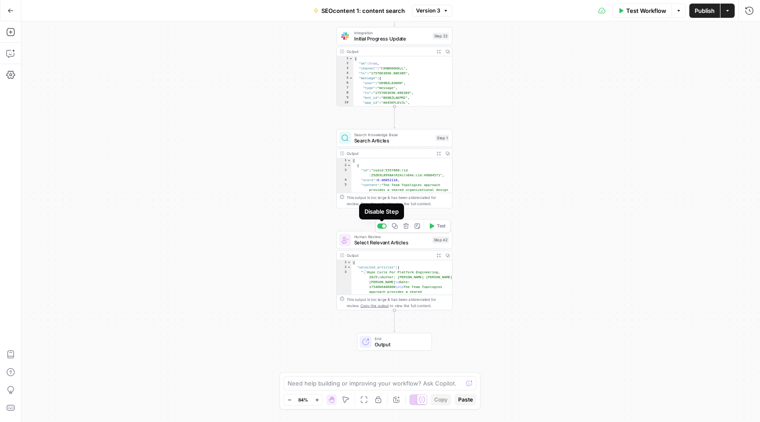
click at [383, 225] on div at bounding box center [384, 226] width 4 height 4
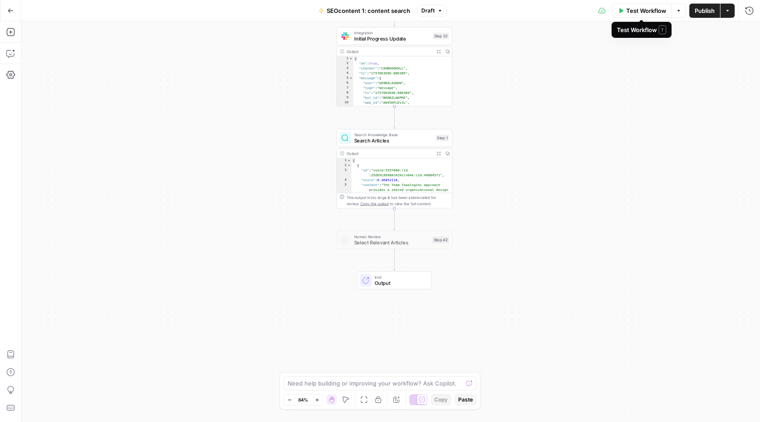
click at [642, 10] on span "Test Workflow" at bounding box center [646, 10] width 40 height 9
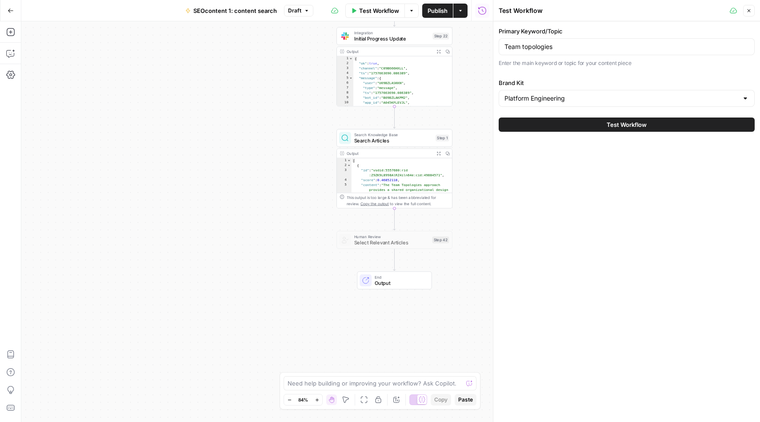
click at [750, 10] on icon "button" at bounding box center [749, 10] width 5 height 5
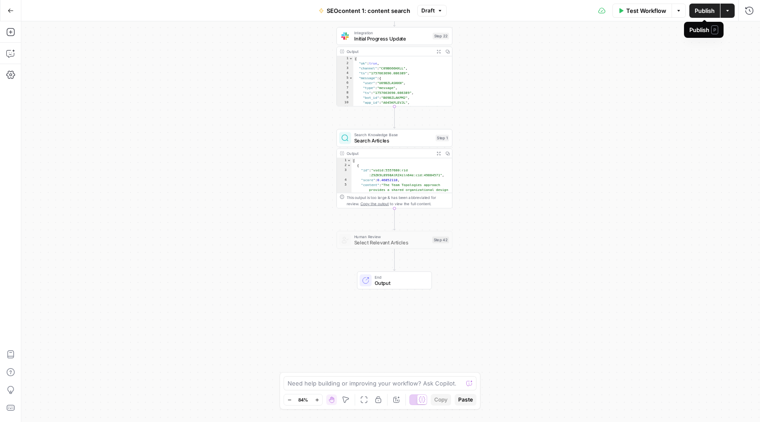
click at [707, 12] on span "Publish" at bounding box center [705, 10] width 20 height 9
click at [703, 10] on span "Publish" at bounding box center [705, 10] width 20 height 9
click at [398, 38] on span "Initial Progress Update" at bounding box center [392, 39] width 76 height 8
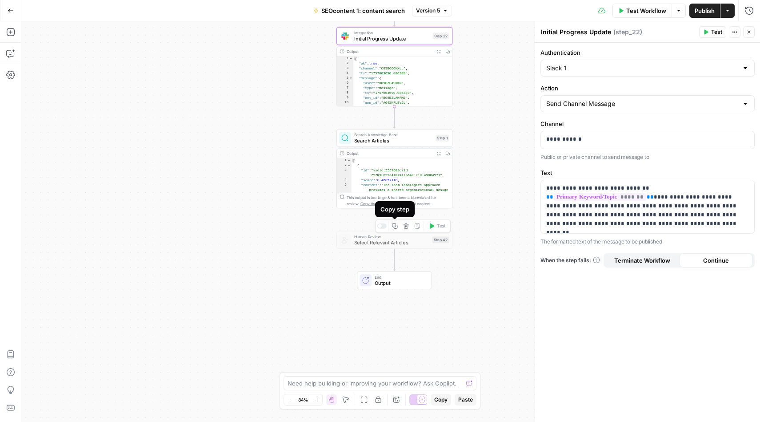
click at [382, 227] on div at bounding box center [382, 225] width 9 height 5
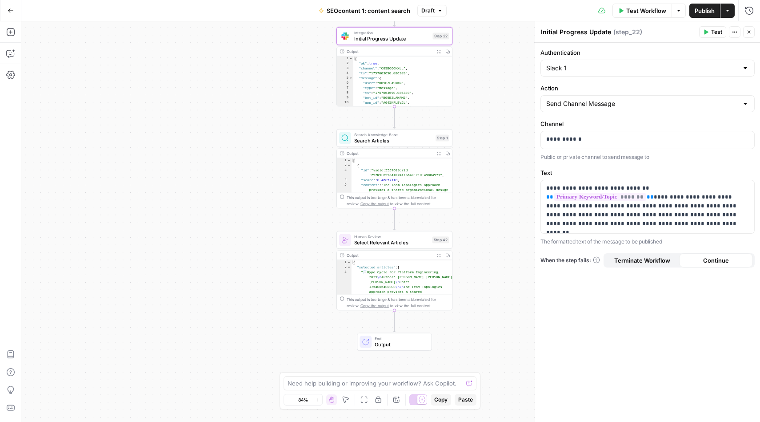
click at [486, 330] on div "Workflow Set Inputs Inputs Integration Initial Progress Update Step 22 Output E…" at bounding box center [390, 221] width 739 height 400
click at [731, 10] on button "Actions" at bounding box center [728, 11] width 14 height 14
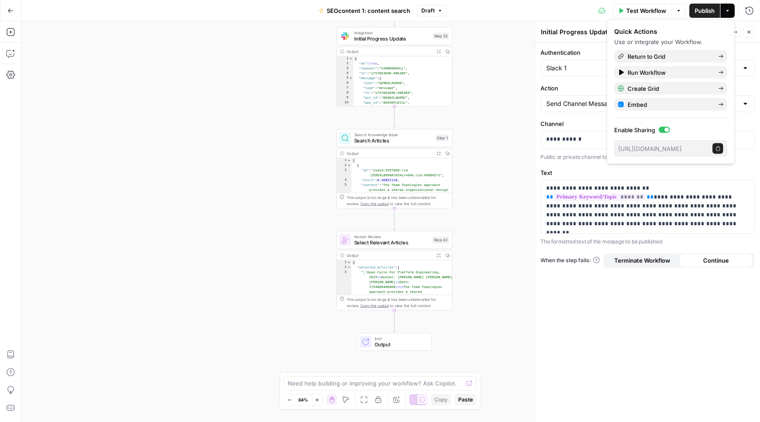
click at [731, 10] on button "Actions" at bounding box center [728, 11] width 14 height 14
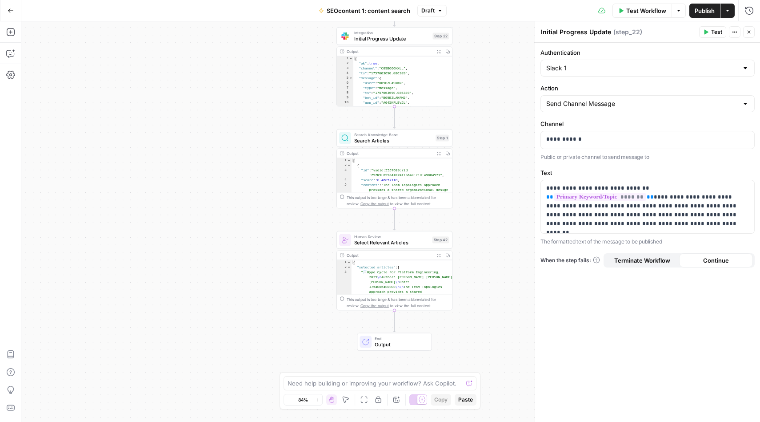
click at [731, 10] on button "Actions" at bounding box center [728, 11] width 14 height 14
click at [703, 9] on span "Publish" at bounding box center [705, 10] width 20 height 9
click at [489, 314] on div "Workflow Set Inputs Inputs Integration Initial Progress Update Step 22 Output E…" at bounding box center [390, 221] width 739 height 400
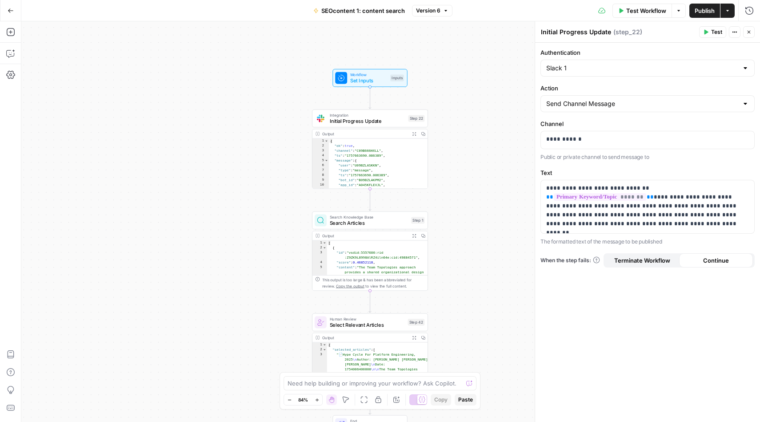
drag, startPoint x: 514, startPoint y: 109, endPoint x: 490, endPoint y: 189, distance: 82.8
click at [490, 188] on div "Workflow Set Inputs Inputs Integration Initial Progress Update Step 22 Output E…" at bounding box center [390, 221] width 739 height 400
